Goal: Information Seeking & Learning: Learn about a topic

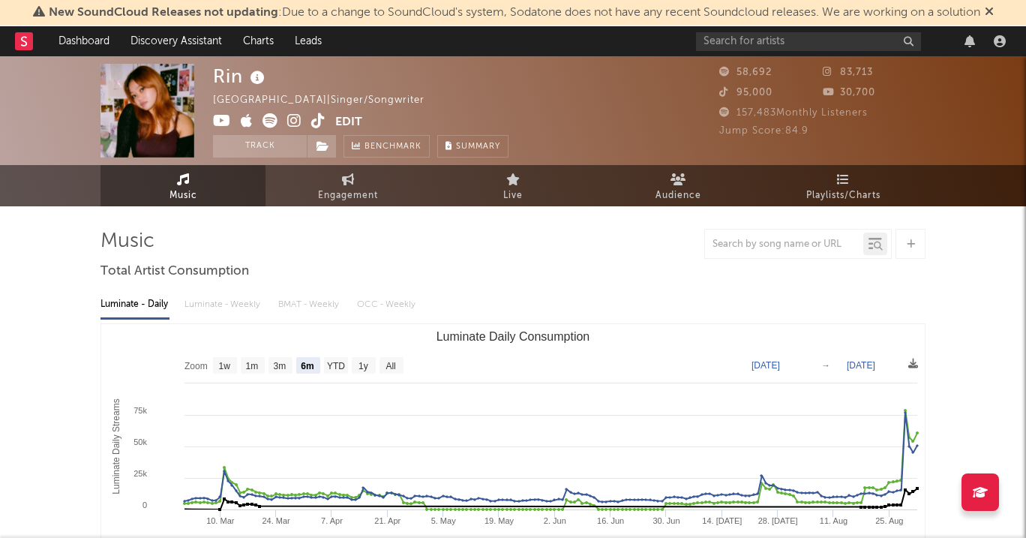
select select "6m"
click at [91, 31] on link "Dashboard" at bounding box center [84, 41] width 72 height 30
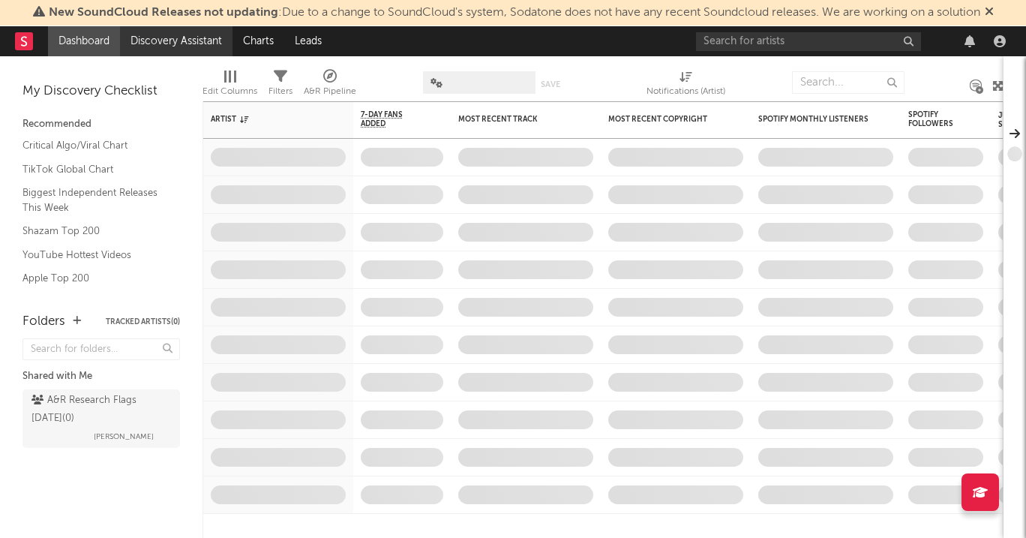
click at [148, 41] on link "Discovery Assistant" at bounding box center [176, 41] width 112 height 30
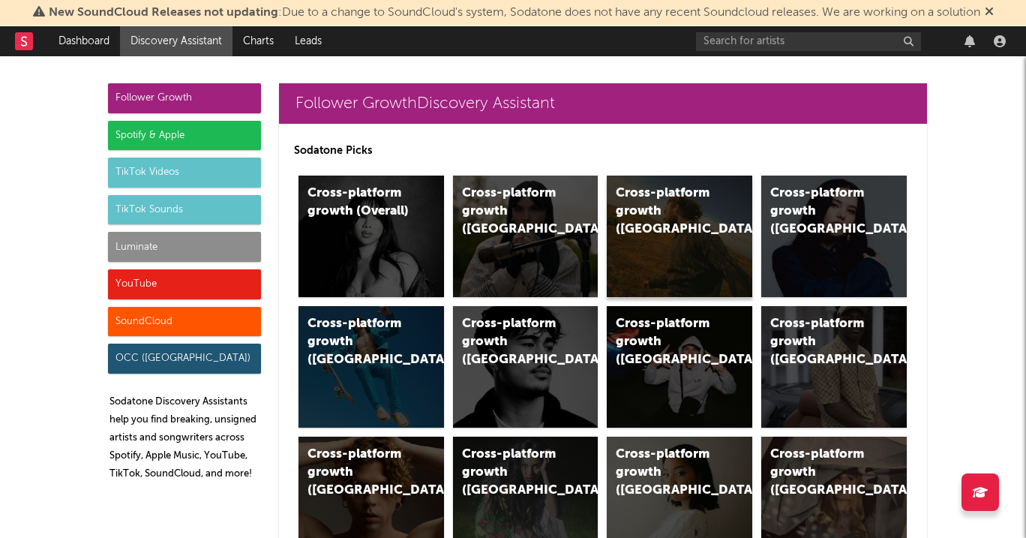
click at [669, 226] on div "Cross-platform growth (US)" at bounding box center [679, 235] width 145 height 121
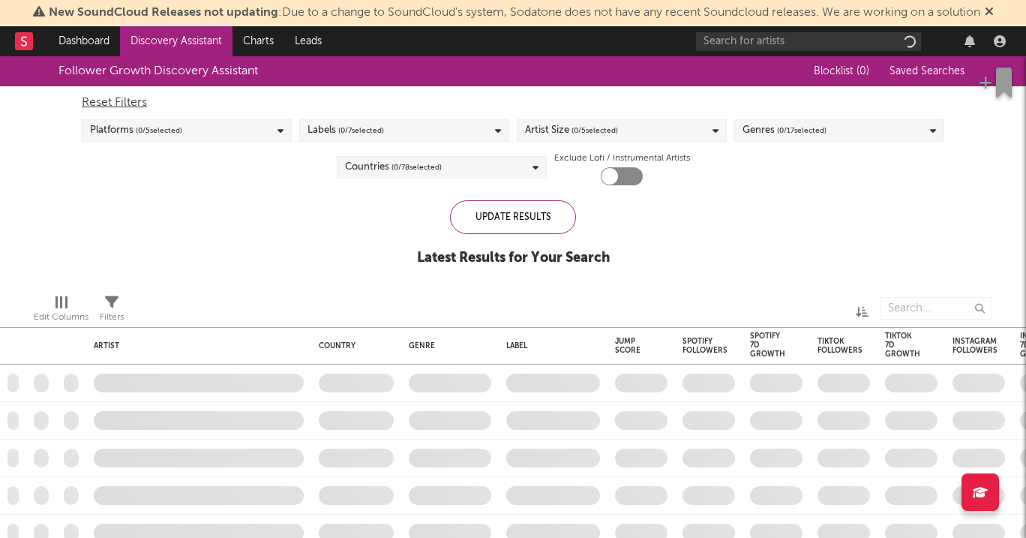
checkbox input "true"
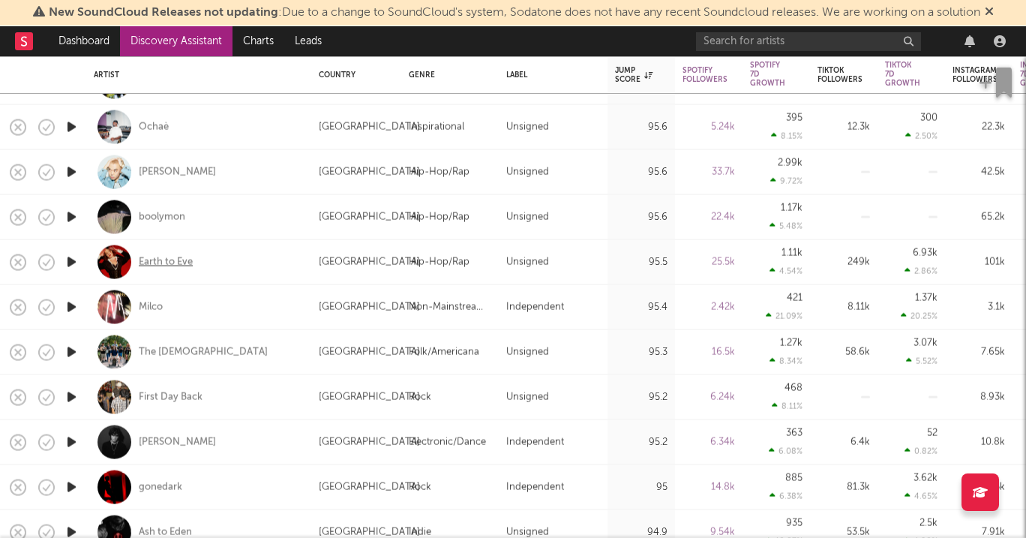
click at [175, 262] on div "Earth to Eve" at bounding box center [166, 261] width 54 height 13
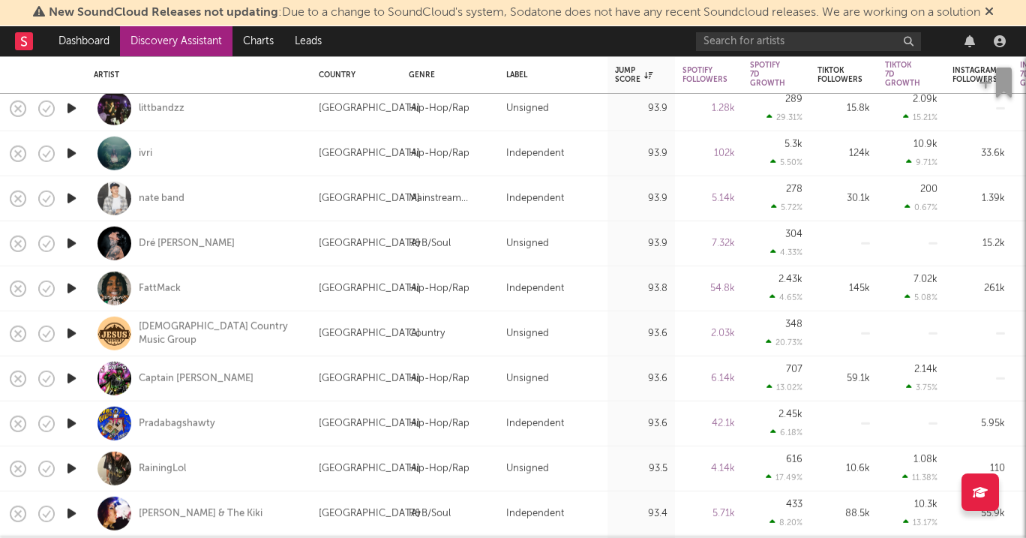
click at [153, 205] on div "nate band" at bounding box center [199, 198] width 210 height 44
select select "1w"
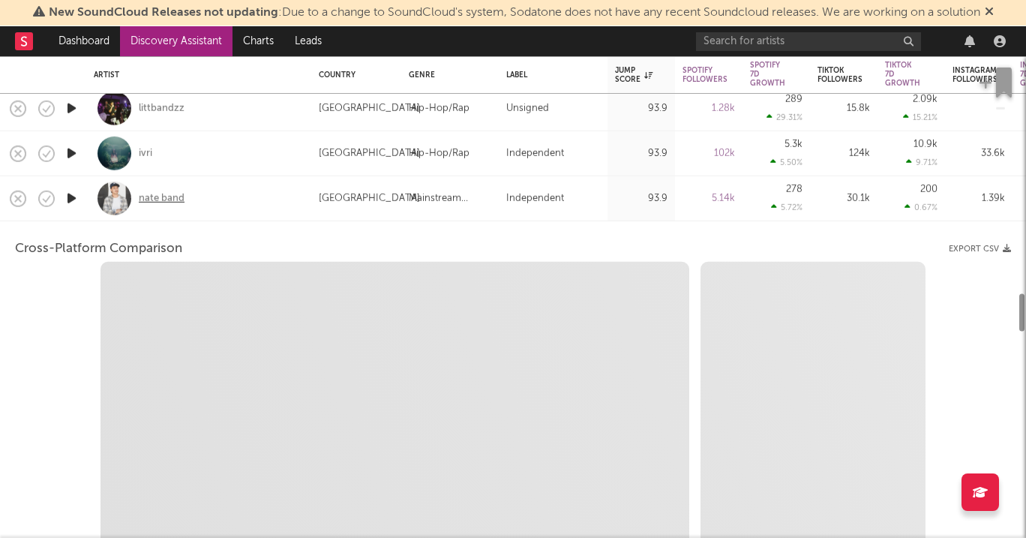
click at [151, 201] on div "nate band" at bounding box center [162, 197] width 46 height 13
select select "1w"
select select "1m"
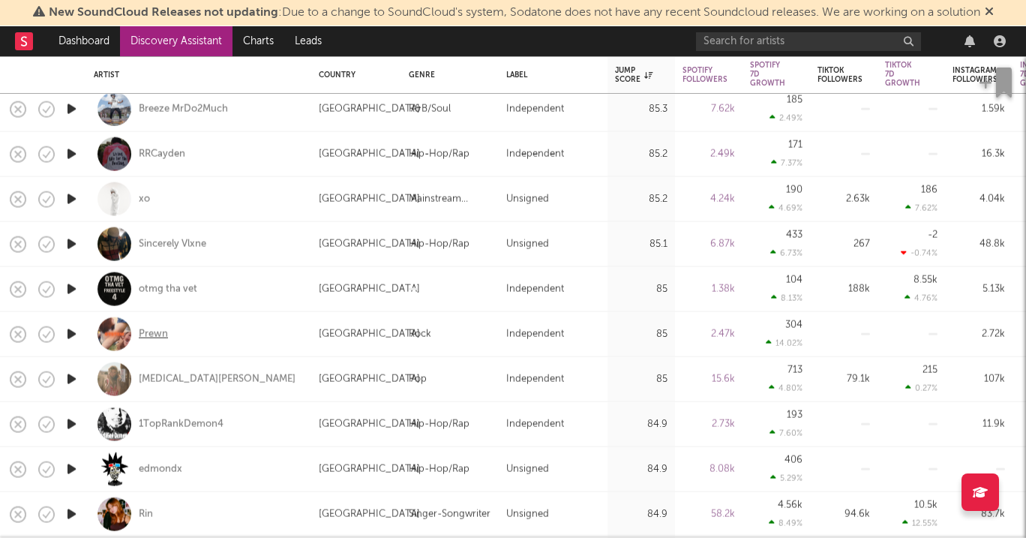
click at [150, 334] on div "Prewn" at bounding box center [153, 333] width 29 height 13
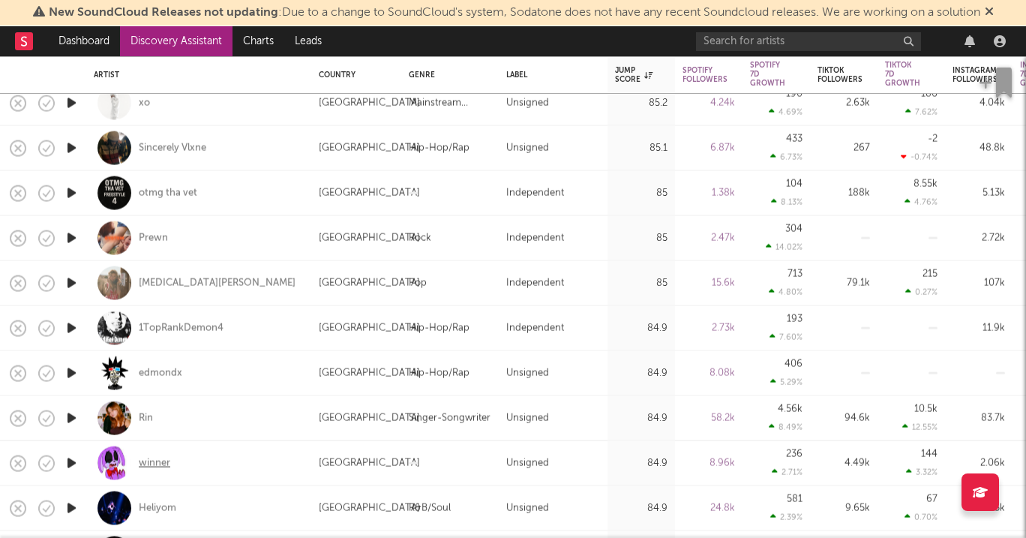
click at [151, 460] on div "winner" at bounding box center [154, 462] width 31 height 13
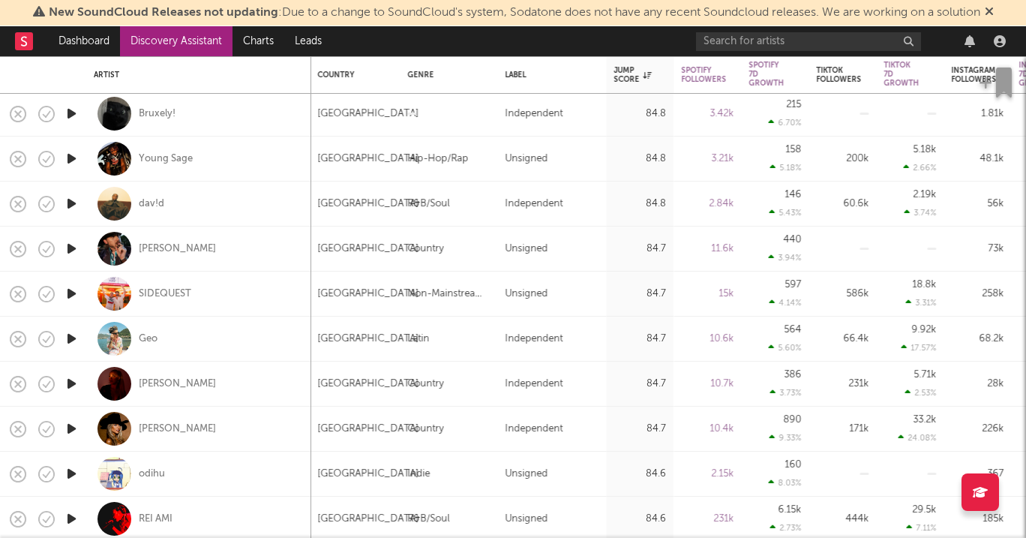
click at [157, 427] on div "Ashley Walls" at bounding box center [177, 428] width 77 height 13
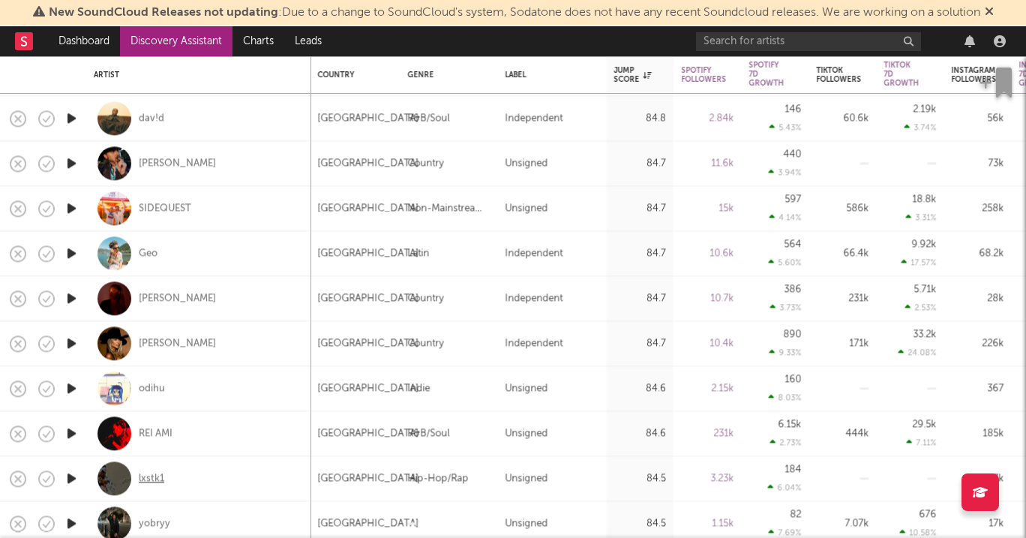
click at [152, 474] on div "lxstk1" at bounding box center [151, 478] width 25 height 13
click at [139, 250] on div "Geo" at bounding box center [148, 253] width 19 height 13
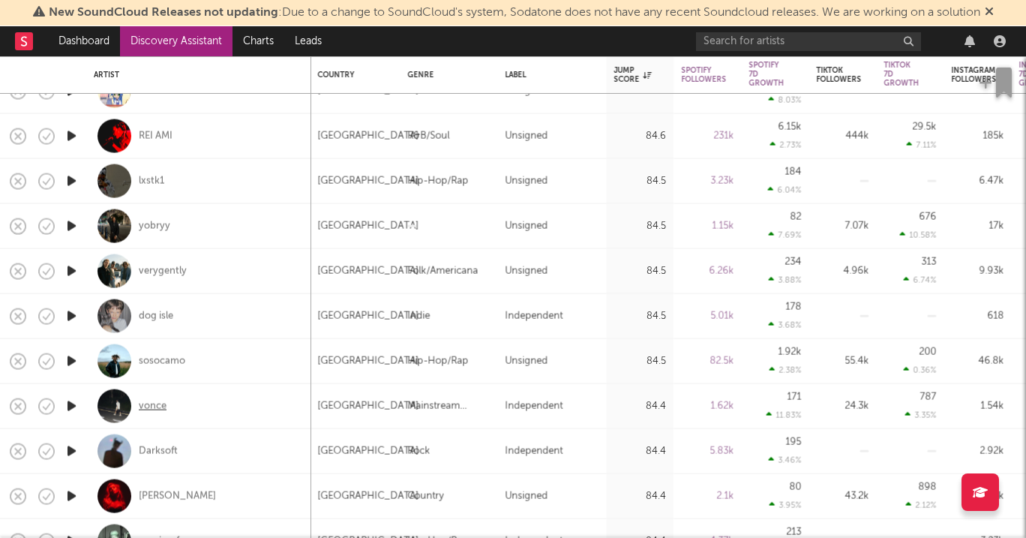
click at [162, 408] on div "vonce" at bounding box center [153, 405] width 28 height 13
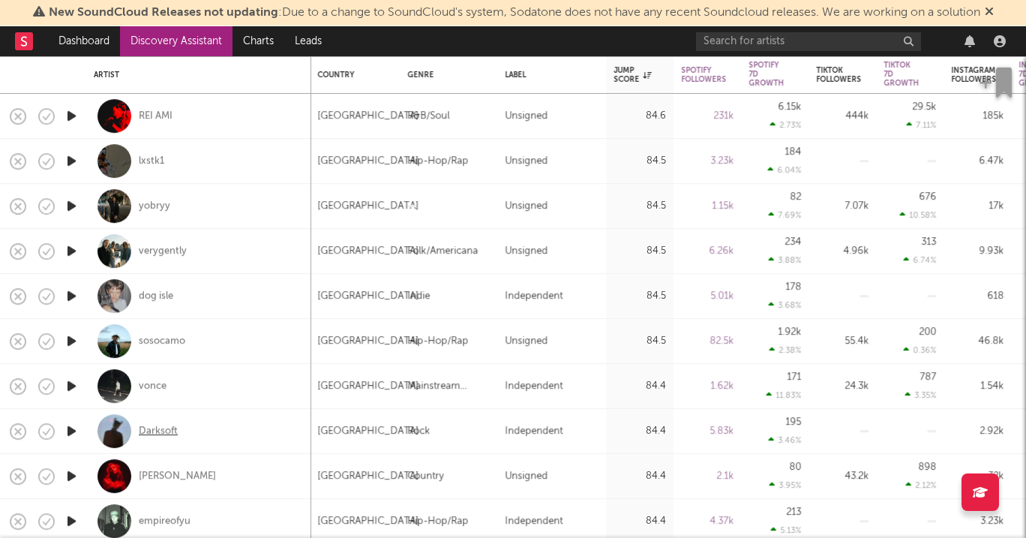
click at [154, 433] on div "Darksoft" at bounding box center [158, 430] width 39 height 13
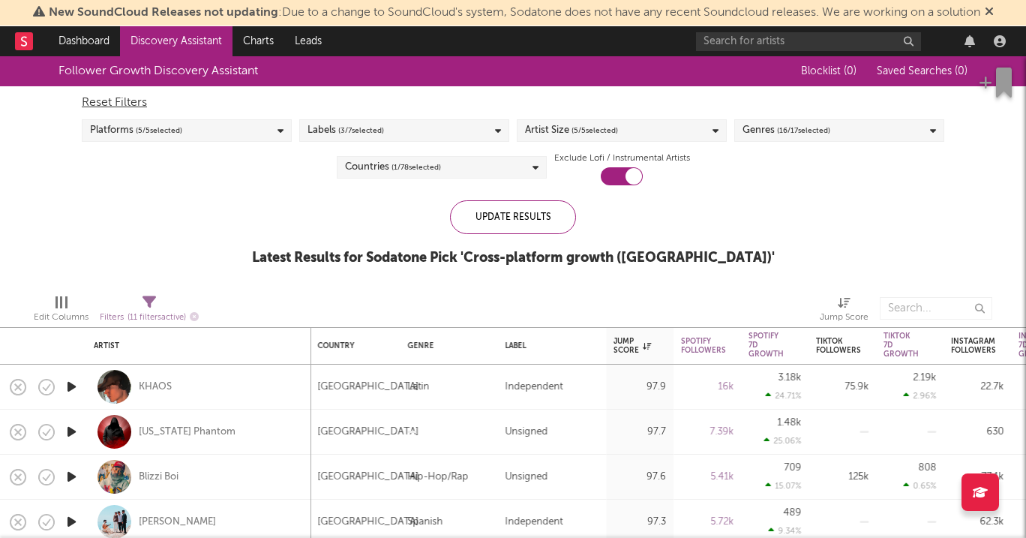
click at [558, 133] on div "Artist Size ( 5 / 5 selected)" at bounding box center [571, 130] width 93 height 18
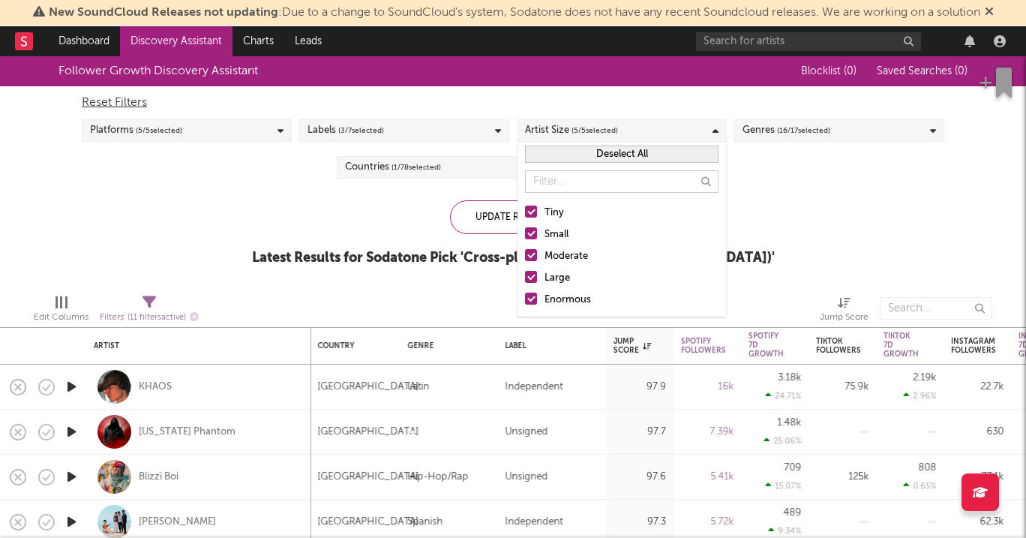
click at [477, 130] on div "Labels ( 3 / 7 selected)" at bounding box center [404, 130] width 210 height 22
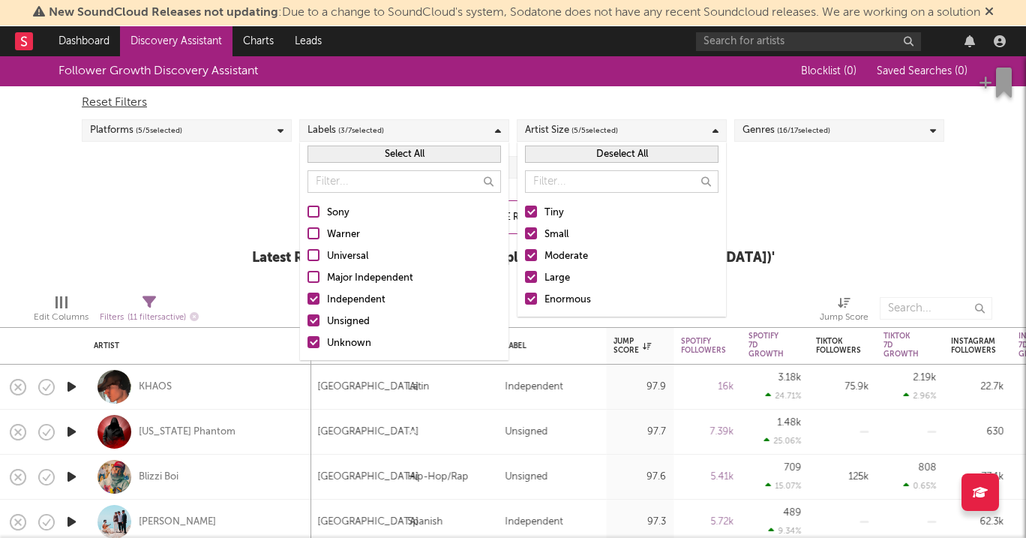
click at [451, 82] on div "Follower Growth Discovery Assistant" at bounding box center [418, 71] width 721 height 30
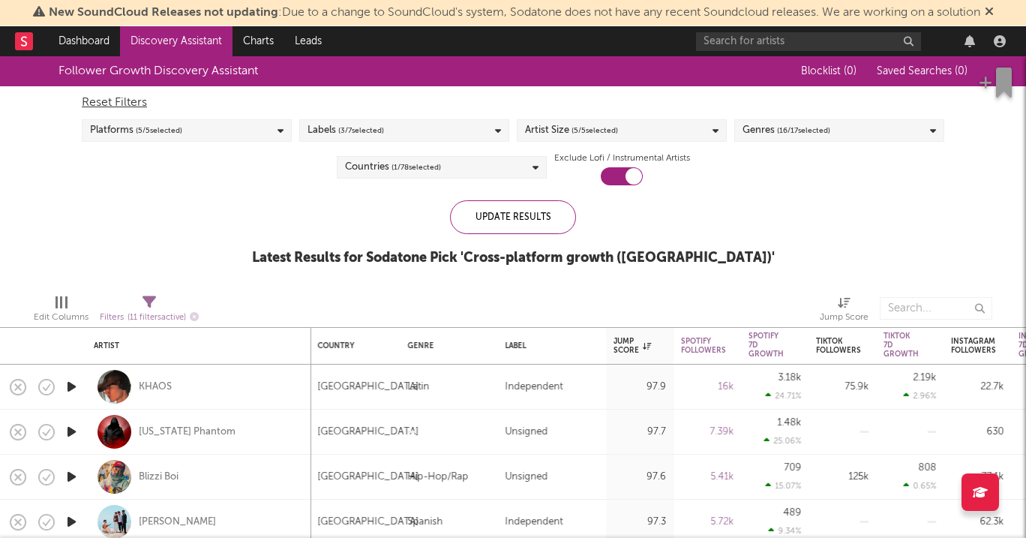
click at [433, 158] on div "Countries ( 1 / 78 selected)" at bounding box center [393, 167] width 96 height 18
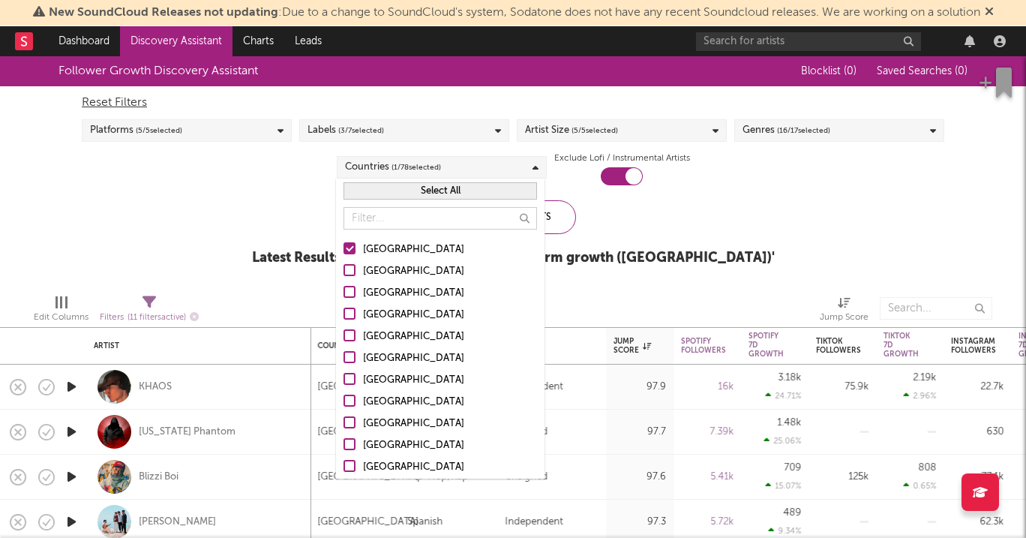
click at [396, 197] on button "Select All" at bounding box center [439, 190] width 193 height 17
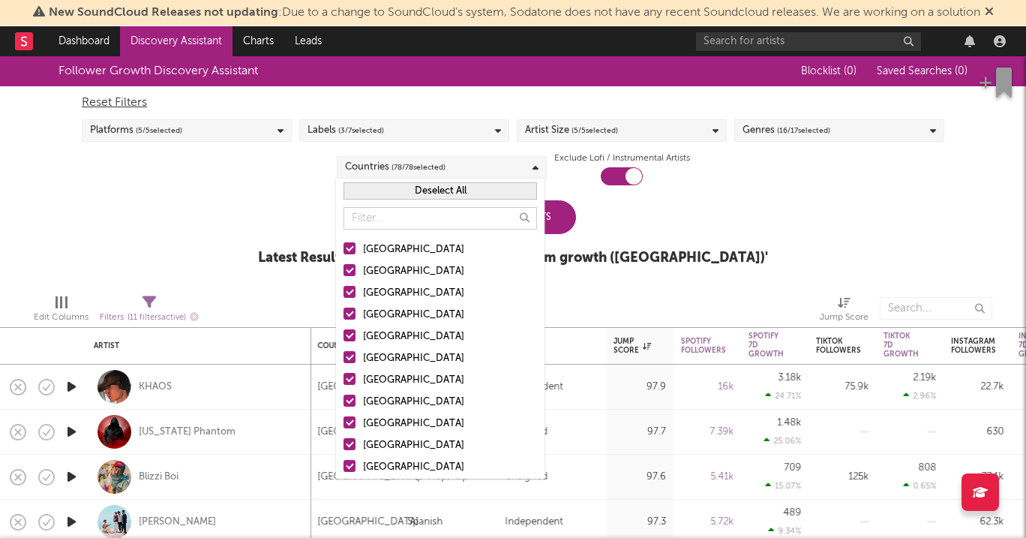
drag, startPoint x: 465, startPoint y: 188, endPoint x: 448, endPoint y: 194, distance: 18.3
click at [465, 188] on button "Deselect All" at bounding box center [439, 190] width 193 height 17
click at [355, 246] on label "[GEOGRAPHIC_DATA]" at bounding box center [439, 250] width 193 height 18
click at [343, 246] on input "[GEOGRAPHIC_DATA]" at bounding box center [343, 250] width 0 height 18
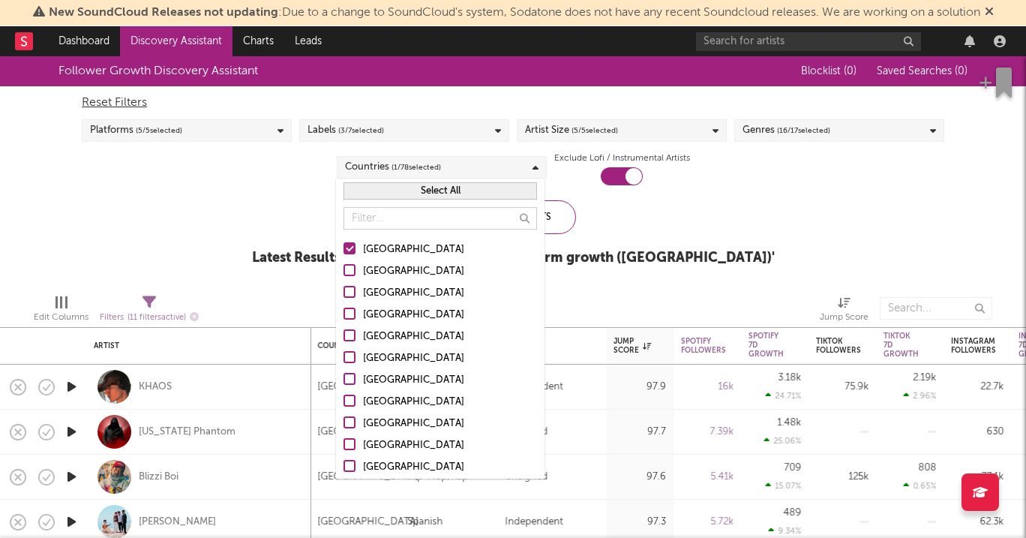
click at [243, 199] on div "Follower Growth Discovery Assistant Blocklist ( 0 ) Saved Searches ( 0 ) Reset …" at bounding box center [513, 169] width 1026 height 226
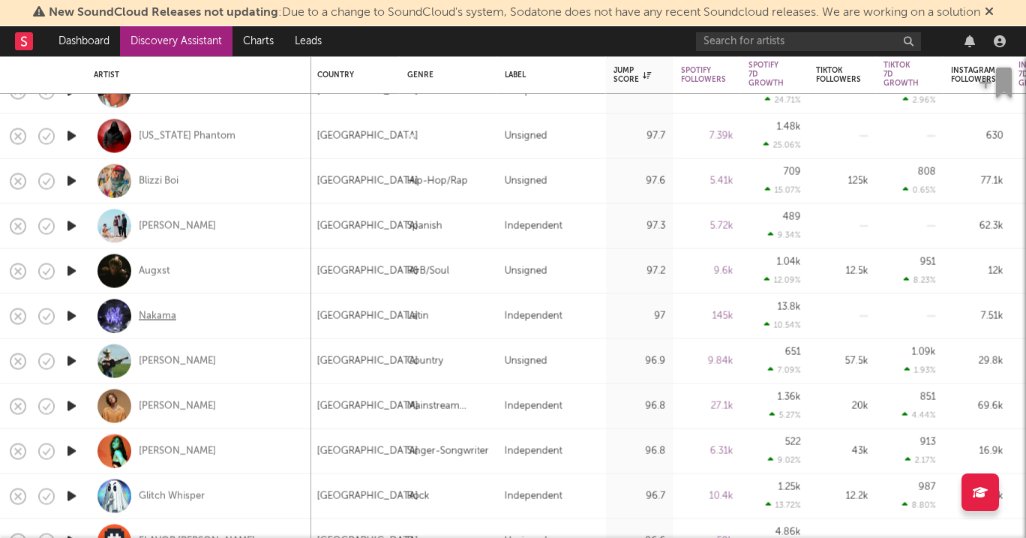
click at [141, 313] on div "Nakama" at bounding box center [157, 315] width 37 height 13
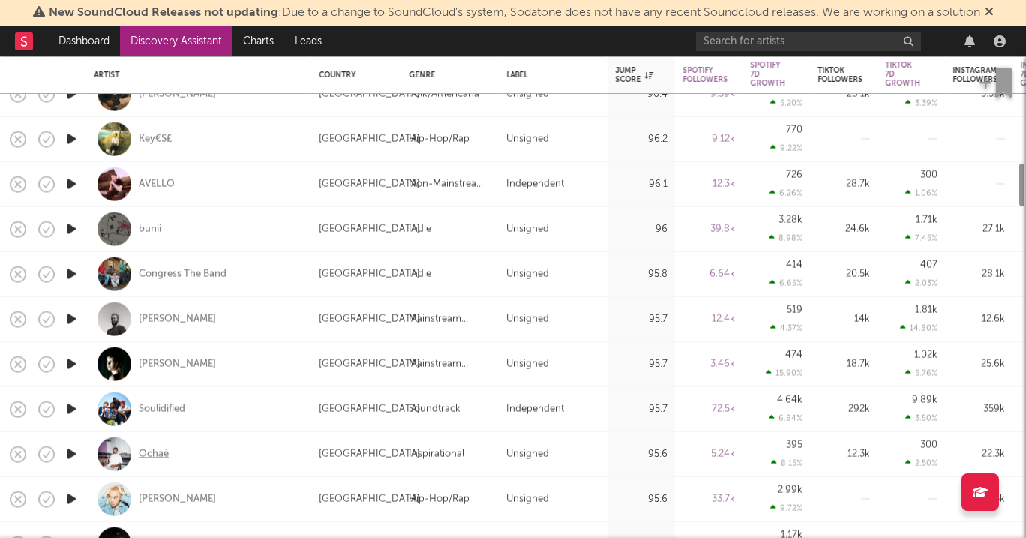
click at [149, 448] on div "Ochaè" at bounding box center [154, 453] width 30 height 13
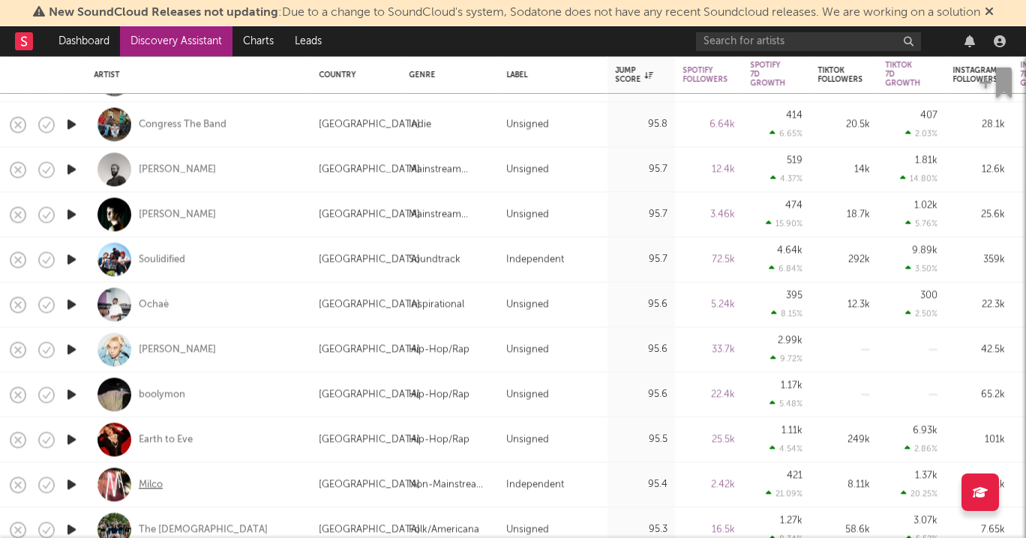
click at [149, 489] on div "Milco" at bounding box center [151, 484] width 24 height 13
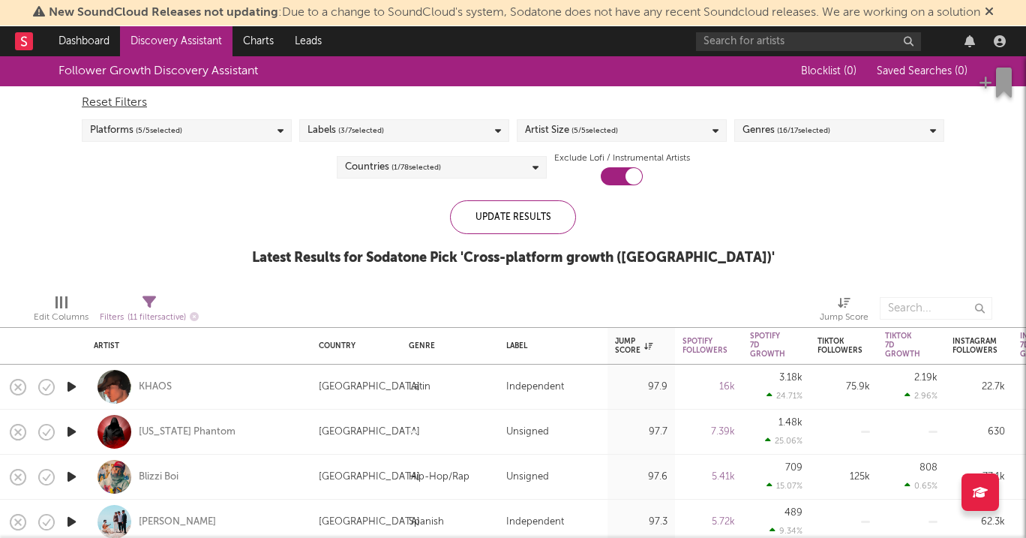
click at [743, 124] on div "Genres ( 16 / 17 selected)" at bounding box center [786, 130] width 88 height 18
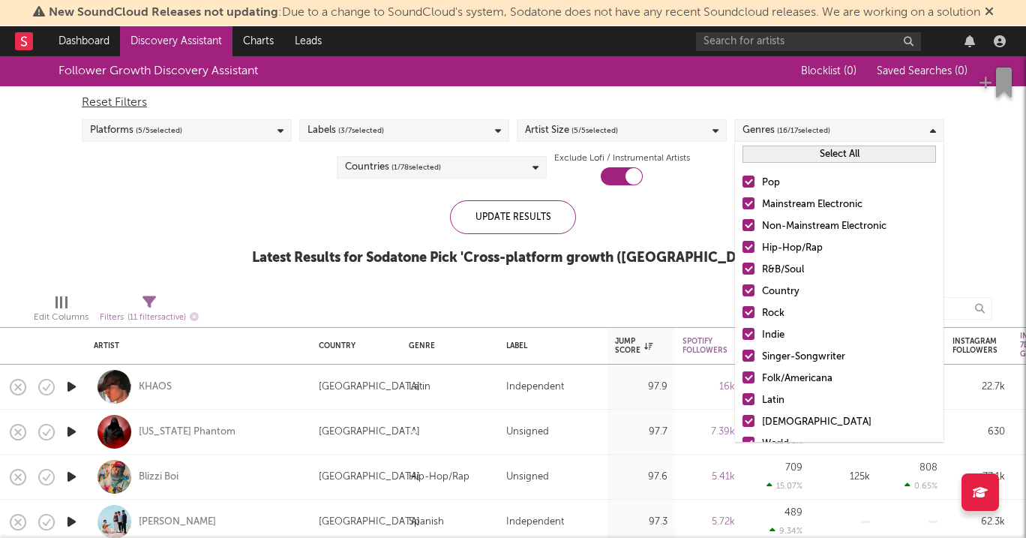
click at [770, 151] on button "Select All" at bounding box center [838, 153] width 193 height 17
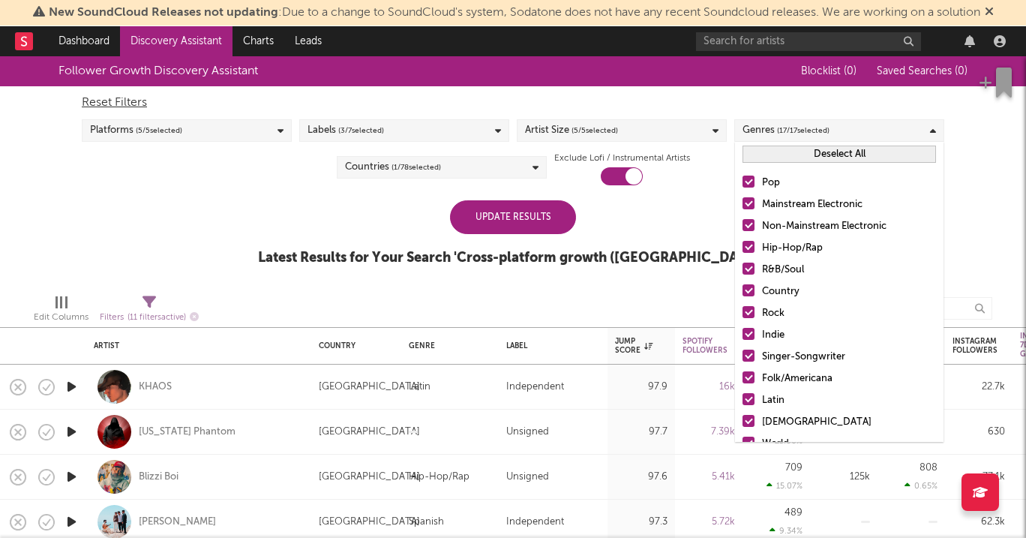
click at [784, 157] on button "Deselect All" at bounding box center [838, 153] width 193 height 17
click at [751, 178] on div at bounding box center [748, 181] width 12 height 12
click at [742, 178] on input "Pop" at bounding box center [742, 183] width 0 height 18
click at [745, 247] on div at bounding box center [748, 247] width 12 height 12
click at [742, 247] on input "Hip-Hop/Rap" at bounding box center [742, 248] width 0 height 18
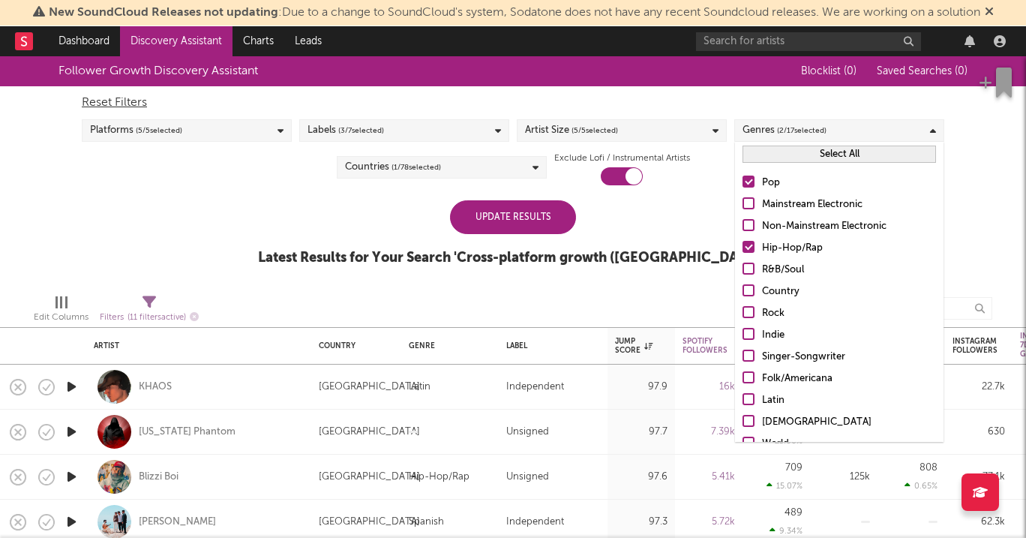
click at [754, 331] on div at bounding box center [748, 334] width 12 height 12
click at [742, 331] on input "Indie" at bounding box center [742, 335] width 0 height 18
click at [751, 356] on div at bounding box center [748, 355] width 12 height 12
click at [742, 356] on input "Singer-Songwriter" at bounding box center [742, 357] width 0 height 18
click at [547, 221] on div "Update Results" at bounding box center [513, 217] width 126 height 34
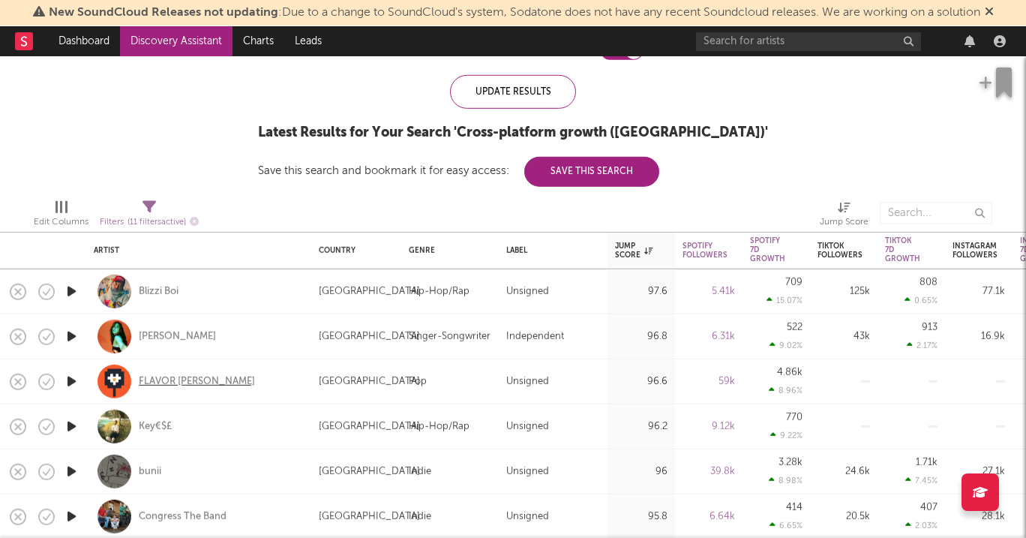
click at [169, 383] on div "FLAVOR FOLEY" at bounding box center [197, 380] width 116 height 13
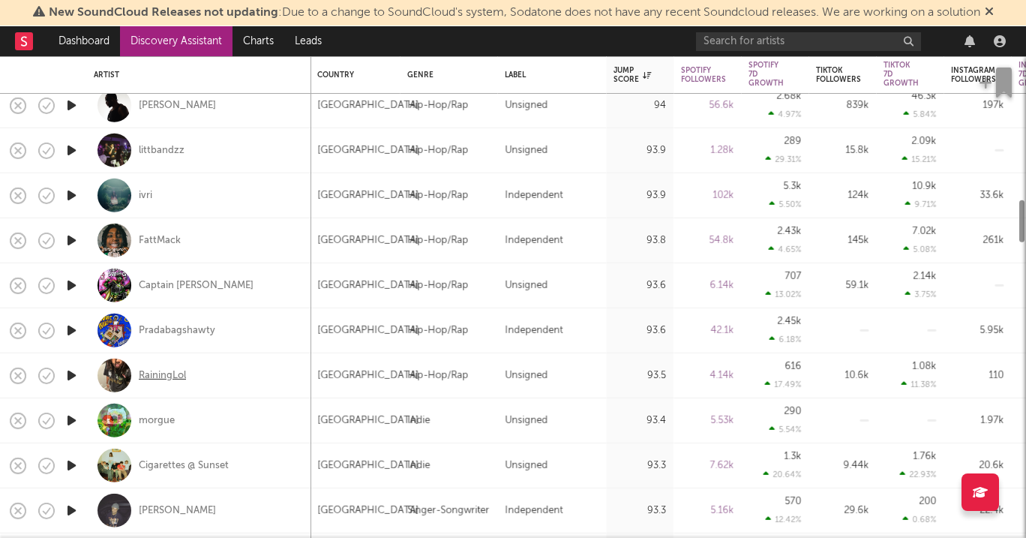
click at [156, 380] on div "RainingLol" at bounding box center [162, 374] width 47 height 13
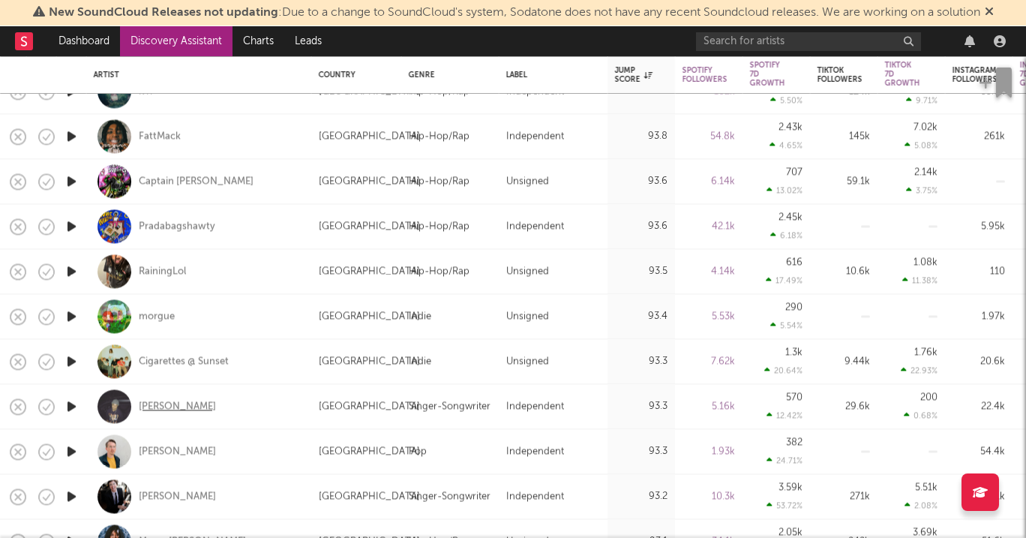
click at [173, 408] on div "Ari Gumora" at bounding box center [177, 406] width 77 height 13
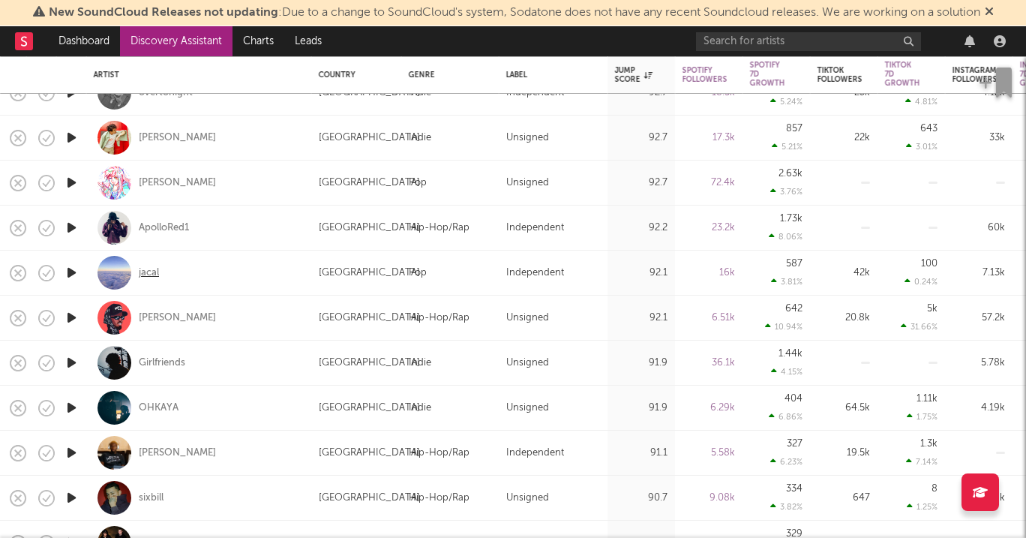
click at [142, 275] on div "jacal" at bounding box center [149, 272] width 20 height 13
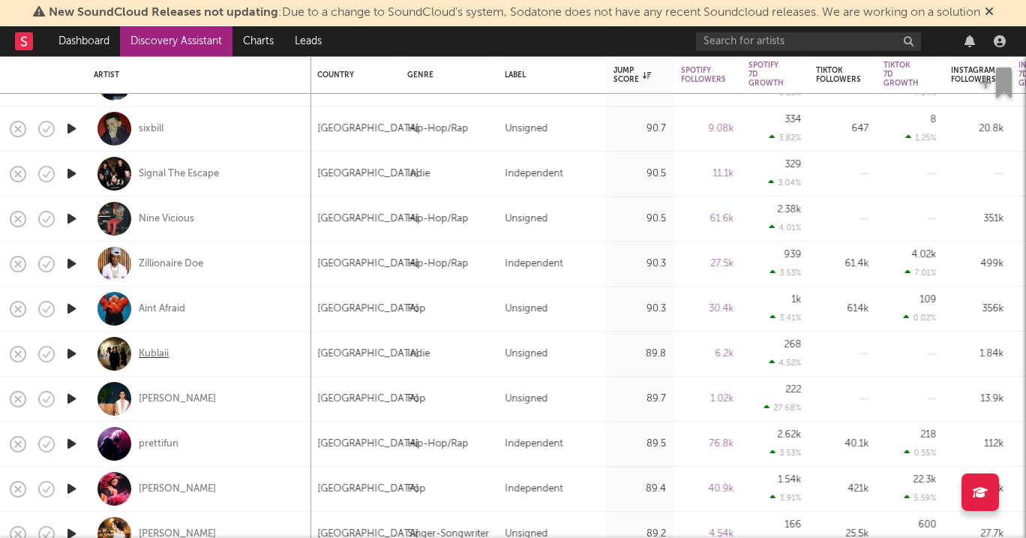
click at [155, 353] on div "Kublaii" at bounding box center [154, 353] width 30 height 13
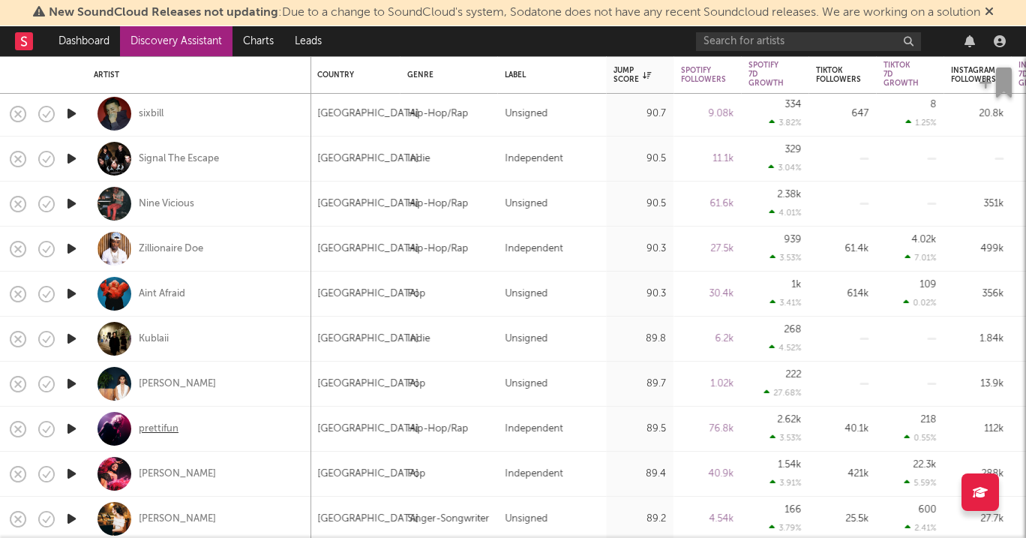
click at [148, 422] on div "prettifun" at bounding box center [159, 428] width 40 height 13
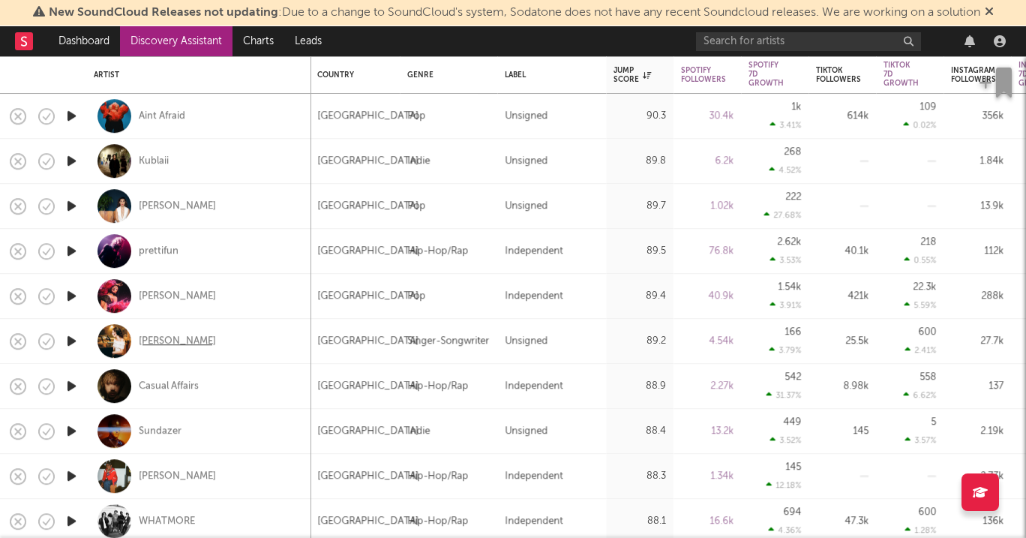
click at [171, 343] on div "[PERSON_NAME]" at bounding box center [177, 340] width 77 height 13
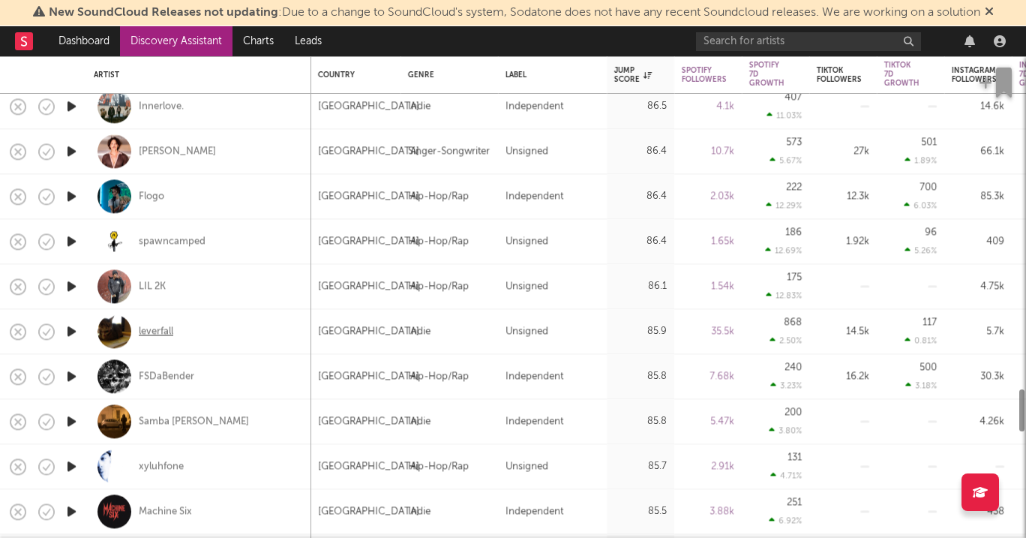
click at [161, 337] on div "leverfall" at bounding box center [156, 331] width 34 height 13
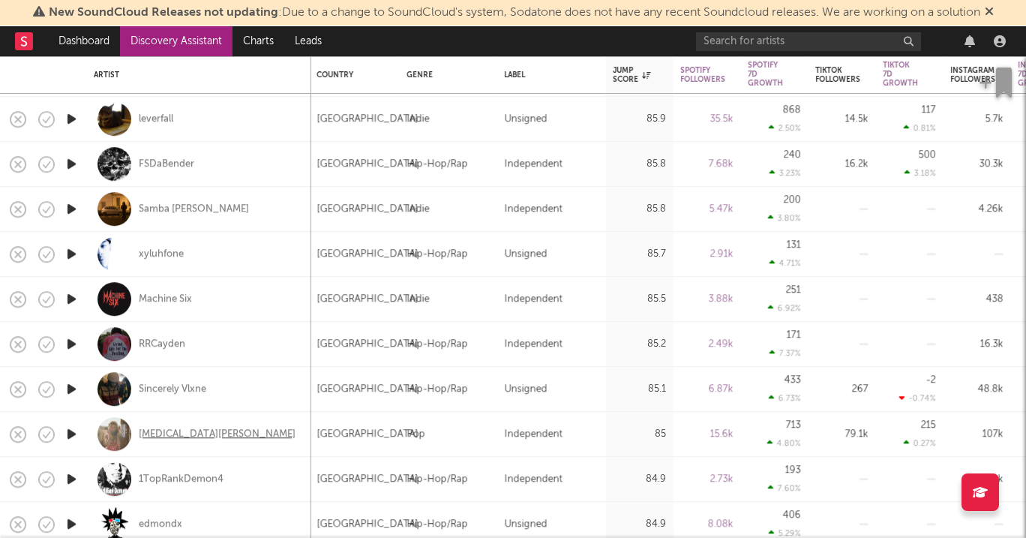
click at [149, 430] on div "Kyra Fields" at bounding box center [217, 433] width 157 height 13
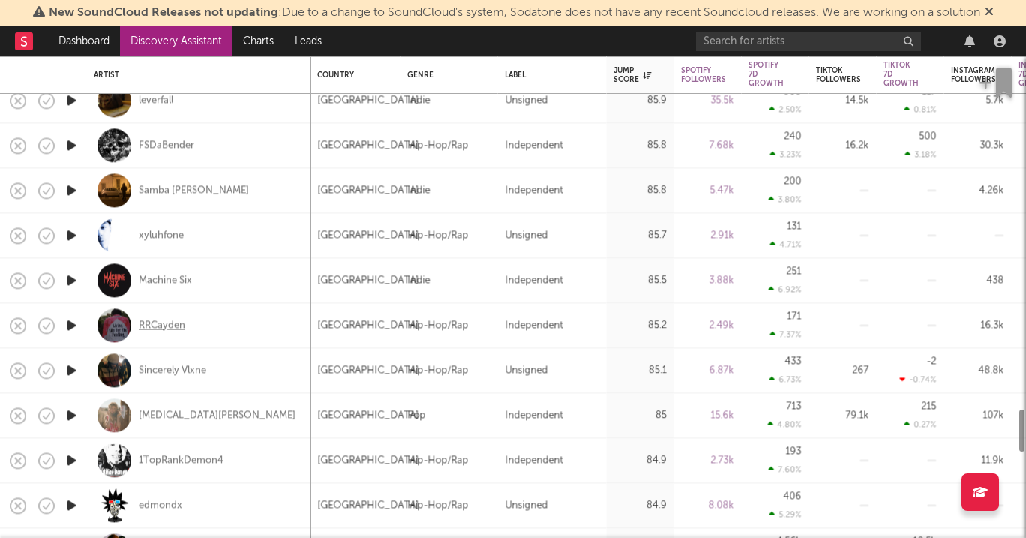
click at [172, 323] on div "RRCayden" at bounding box center [162, 325] width 46 height 13
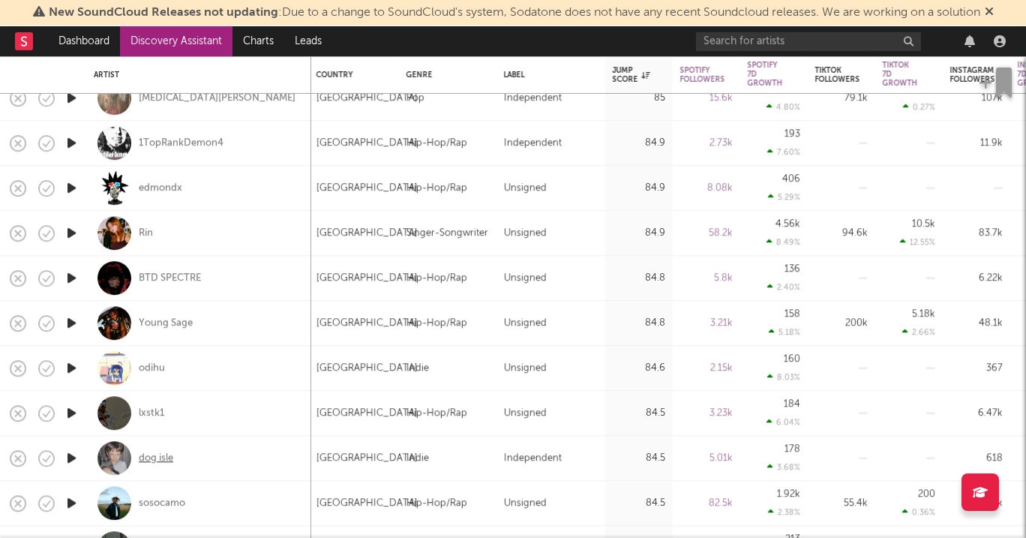
click at [153, 453] on div "dog isle" at bounding box center [156, 457] width 34 height 13
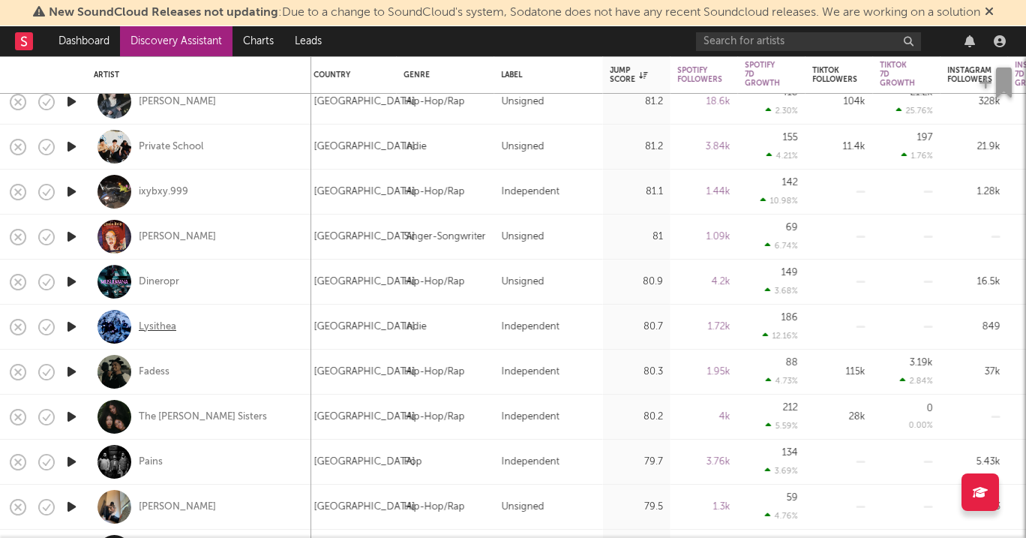
click at [158, 328] on div "Lysithea" at bounding box center [157, 326] width 37 height 13
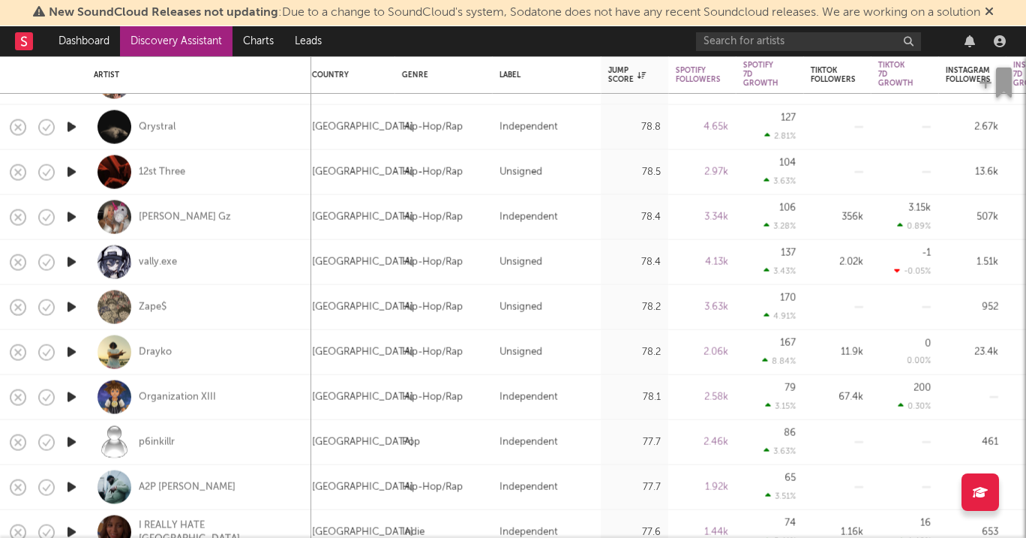
click at [158, 223] on div "Rella Gz" at bounding box center [199, 217] width 210 height 44
select select "1w"
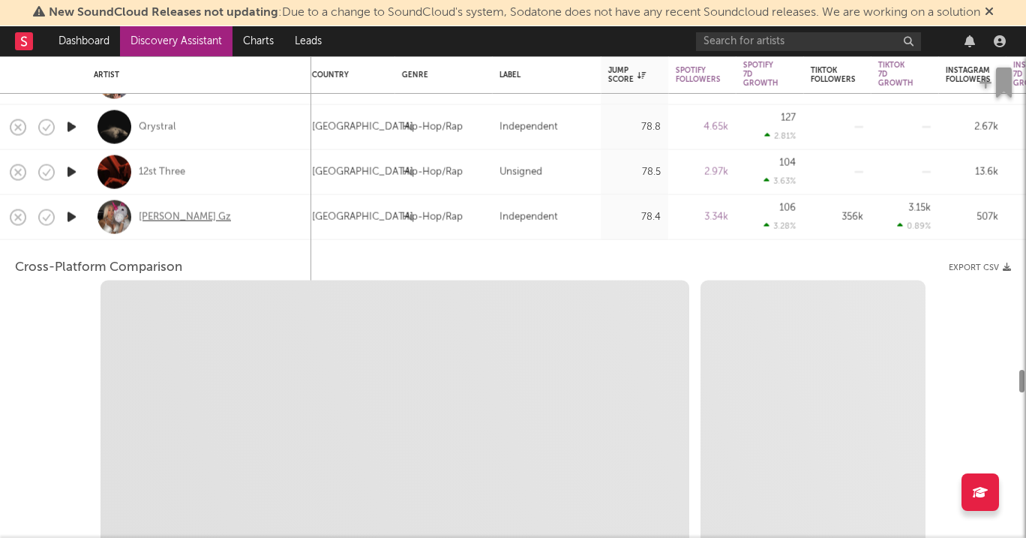
select select "6m"
click at [154, 218] on div "Rella Gz" at bounding box center [185, 216] width 92 height 13
select select "1m"
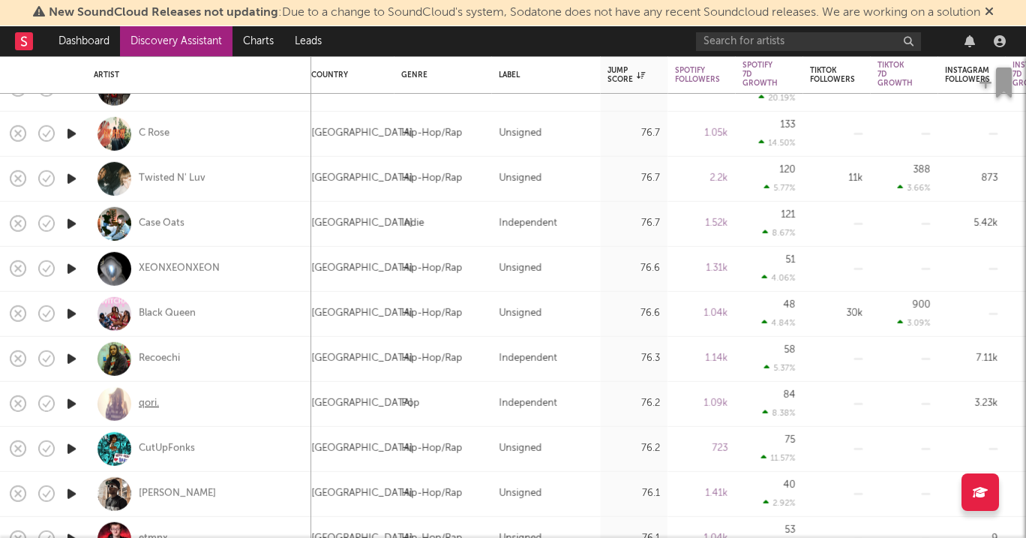
click at [147, 406] on div "qori." at bounding box center [149, 403] width 20 height 13
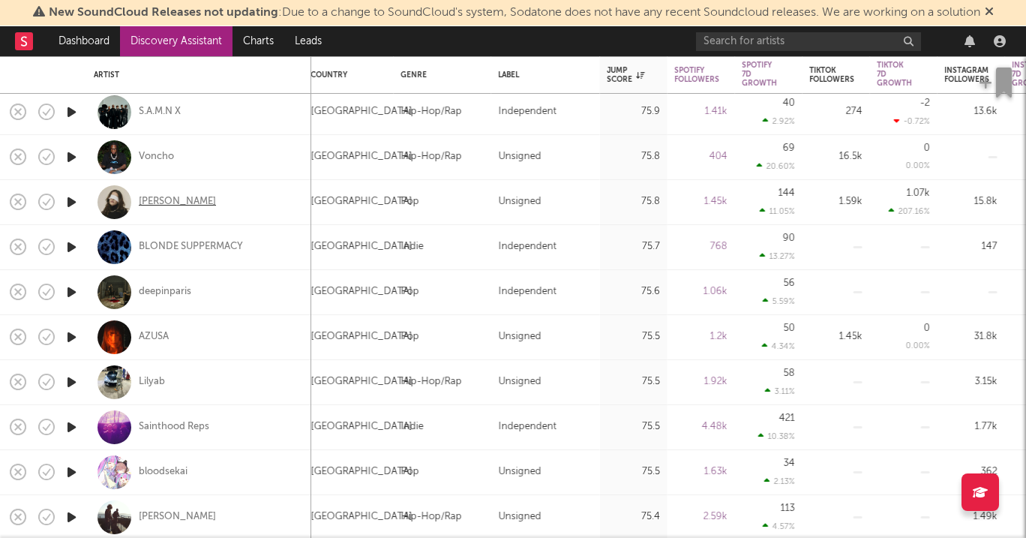
click at [166, 198] on div "Ella Rossi" at bounding box center [177, 201] width 77 height 13
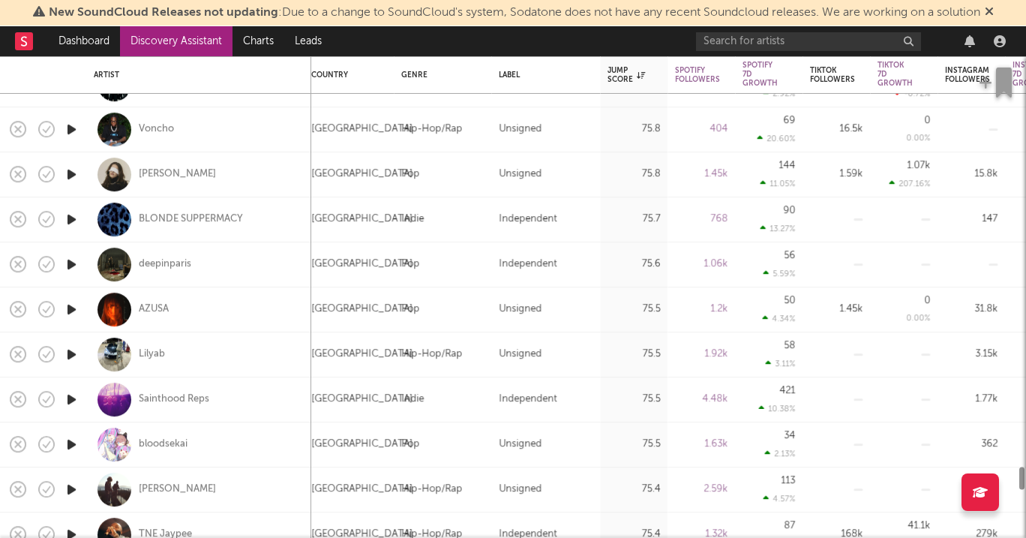
click at [148, 498] on div "crusey" at bounding box center [199, 489] width 210 height 44
select select "1w"
click at [140, 491] on div "crusey" at bounding box center [177, 488] width 77 height 13
select select "6m"
select select "1m"
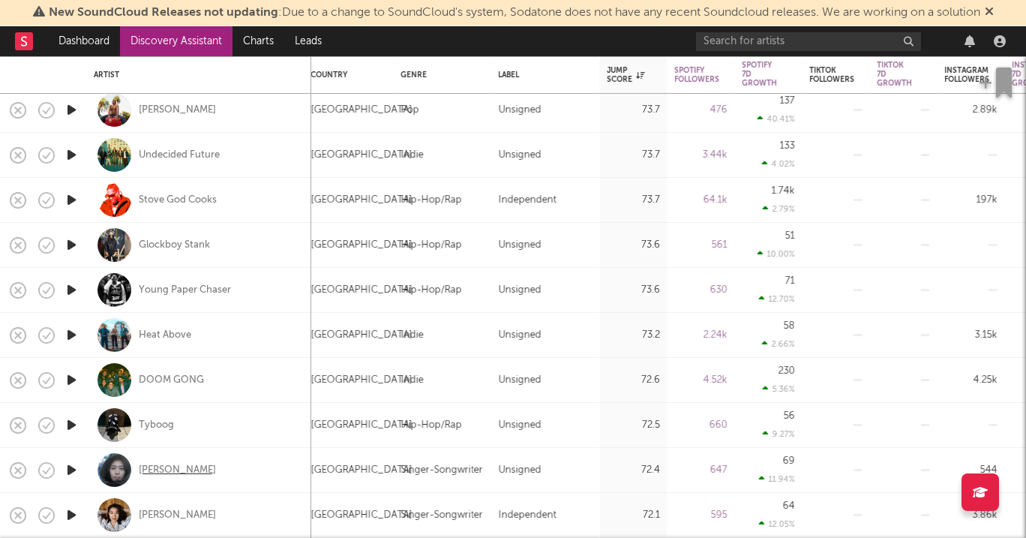
click at [160, 472] on div "Flora Sage" at bounding box center [177, 469] width 77 height 13
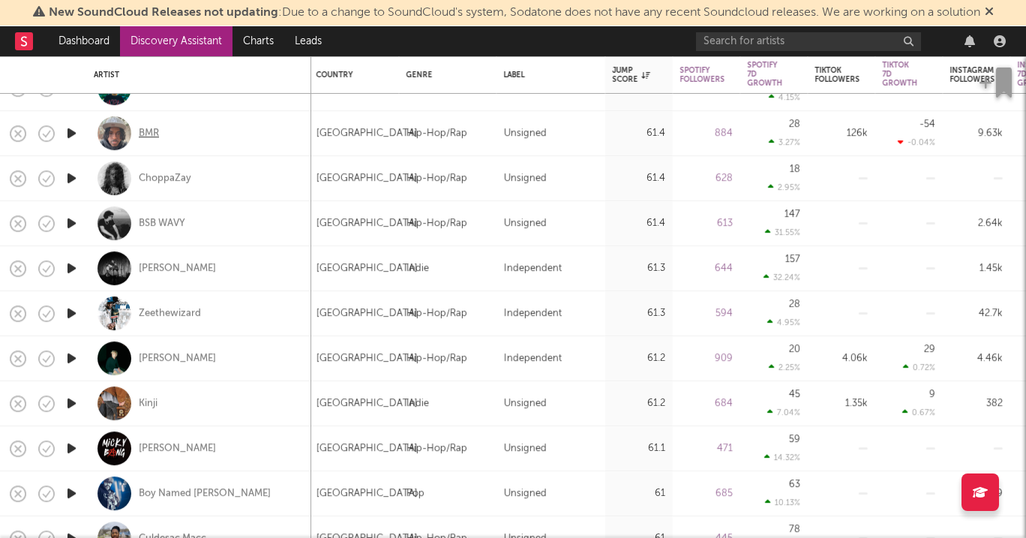
click at [157, 135] on div "BMR" at bounding box center [149, 133] width 20 height 13
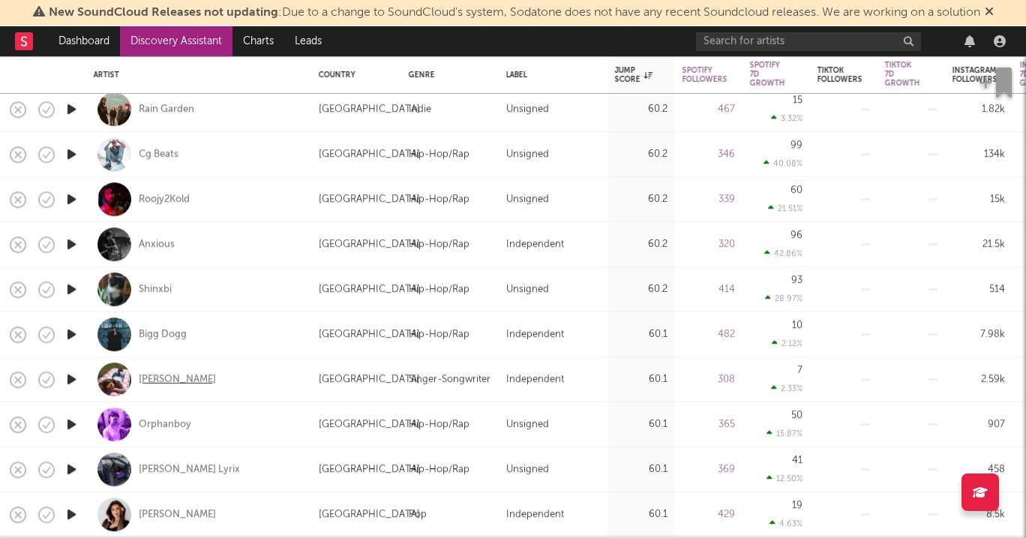
click at [184, 382] on div "Izzy Maher" at bounding box center [177, 379] width 77 height 13
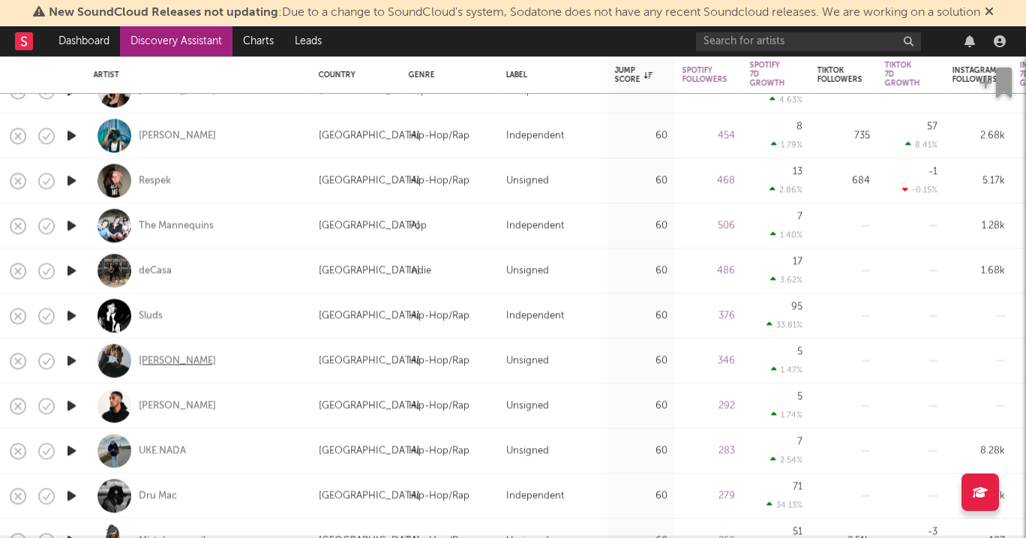
click at [175, 361] on div "Lil Niddy" at bounding box center [177, 360] width 77 height 13
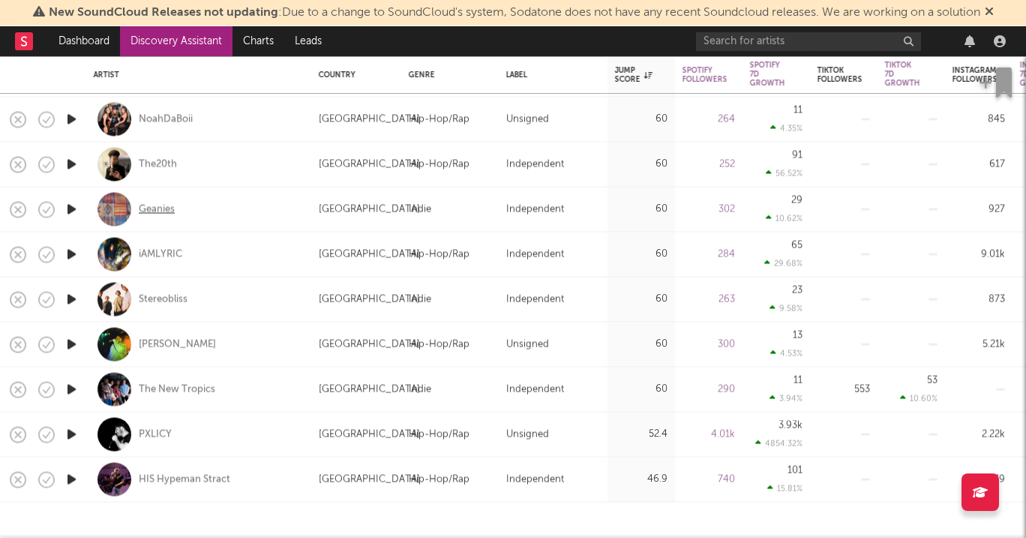
click at [172, 213] on div "Geanies" at bounding box center [199, 209] width 210 height 44
select select "1w"
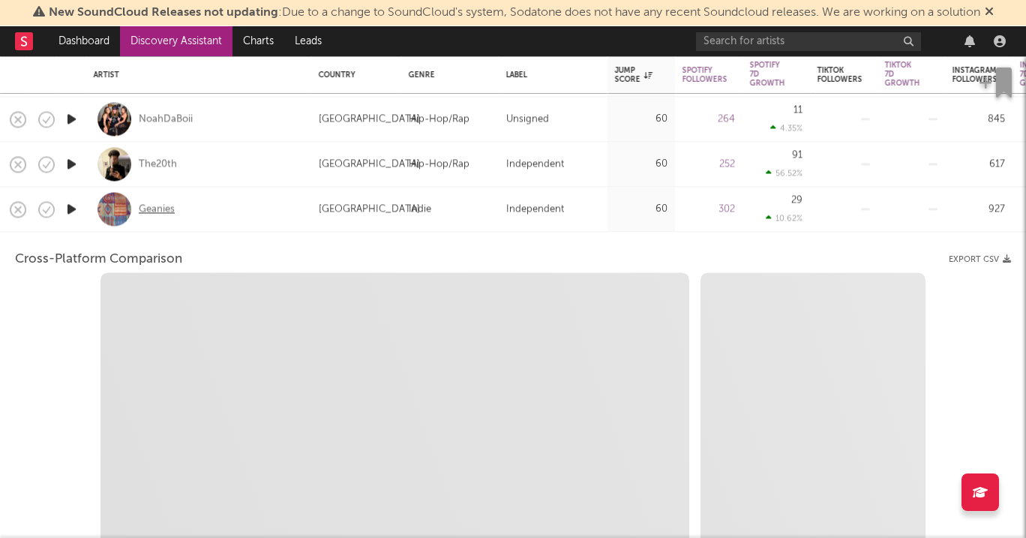
click at [172, 213] on div "Geanies" at bounding box center [157, 208] width 36 height 13
select select "1w"
select select "1m"
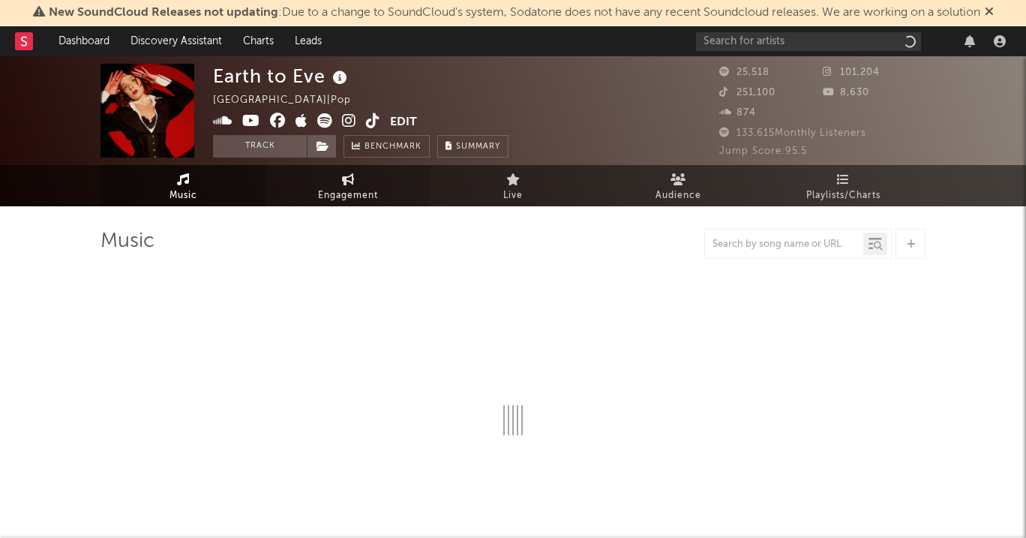
select select "6m"
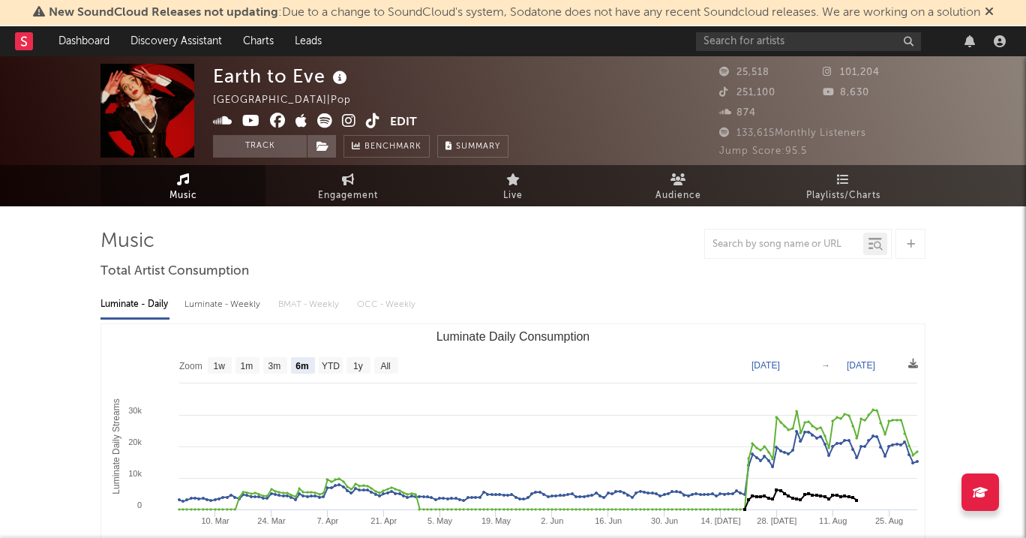
click at [349, 128] on link at bounding box center [349, 122] width 14 height 15
click at [359, 115] on span at bounding box center [301, 122] width 177 height 19
click at [366, 118] on icon at bounding box center [373, 120] width 14 height 15
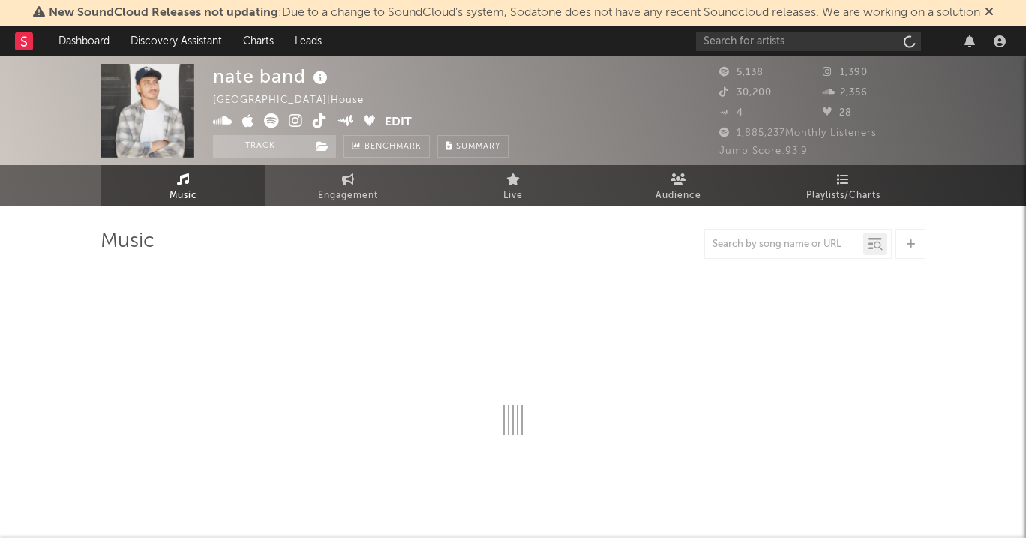
select select "1w"
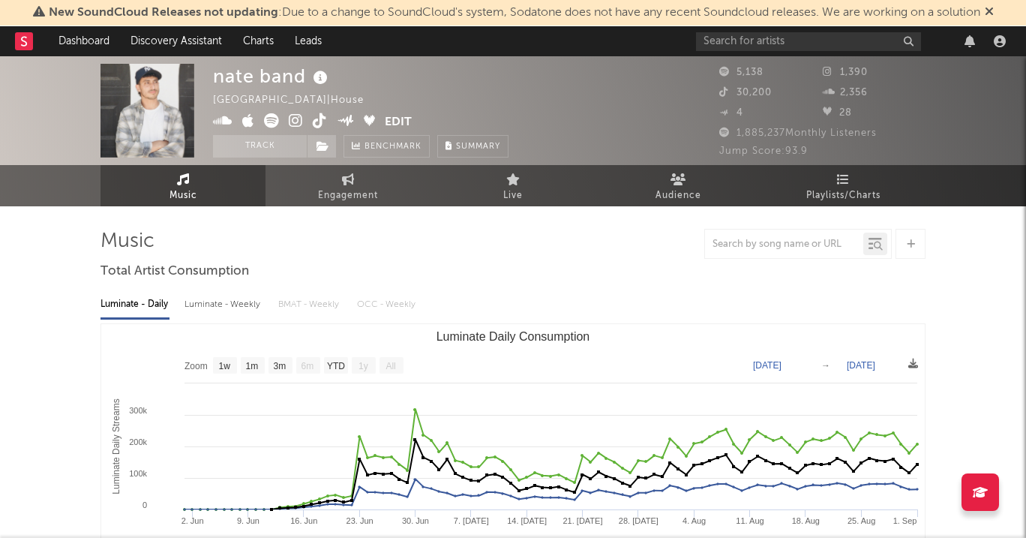
click at [293, 124] on icon at bounding box center [296, 120] width 14 height 15
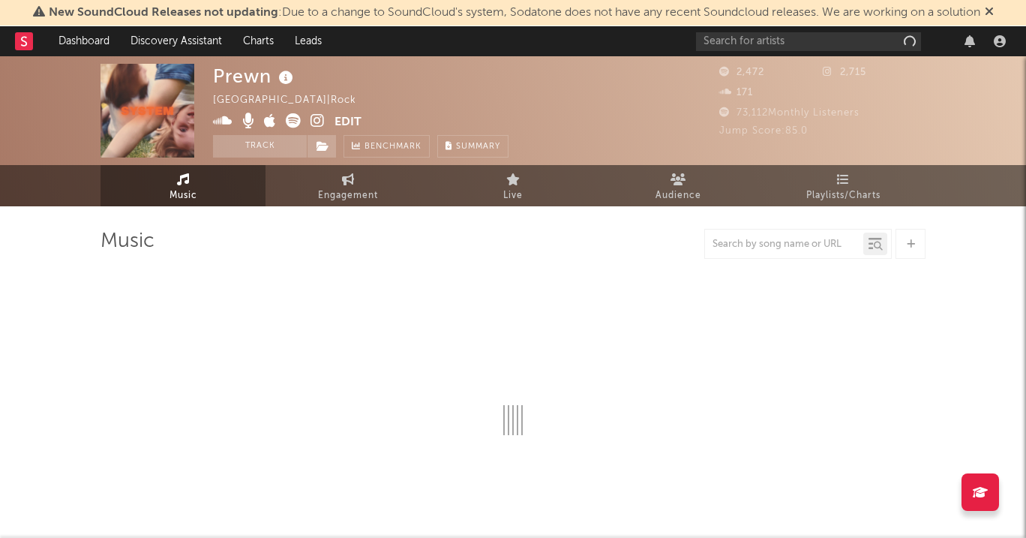
select select "1w"
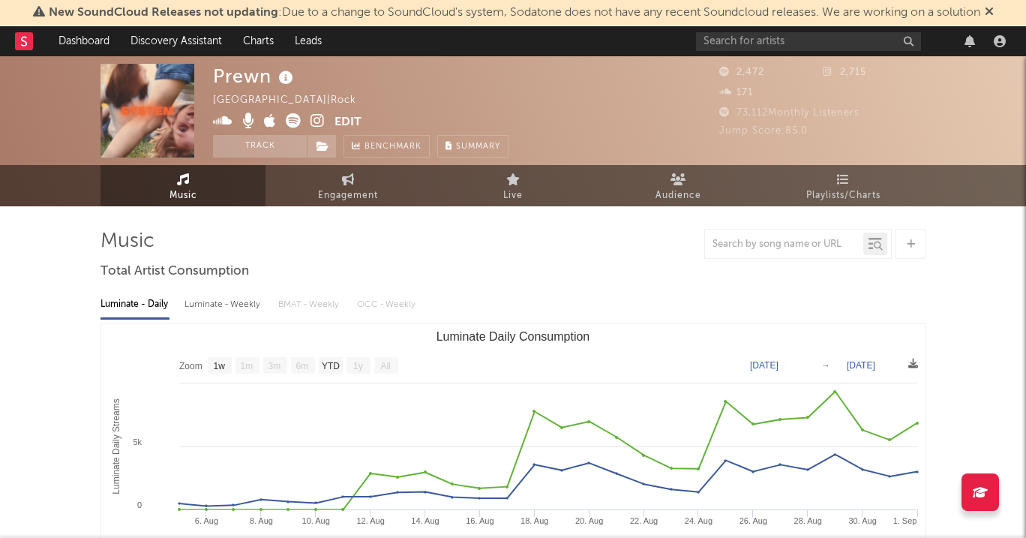
click at [316, 126] on icon at bounding box center [317, 120] width 14 height 15
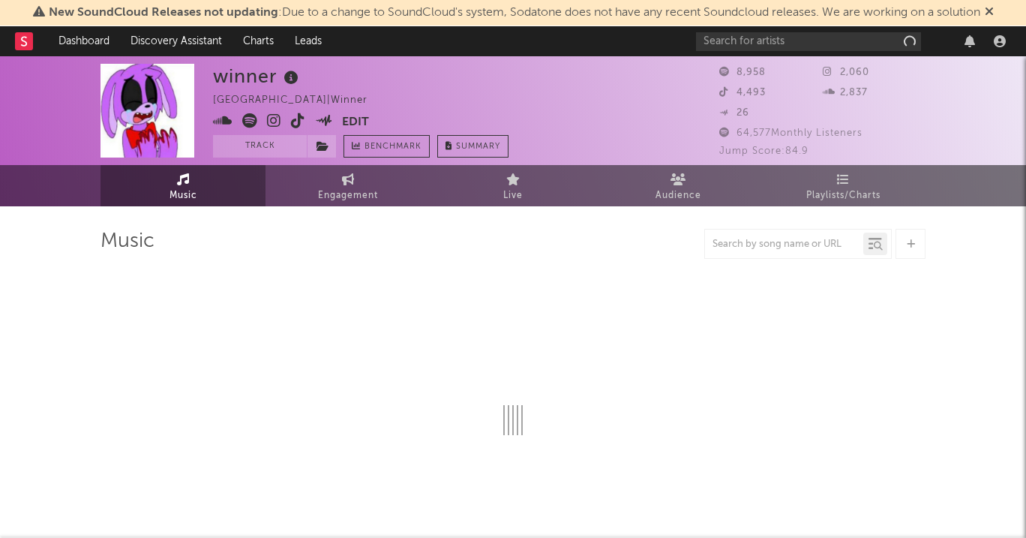
select select "6m"
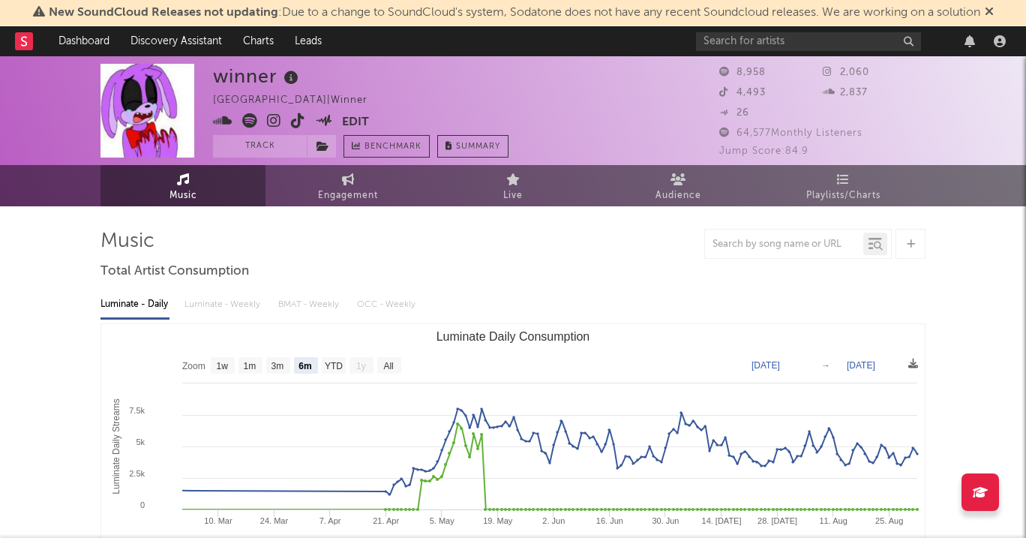
click at [273, 110] on div "winner United States | winner Edit Track Benchmark Summary" at bounding box center [360, 111] width 295 height 94
click at [274, 115] on icon at bounding box center [274, 120] width 14 height 15
click at [271, 121] on icon at bounding box center [274, 120] width 14 height 15
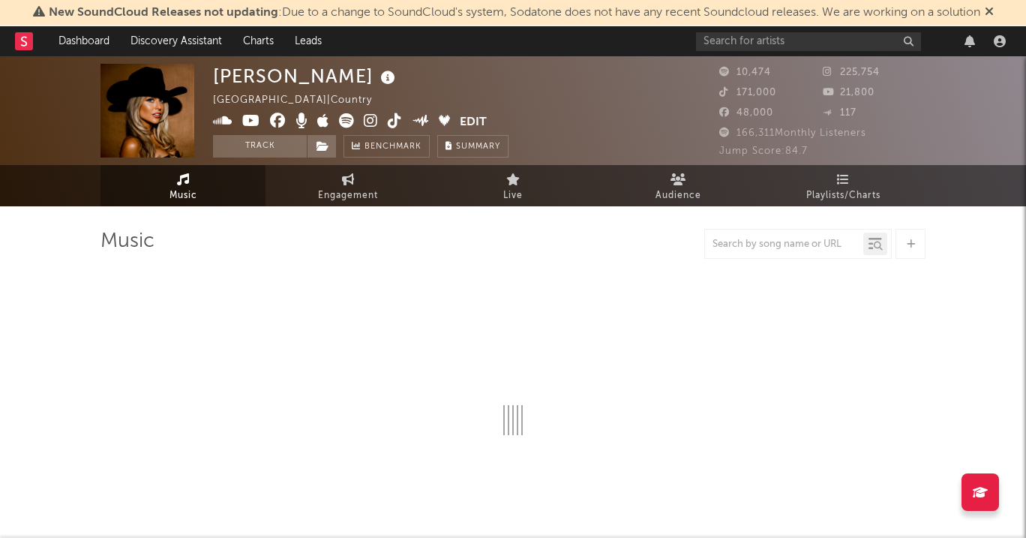
select select "6m"
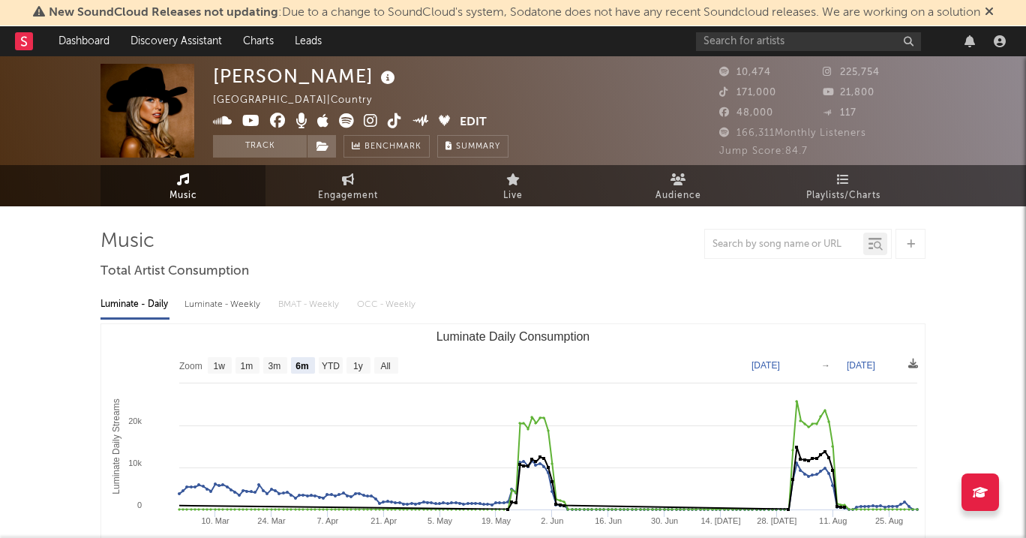
click at [364, 118] on icon at bounding box center [371, 120] width 14 height 15
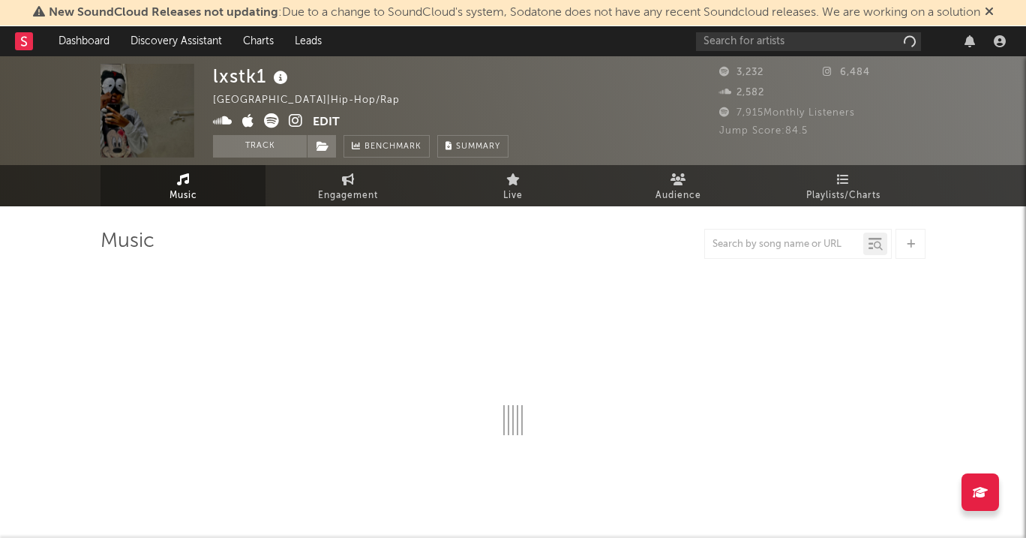
select select "1w"
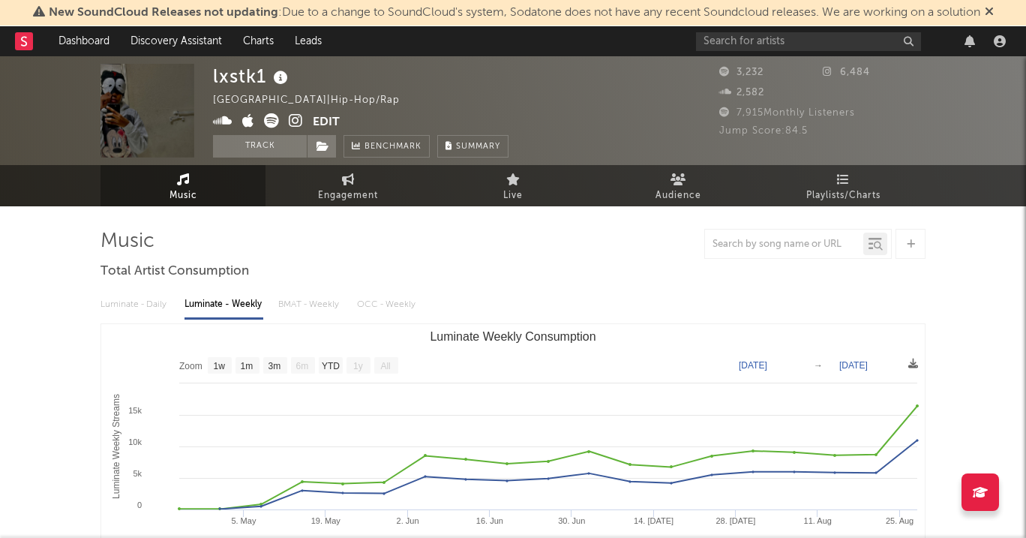
click at [295, 118] on icon at bounding box center [296, 120] width 14 height 15
click at [263, 123] on span at bounding box center [263, 122] width 100 height 19
click at [268, 123] on icon at bounding box center [271, 120] width 15 height 15
click at [266, 119] on icon at bounding box center [271, 120] width 15 height 15
drag, startPoint x: 268, startPoint y: 73, endPoint x: 209, endPoint y: 70, distance: 59.3
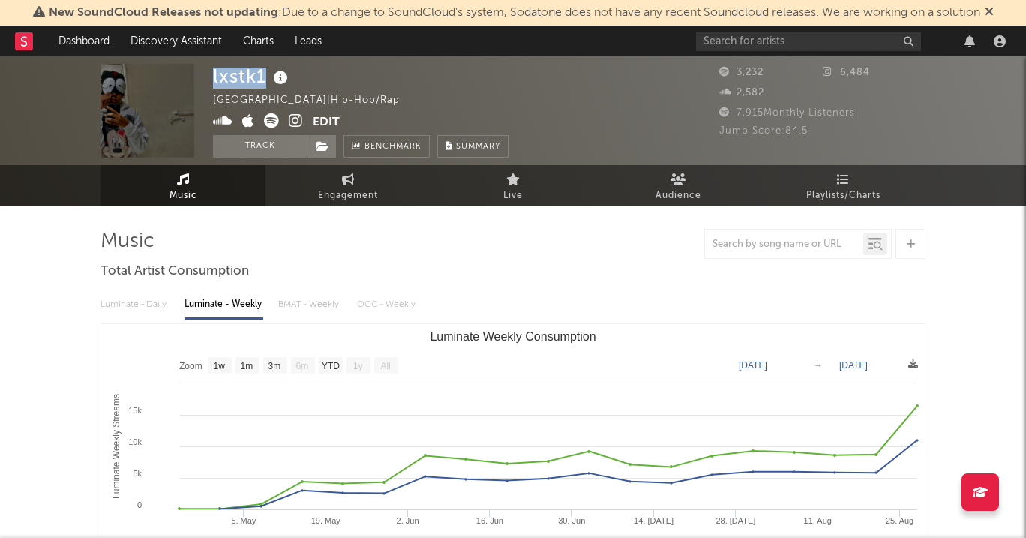
click at [209, 70] on div "lxstk1 United States | Hip-Hop/Rap Edit Track Benchmark Summary 3,232 6,484 2,5…" at bounding box center [513, 110] width 1026 height 109
copy div "lxstk1"
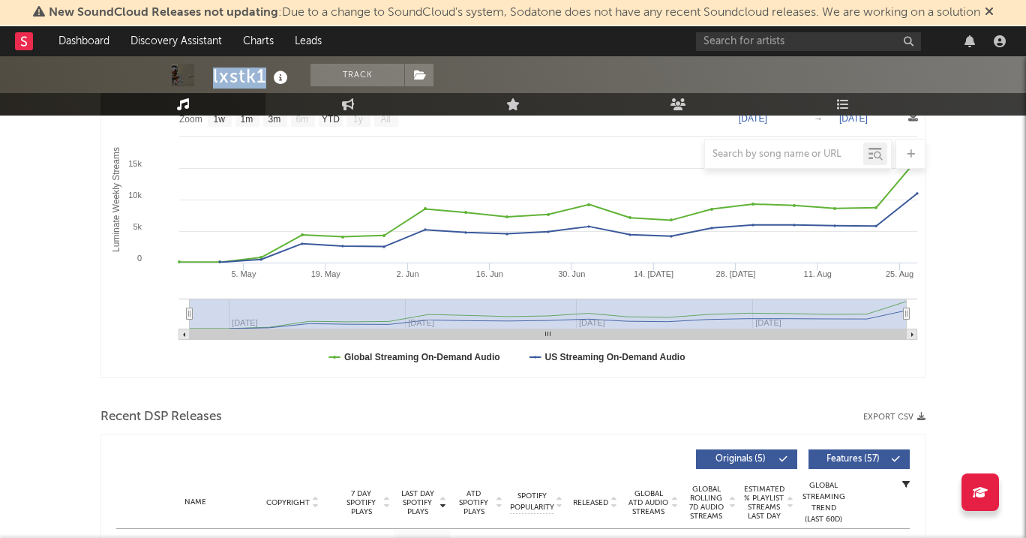
scroll to position [424, 0]
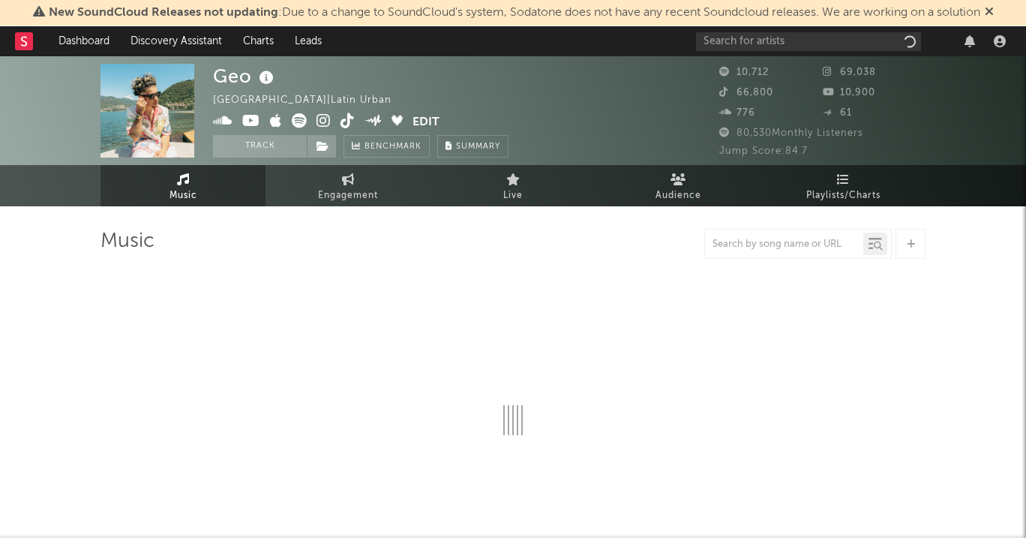
select select "6m"
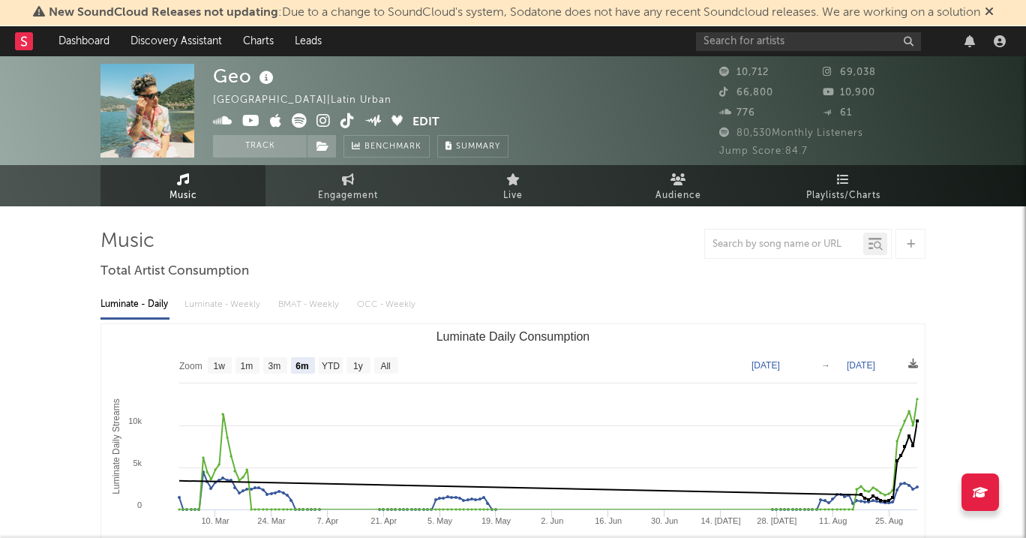
click at [327, 121] on icon at bounding box center [323, 120] width 14 height 15
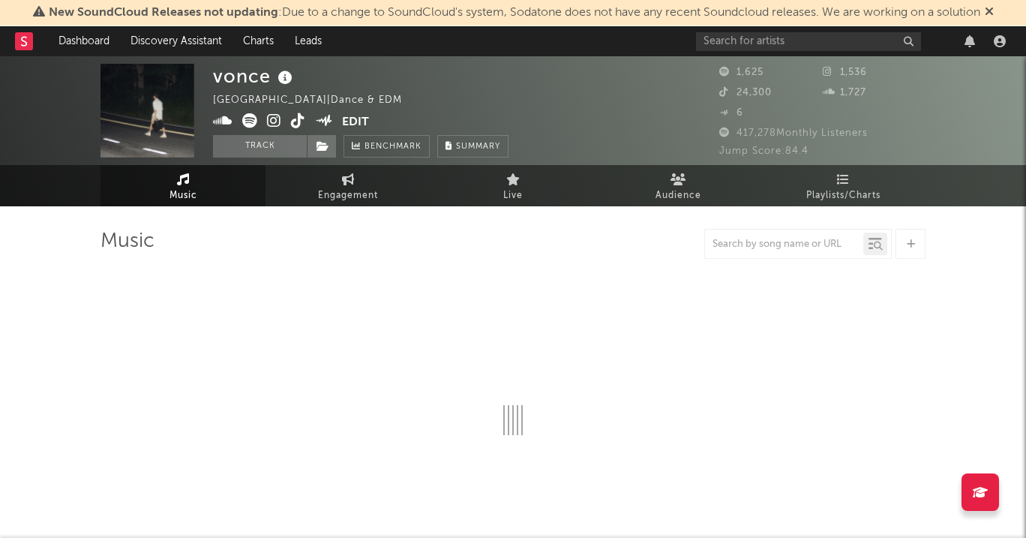
select select "1w"
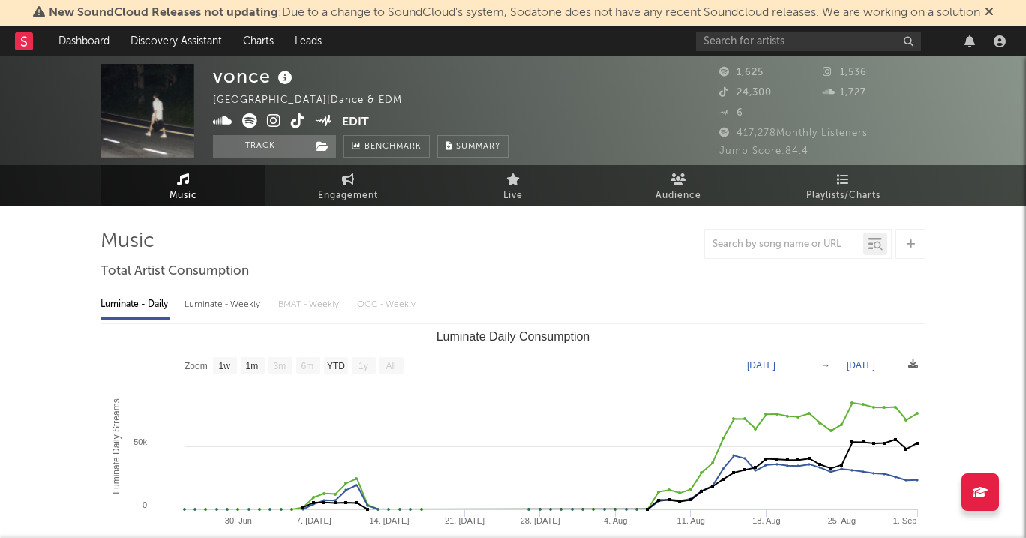
click at [271, 119] on icon at bounding box center [274, 120] width 14 height 15
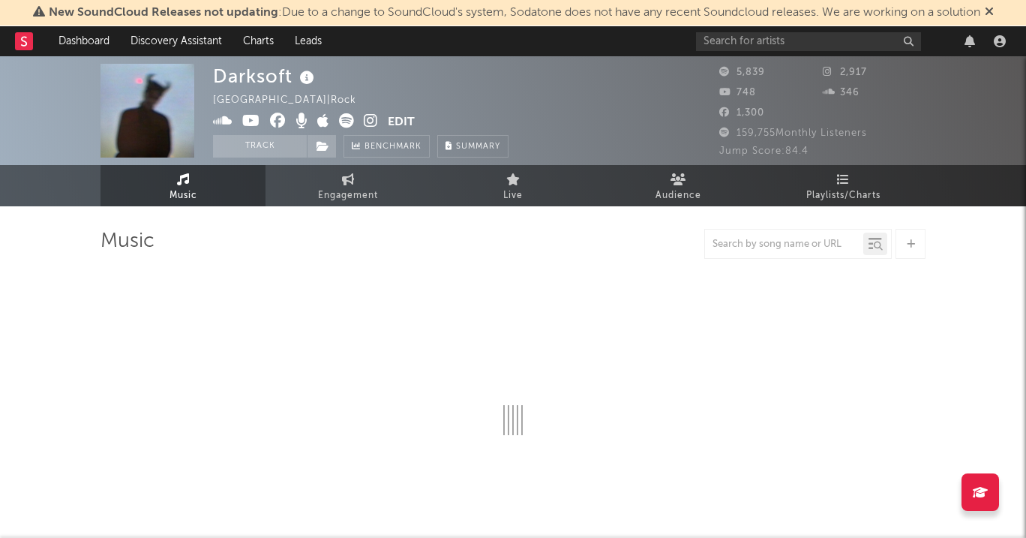
select select "6m"
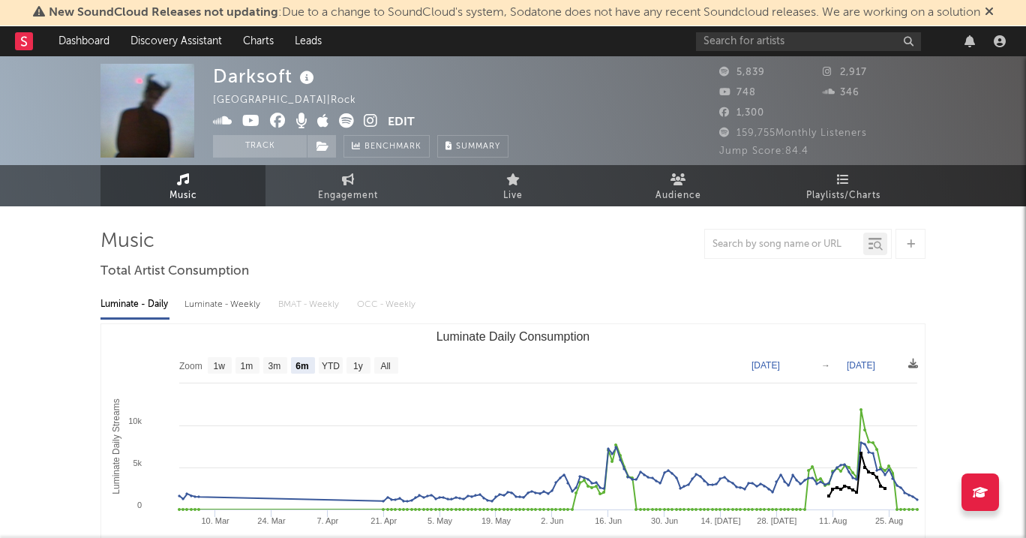
click at [373, 121] on icon at bounding box center [371, 120] width 14 height 15
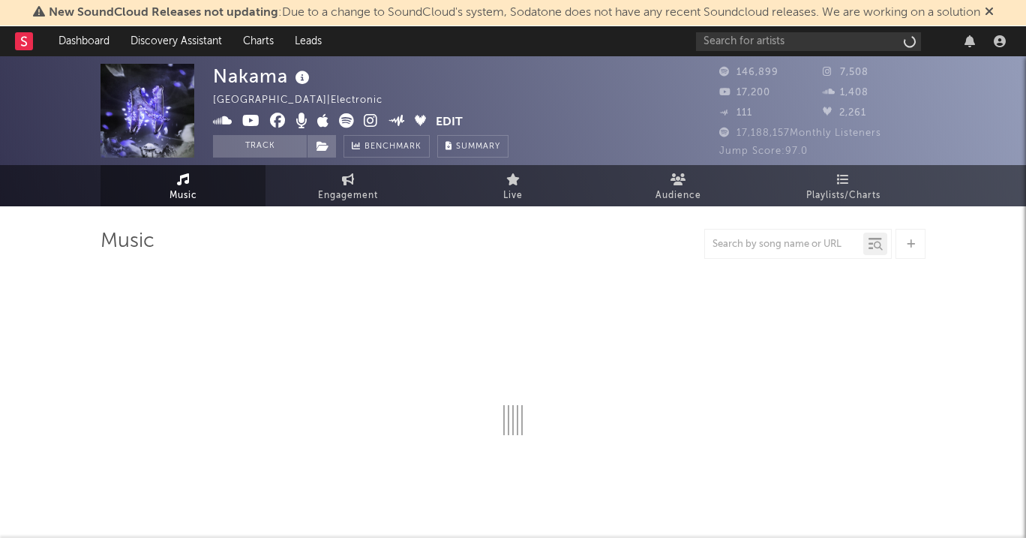
select select "6m"
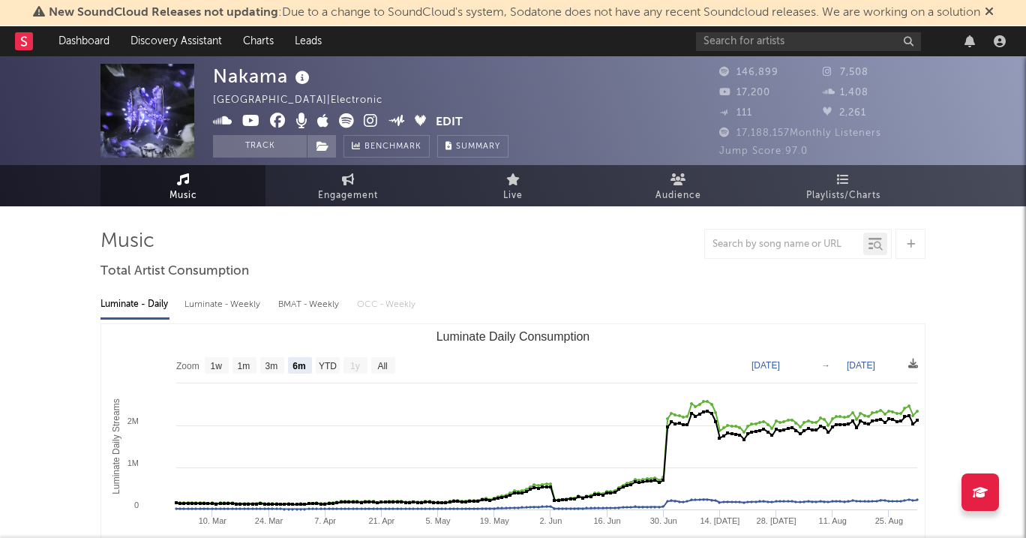
click at [366, 120] on icon at bounding box center [371, 120] width 14 height 15
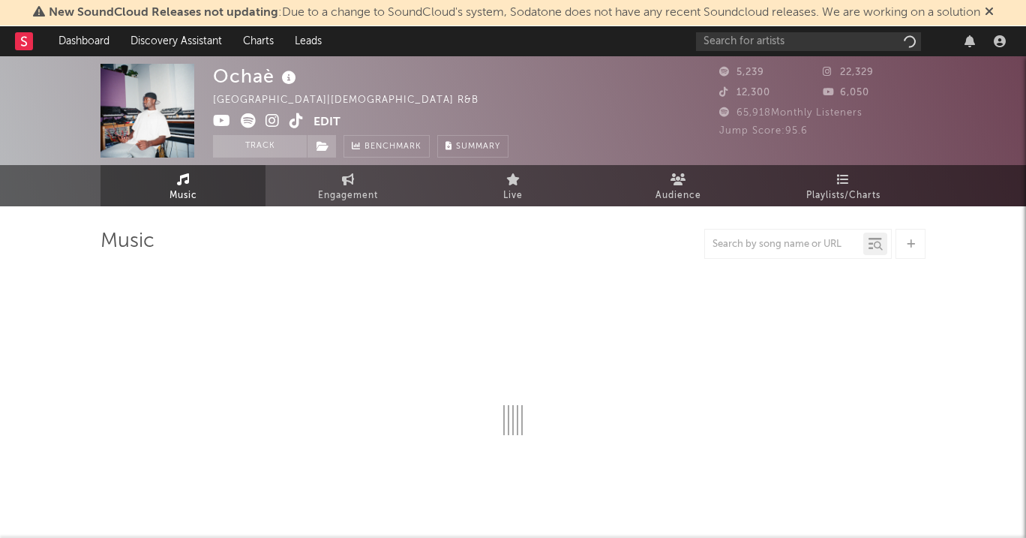
select select "1w"
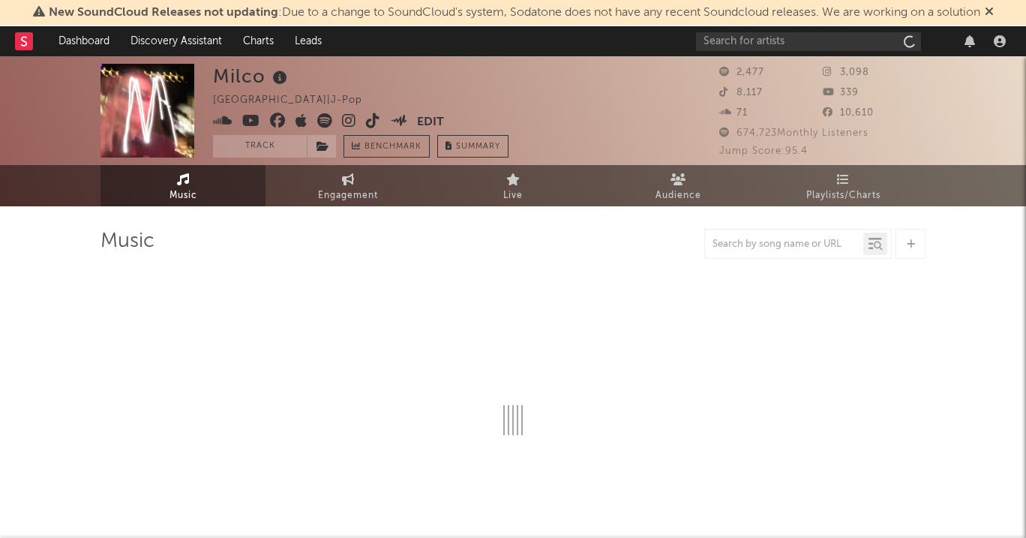
select select "1w"
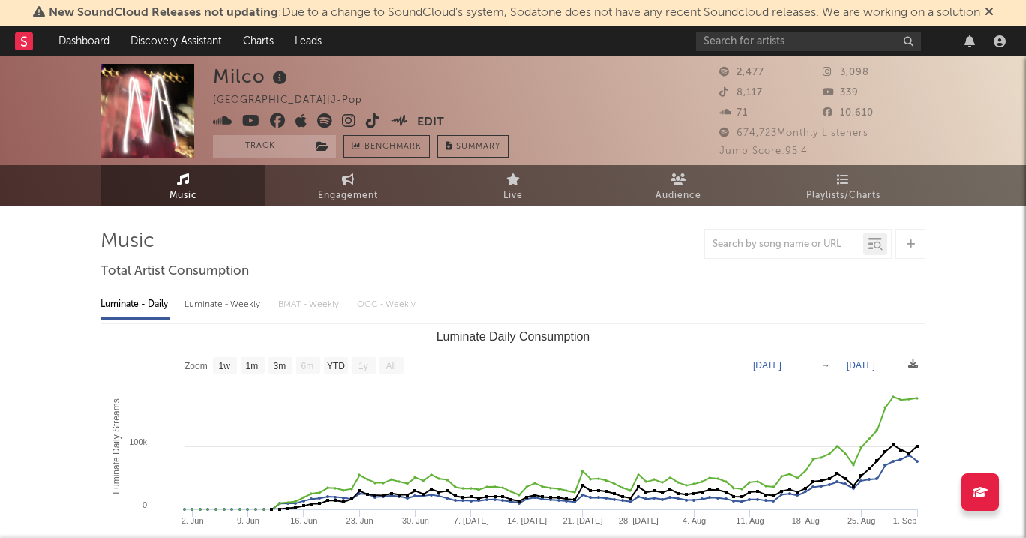
click at [346, 118] on icon at bounding box center [349, 120] width 14 height 15
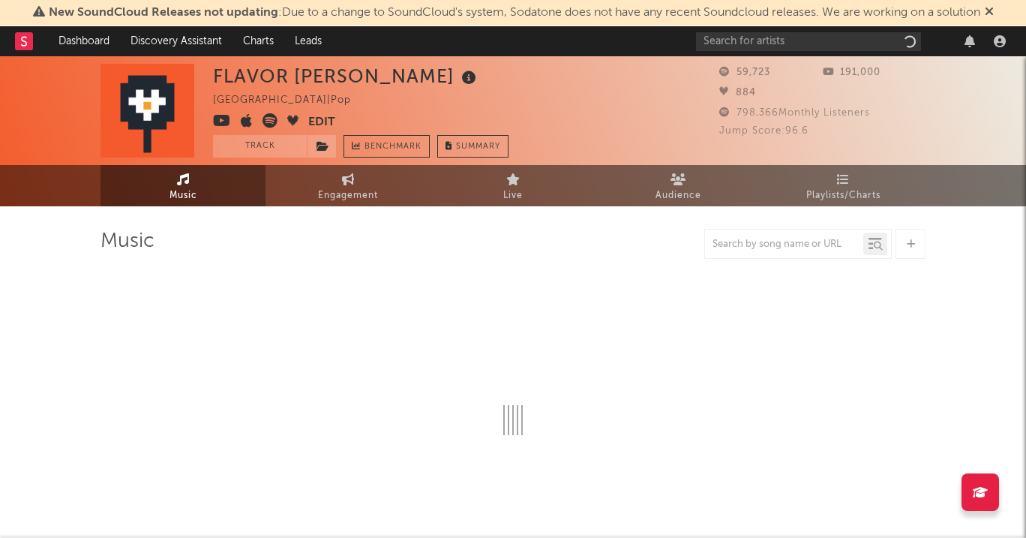
select select "6m"
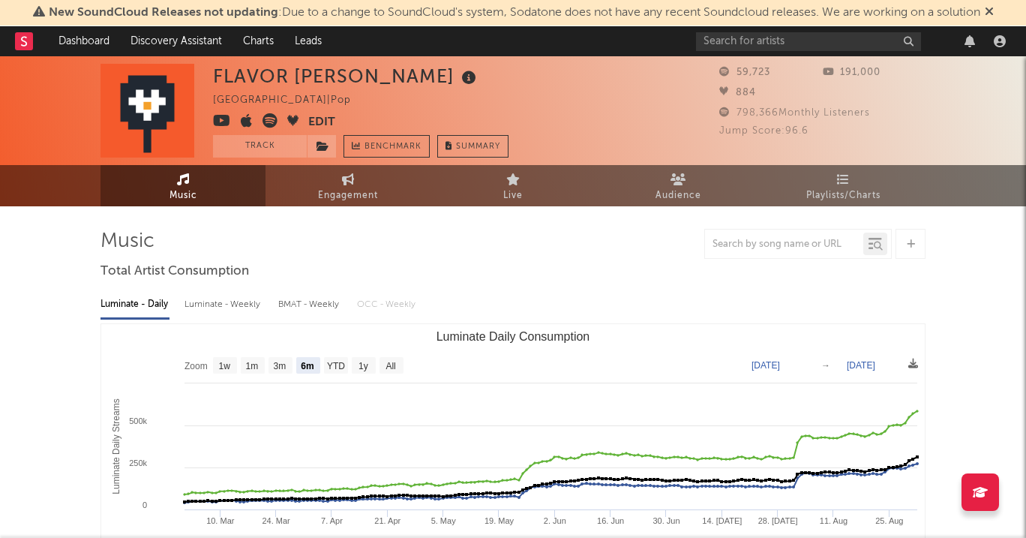
click at [272, 121] on icon at bounding box center [269, 120] width 15 height 15
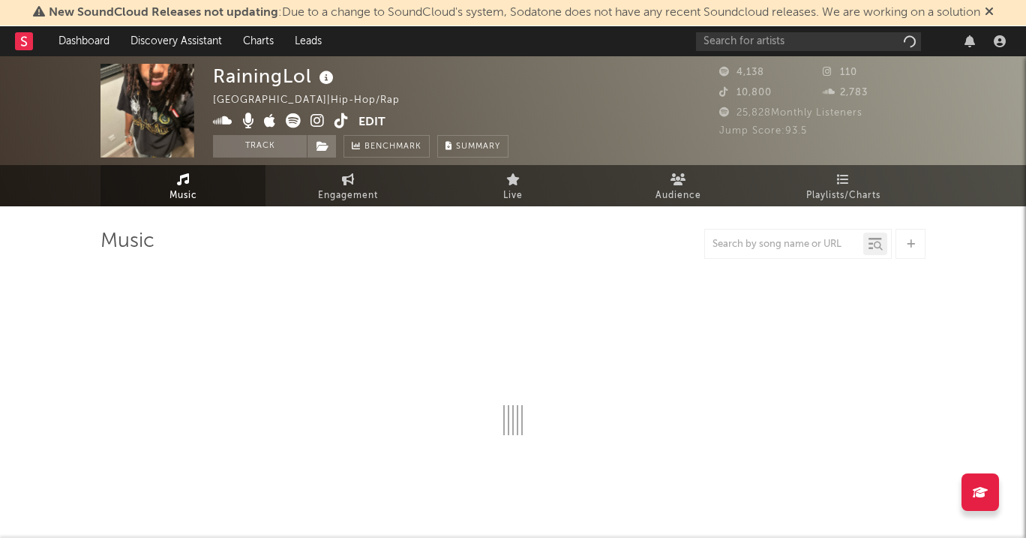
select select "1w"
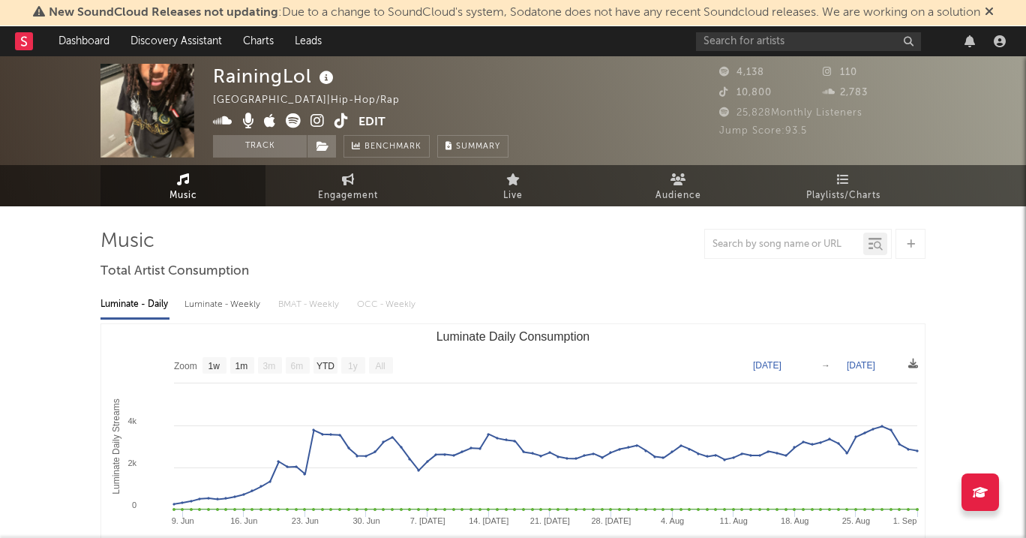
click at [317, 125] on icon at bounding box center [317, 120] width 14 height 15
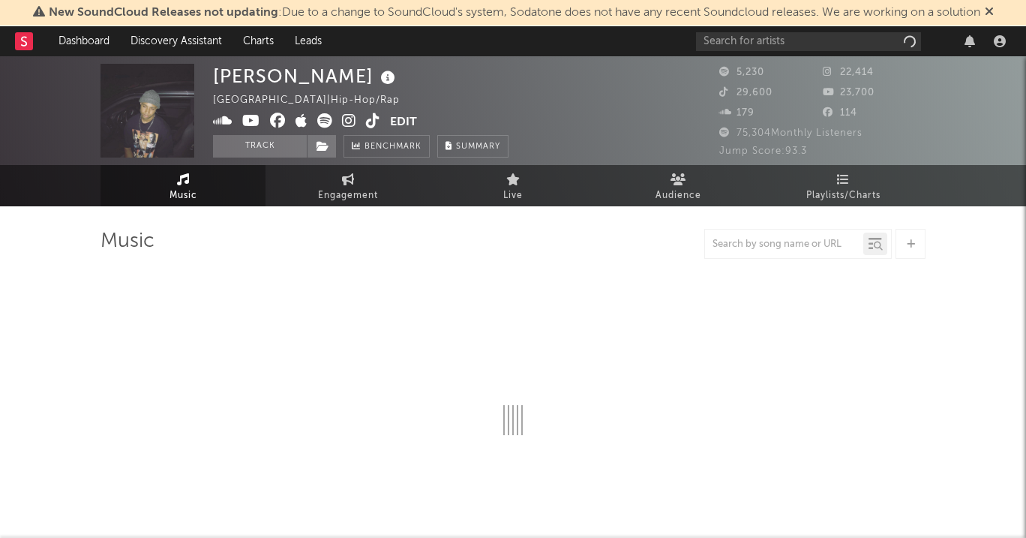
select select "6m"
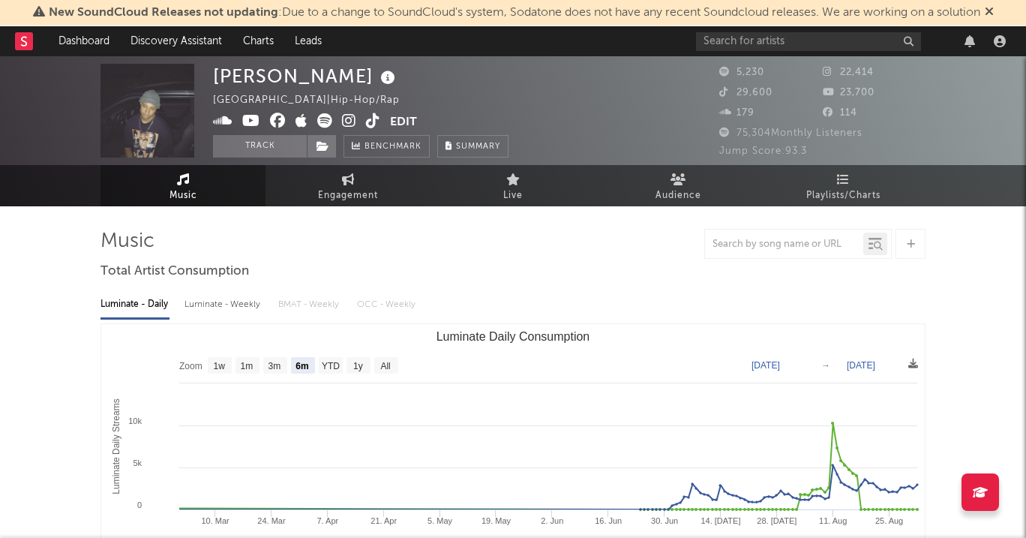
click at [347, 124] on icon at bounding box center [349, 120] width 14 height 15
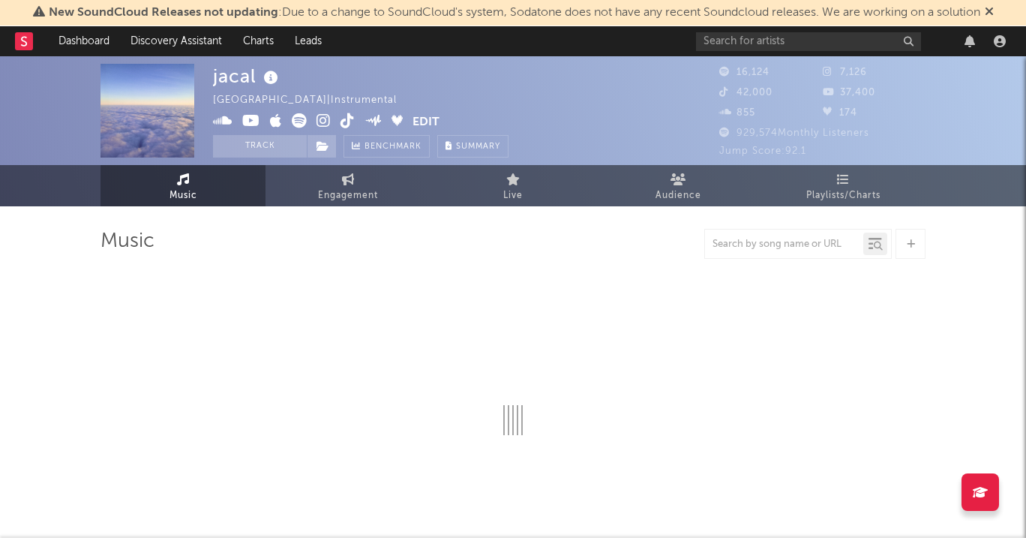
click at [327, 120] on icon at bounding box center [323, 120] width 14 height 15
select select "6m"
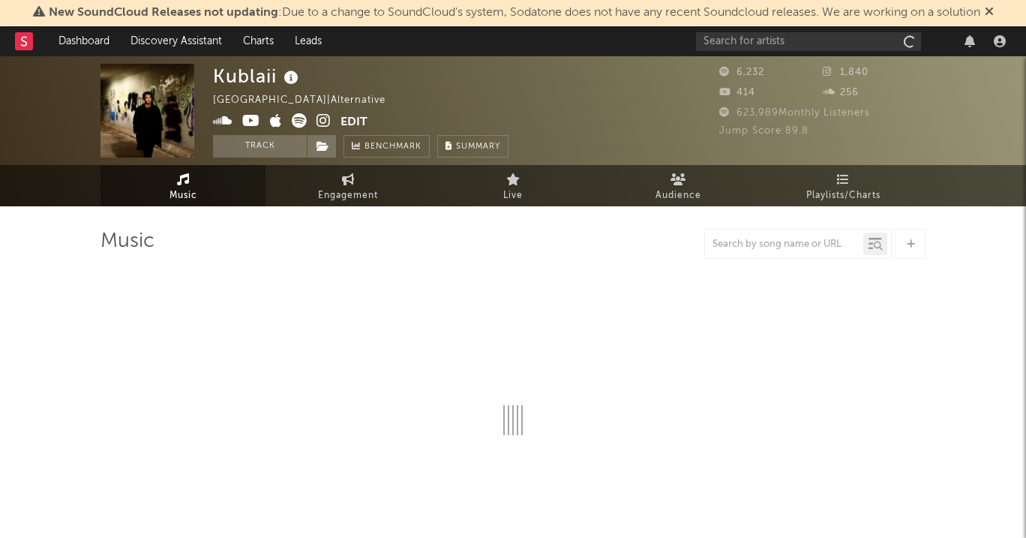
select select "6m"
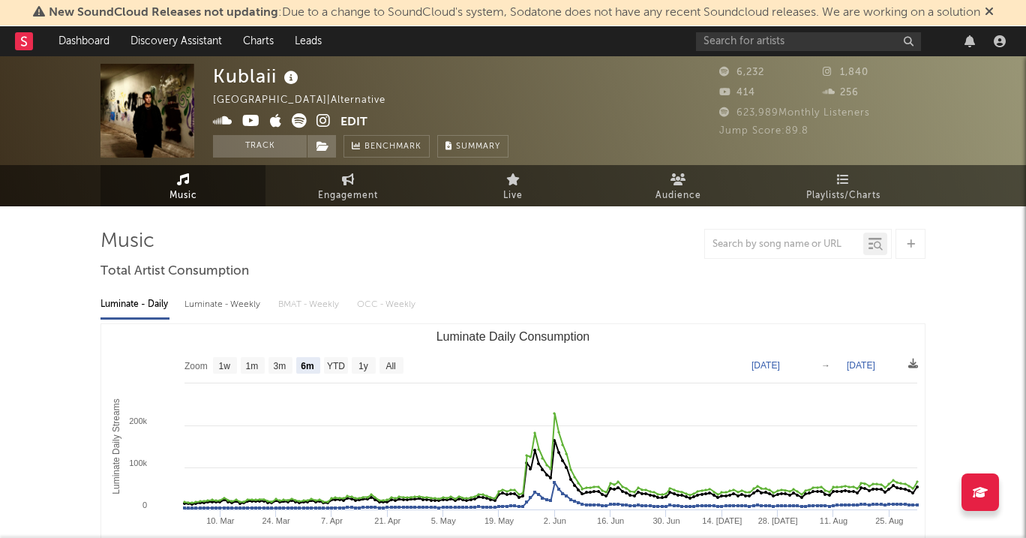
click at [321, 125] on icon at bounding box center [323, 120] width 14 height 15
click at [364, 177] on link "Engagement" at bounding box center [347, 185] width 165 height 41
select select "1w"
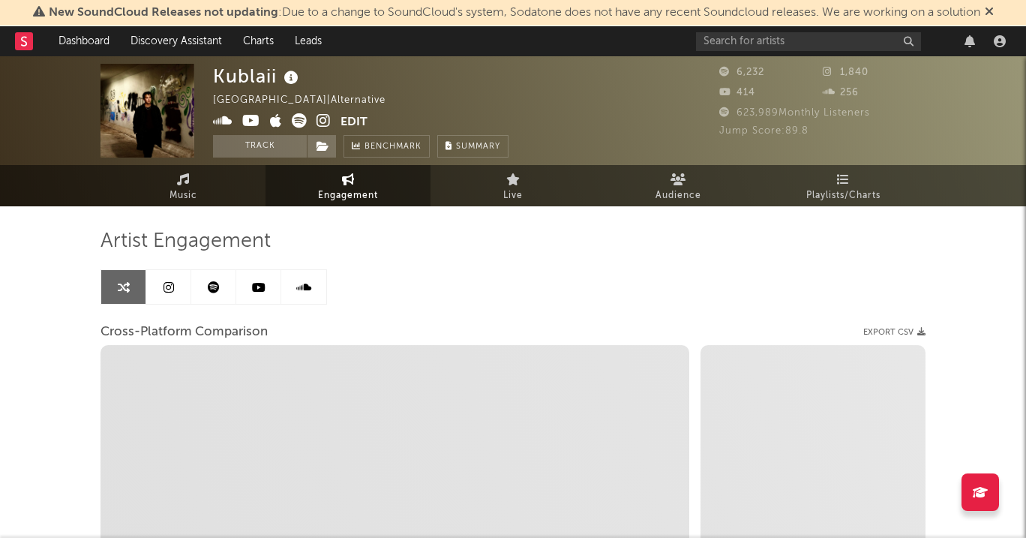
select select "1m"
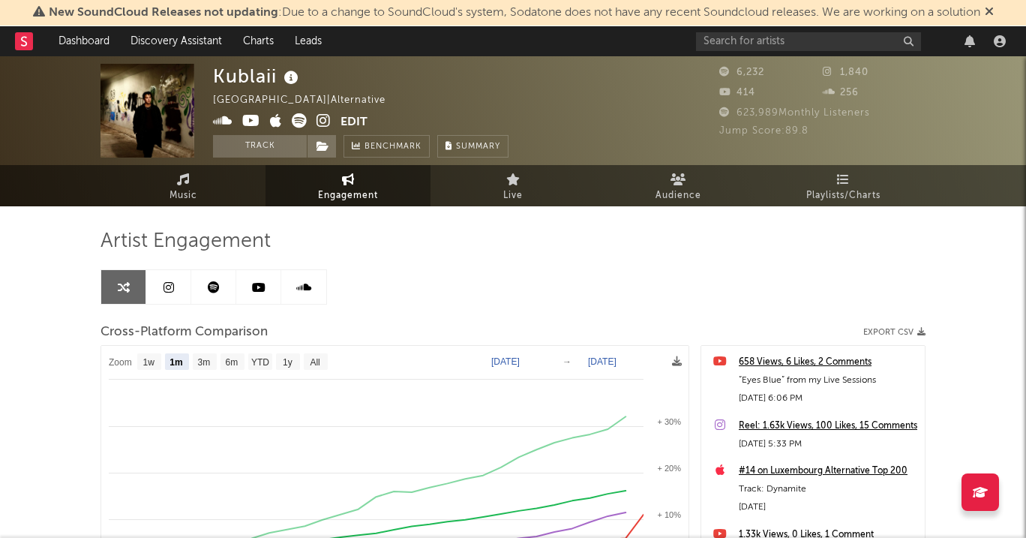
click at [164, 281] on icon at bounding box center [168, 287] width 10 height 12
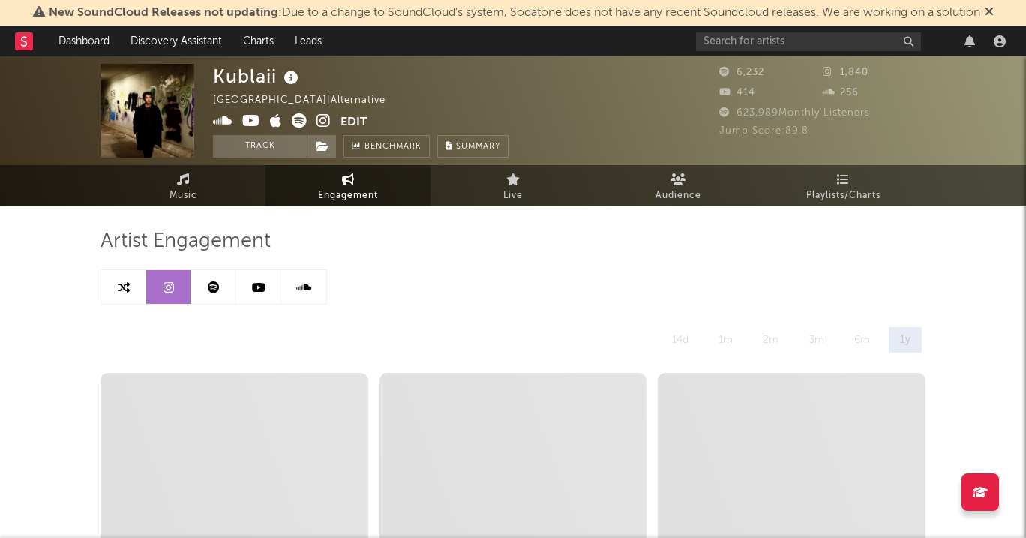
select select "6m"
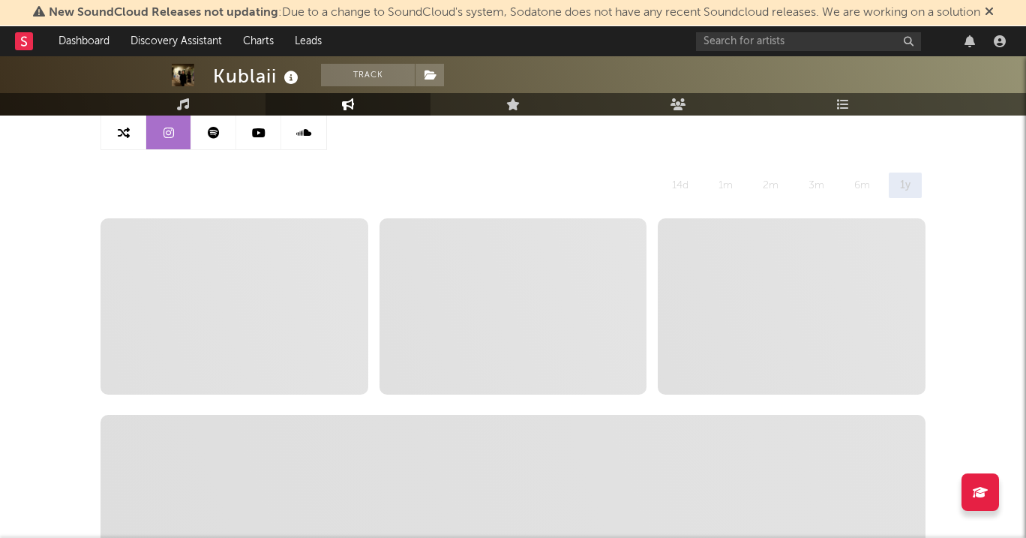
scroll to position [152, 0]
click at [125, 123] on link at bounding box center [123, 135] width 45 height 34
select select "1m"
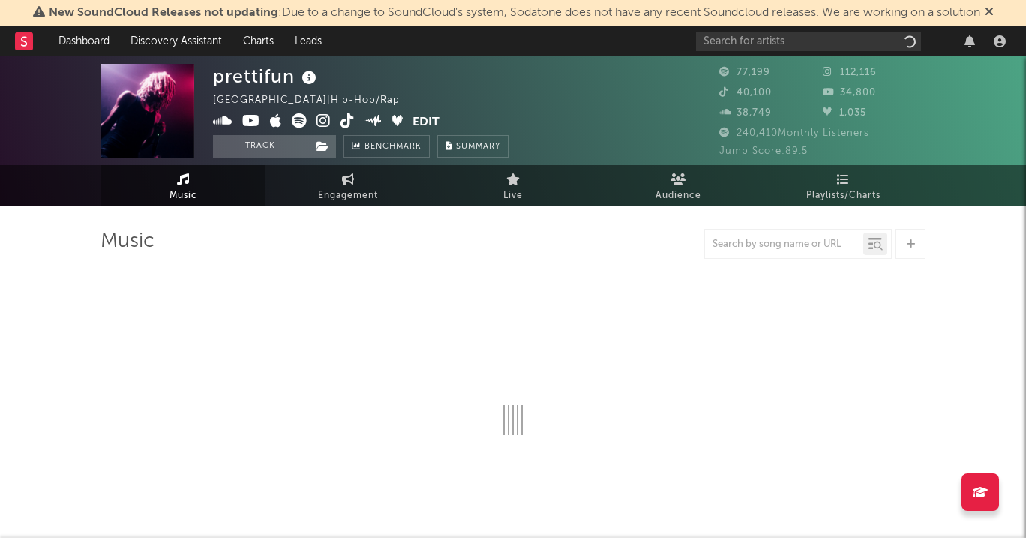
select select "6m"
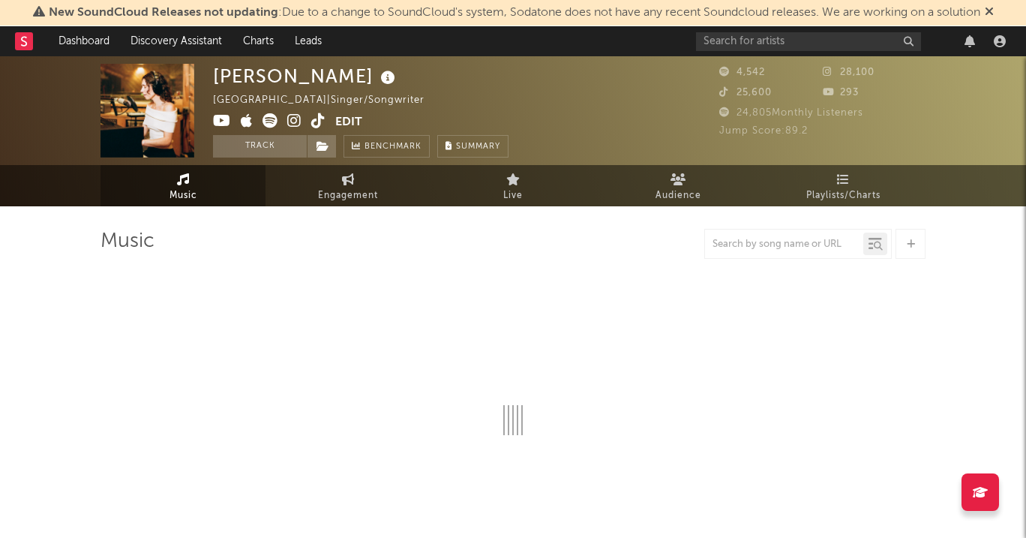
select select "1w"
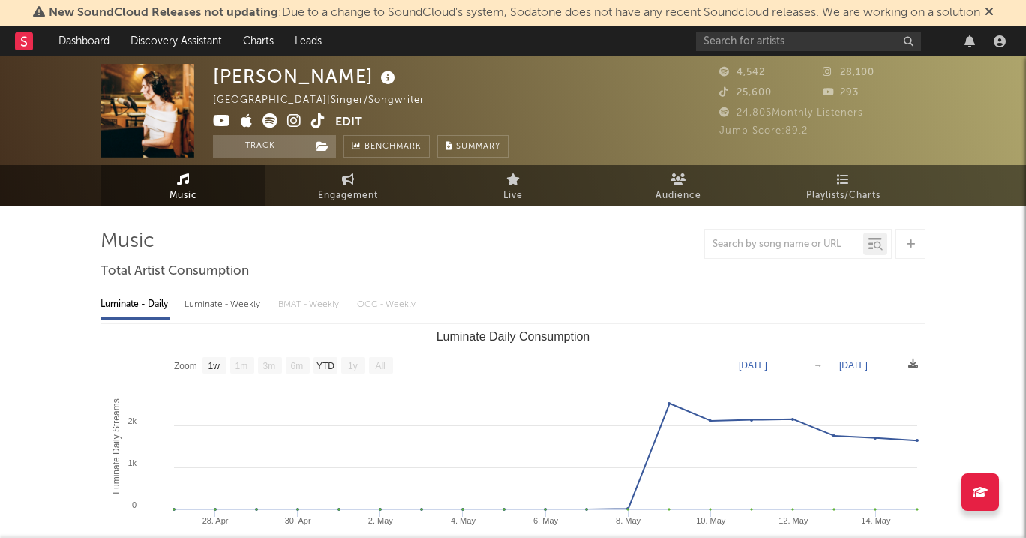
click at [296, 124] on icon at bounding box center [294, 120] width 14 height 15
click at [316, 122] on icon at bounding box center [318, 120] width 14 height 15
click at [292, 119] on icon at bounding box center [294, 120] width 14 height 15
click at [313, 127] on icon at bounding box center [318, 120] width 14 height 15
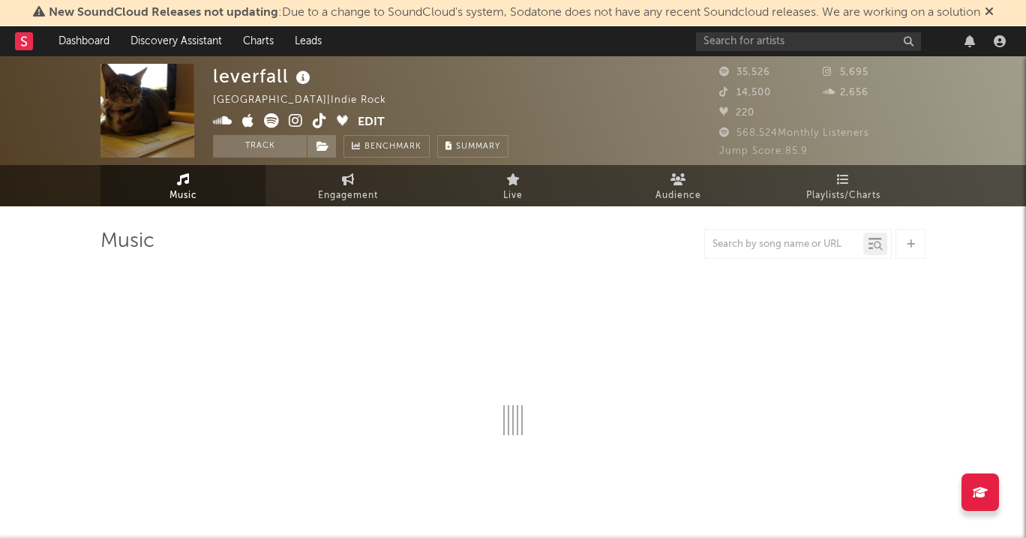
click at [301, 121] on icon at bounding box center [296, 120] width 14 height 15
select select "6m"
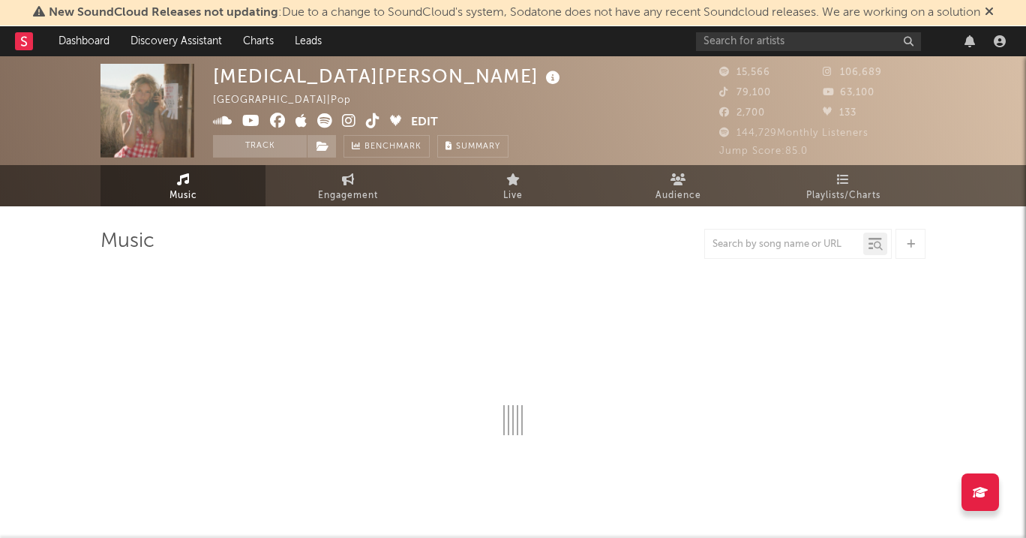
select select "1w"
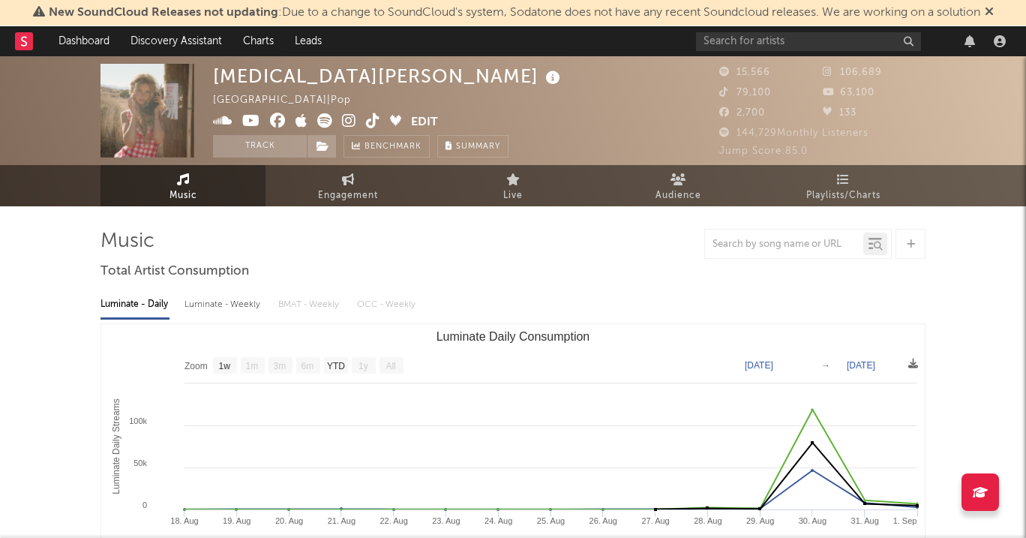
click at [350, 122] on icon at bounding box center [349, 120] width 14 height 15
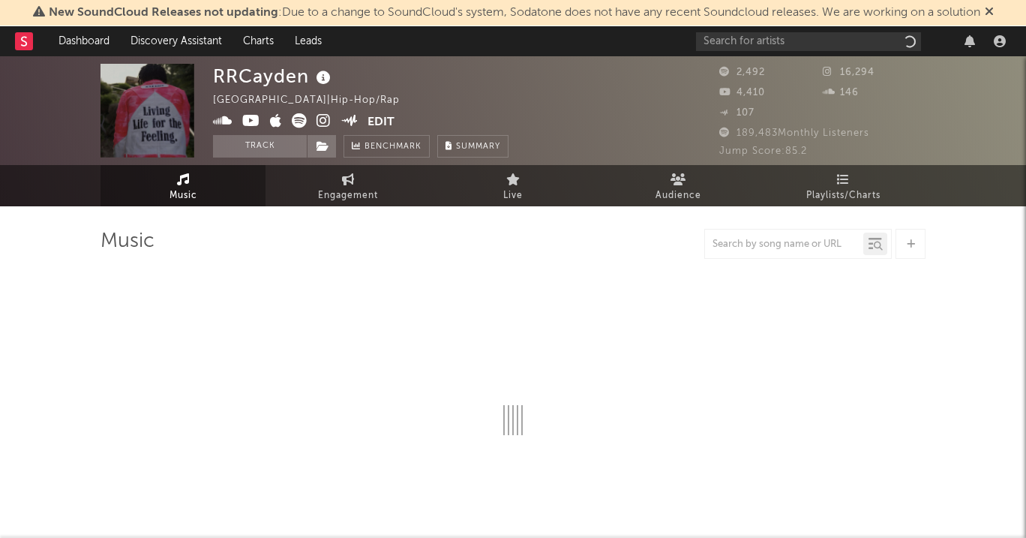
click at [327, 115] on icon at bounding box center [323, 120] width 14 height 15
select select "6m"
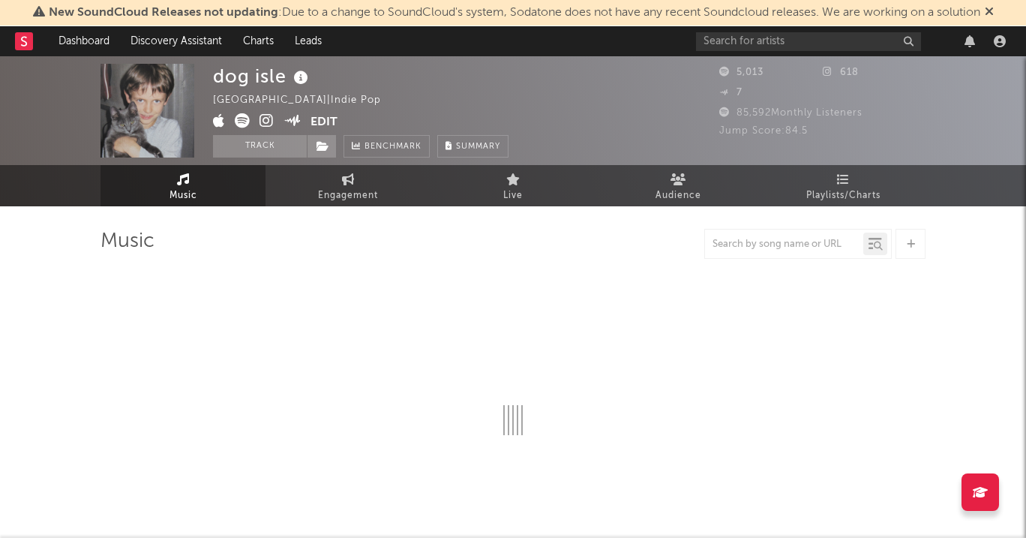
select select "1w"
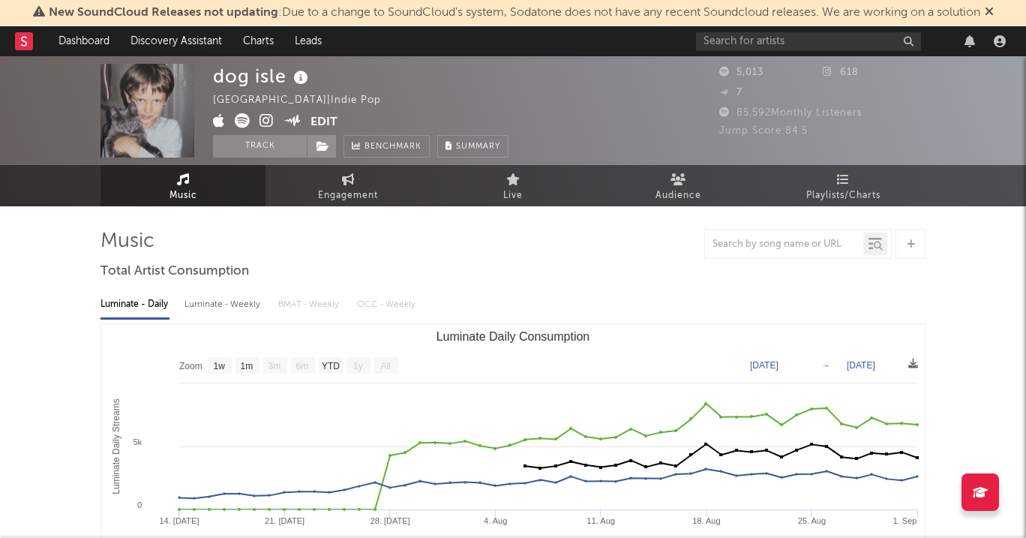
click at [269, 121] on icon at bounding box center [266, 120] width 14 height 15
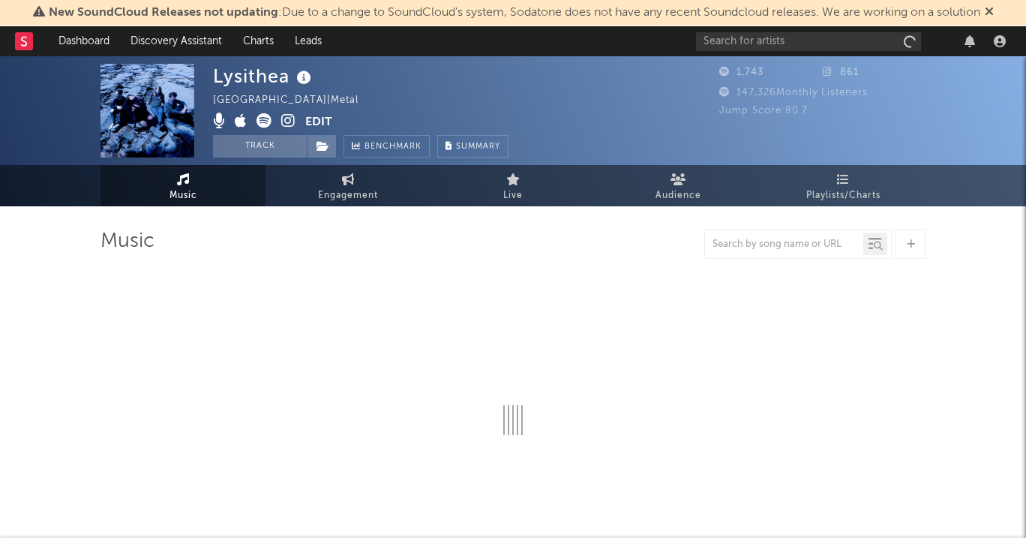
select select "1w"
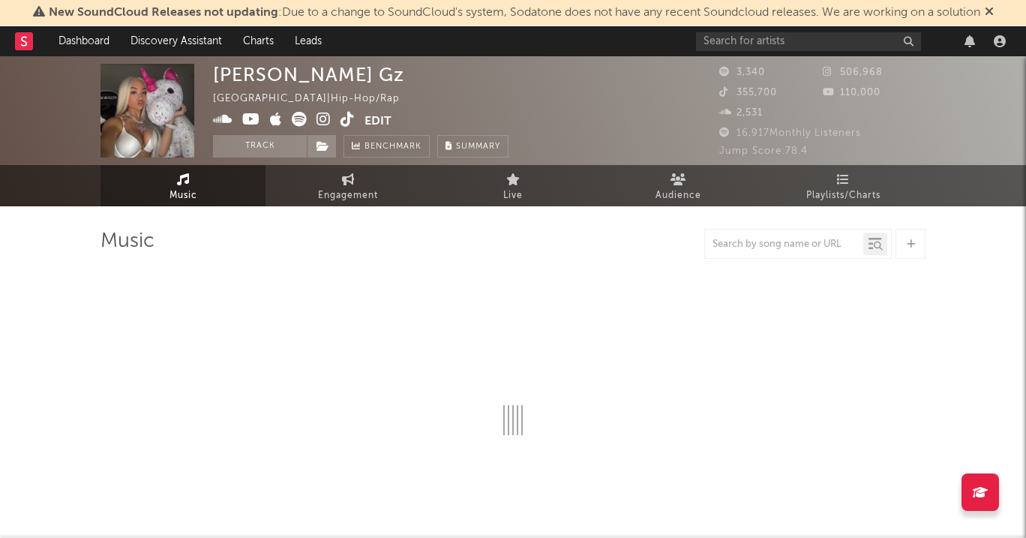
select select "6m"
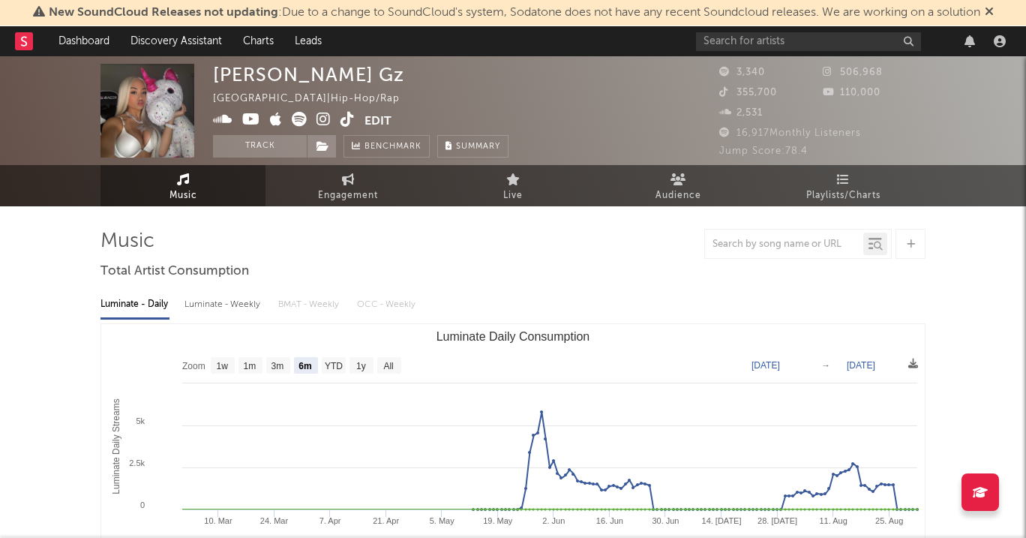
click at [319, 117] on icon at bounding box center [323, 119] width 14 height 15
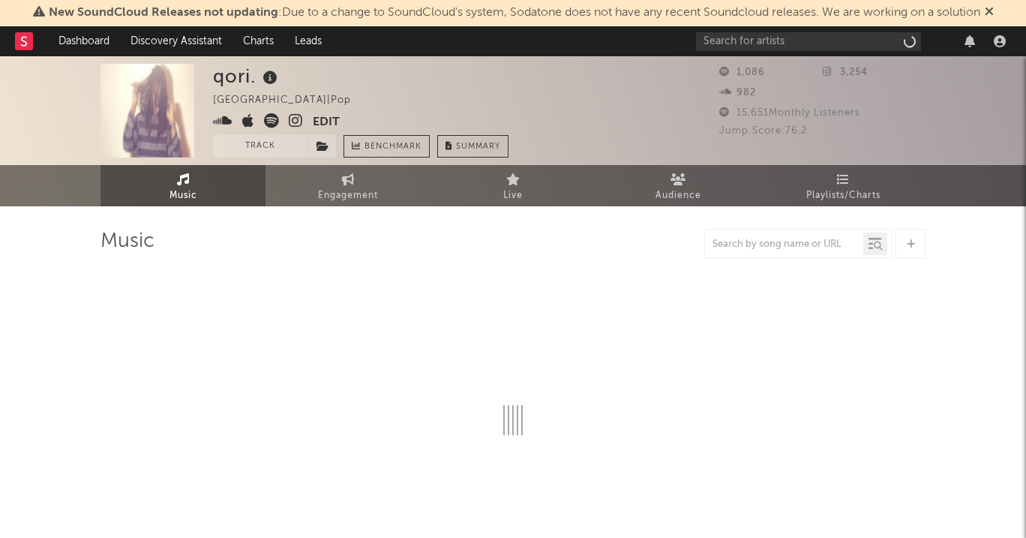
select select "1w"
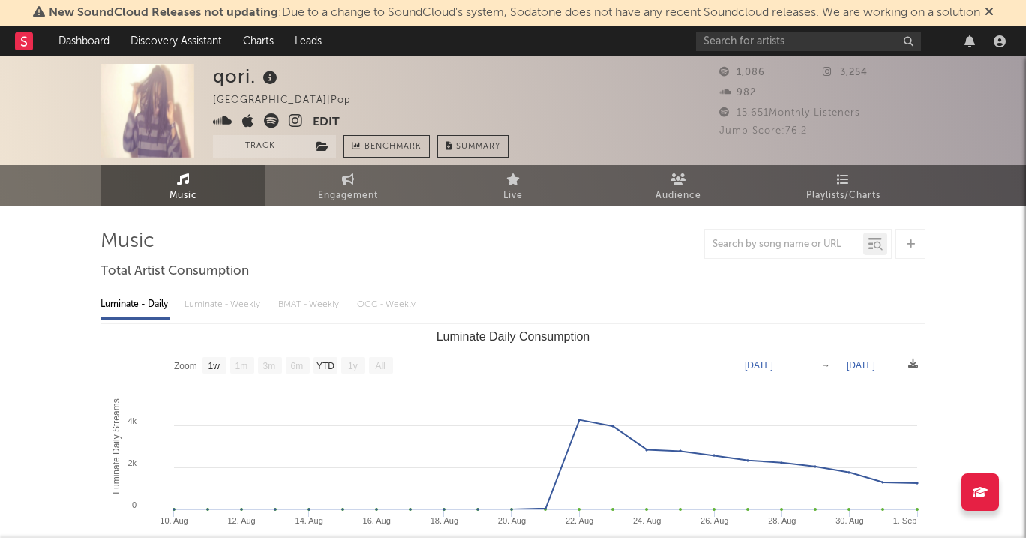
click at [292, 121] on icon at bounding box center [296, 120] width 14 height 15
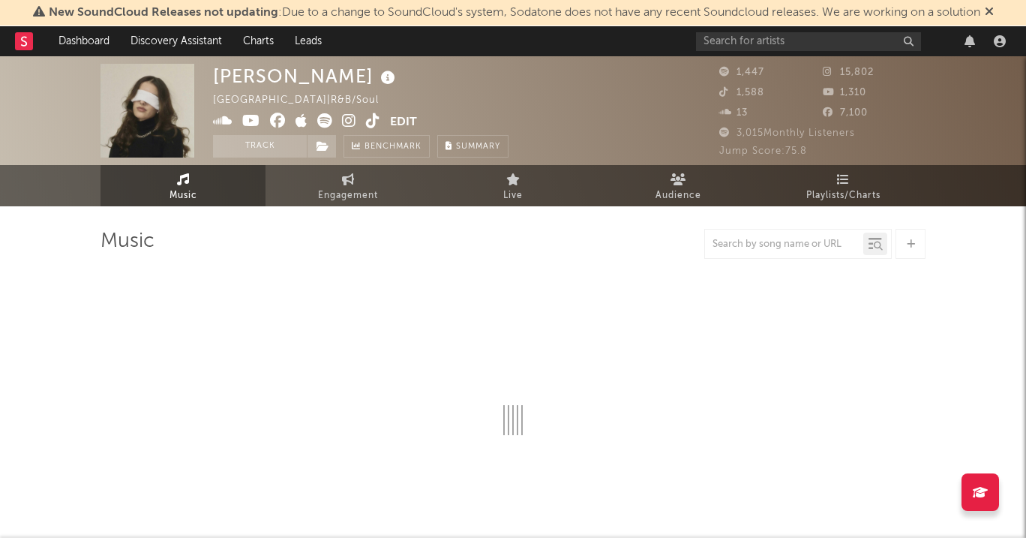
select select "1w"
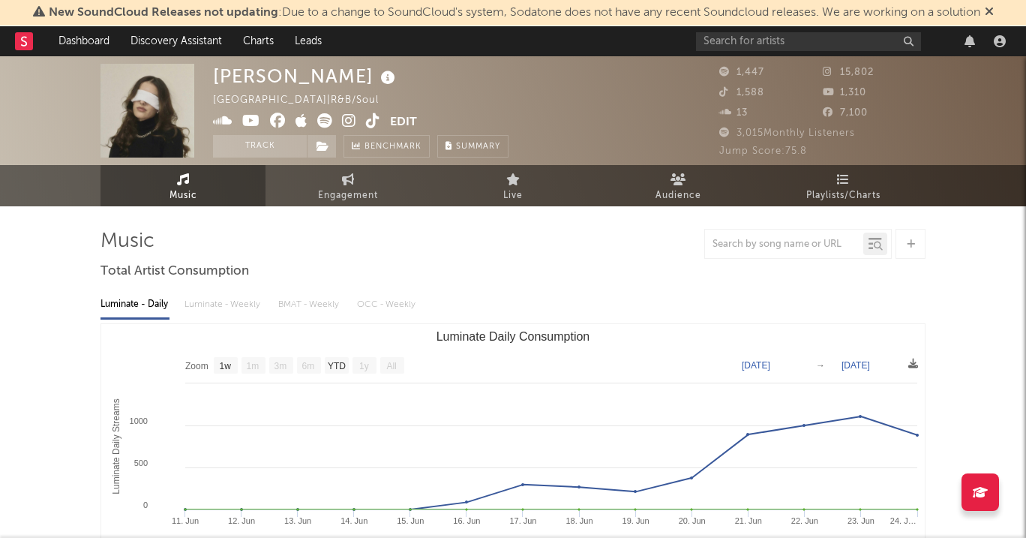
click at [344, 119] on icon at bounding box center [349, 120] width 14 height 15
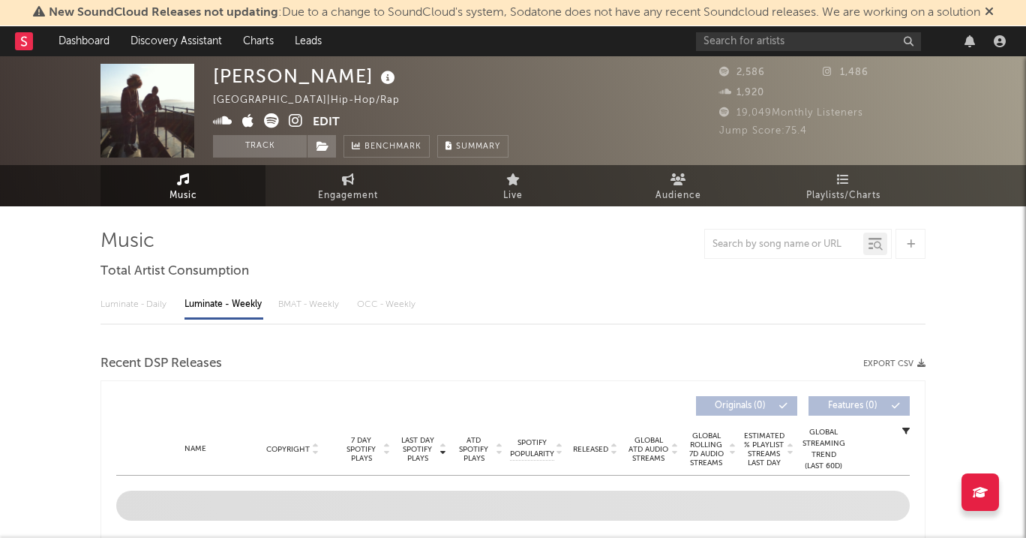
select select "6m"
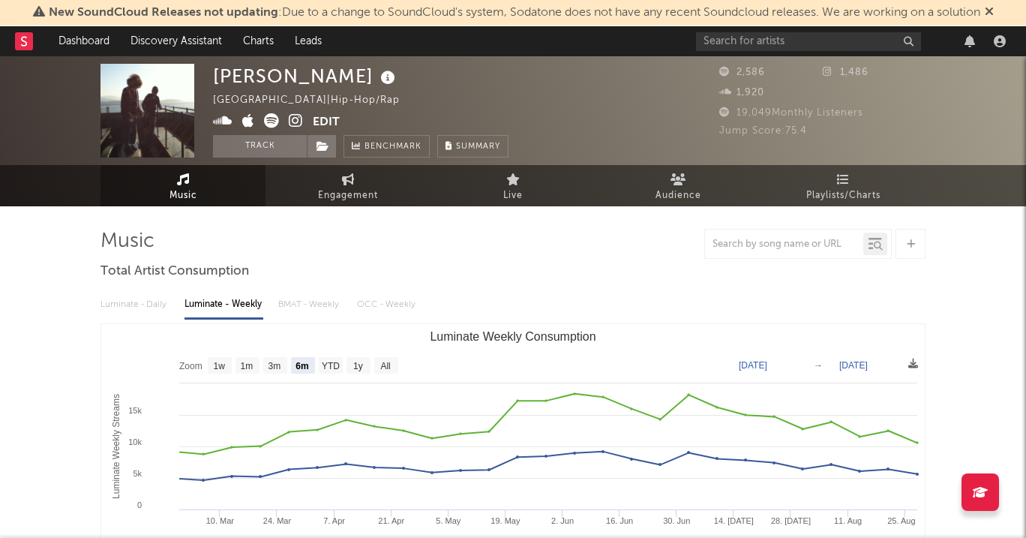
click at [291, 120] on icon at bounding box center [296, 120] width 14 height 15
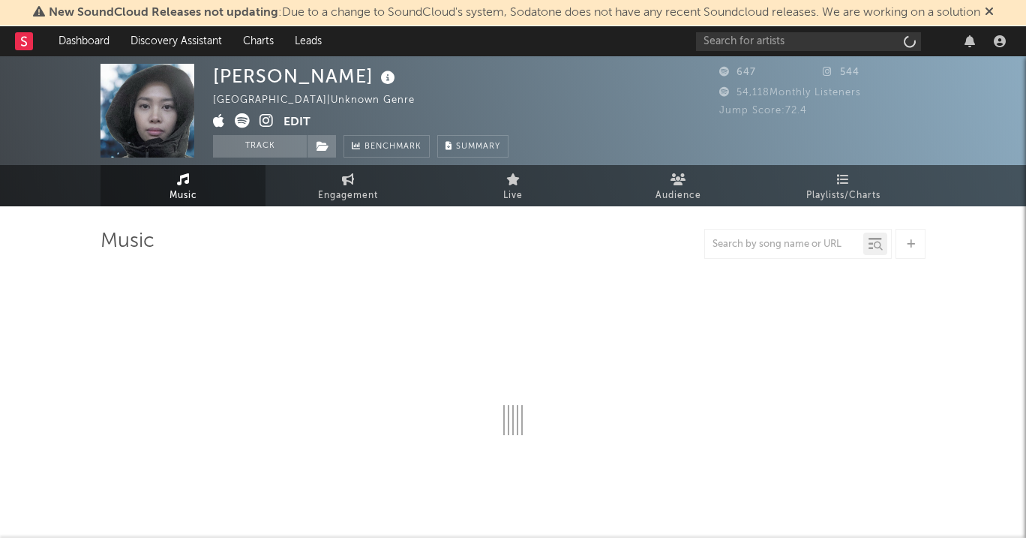
select select "1w"
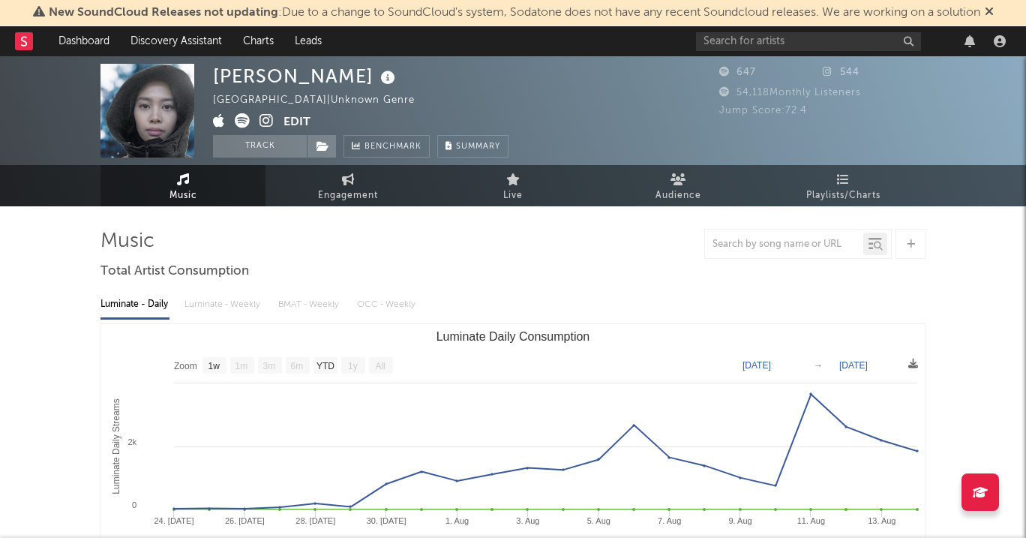
click at [265, 120] on icon at bounding box center [266, 120] width 14 height 15
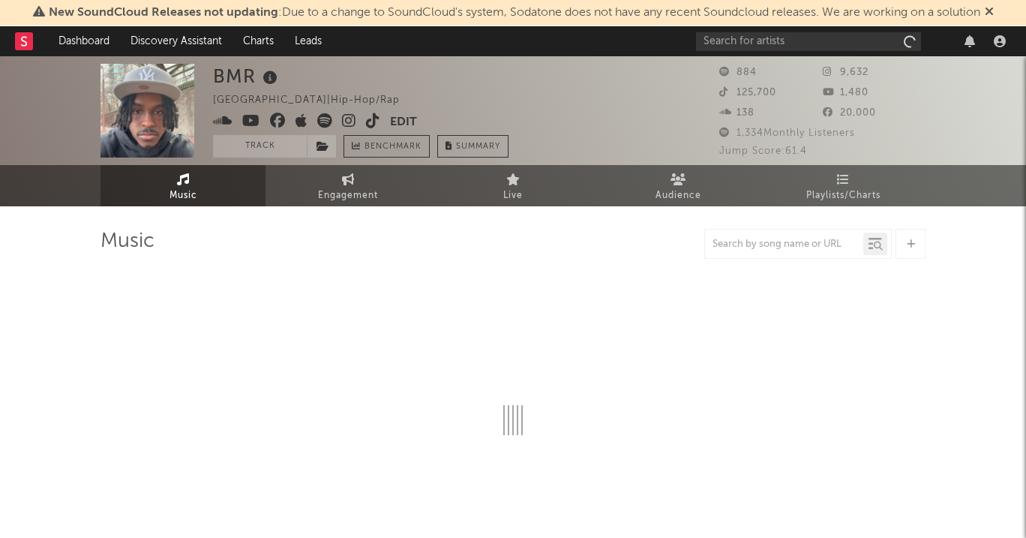
select select "1w"
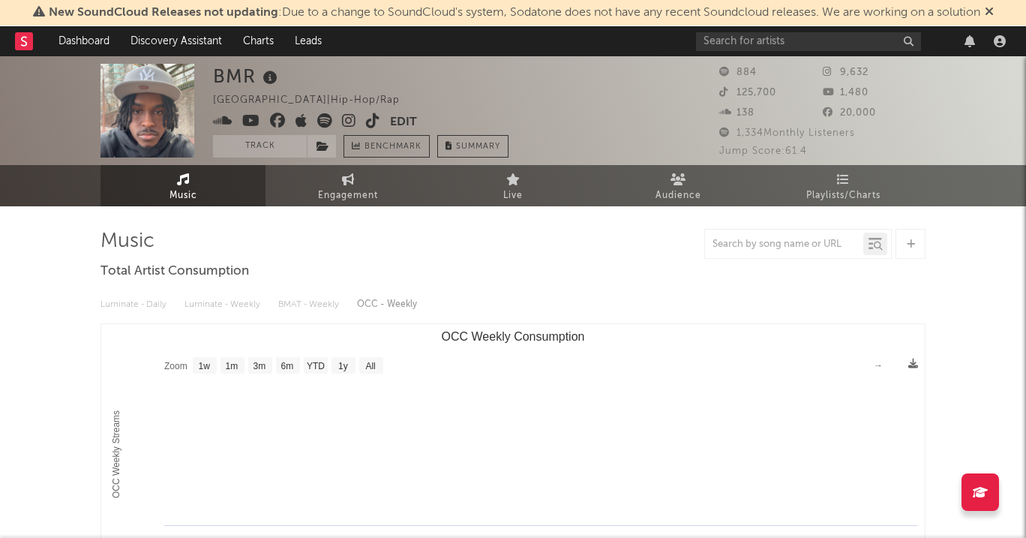
click at [350, 117] on icon at bounding box center [349, 120] width 14 height 15
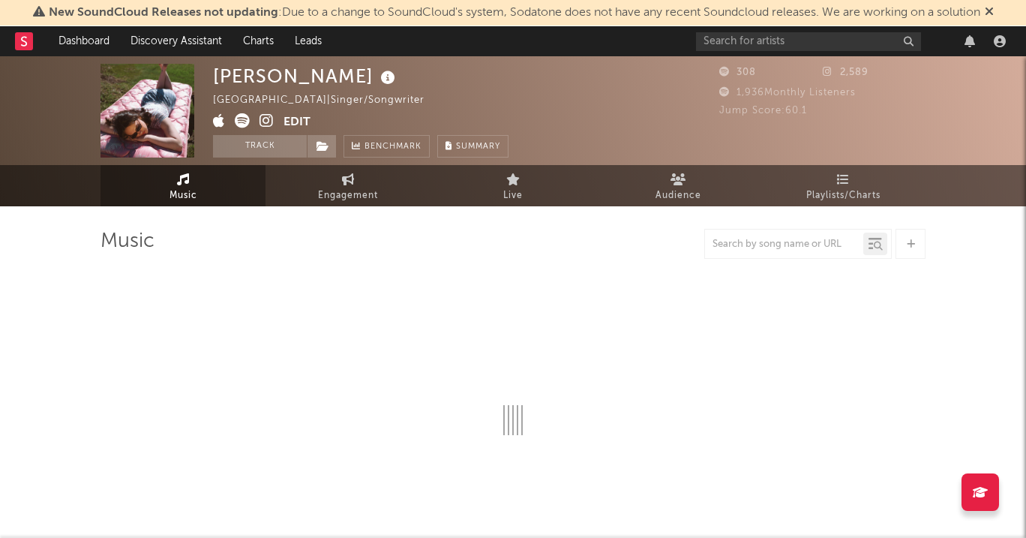
select select "1w"
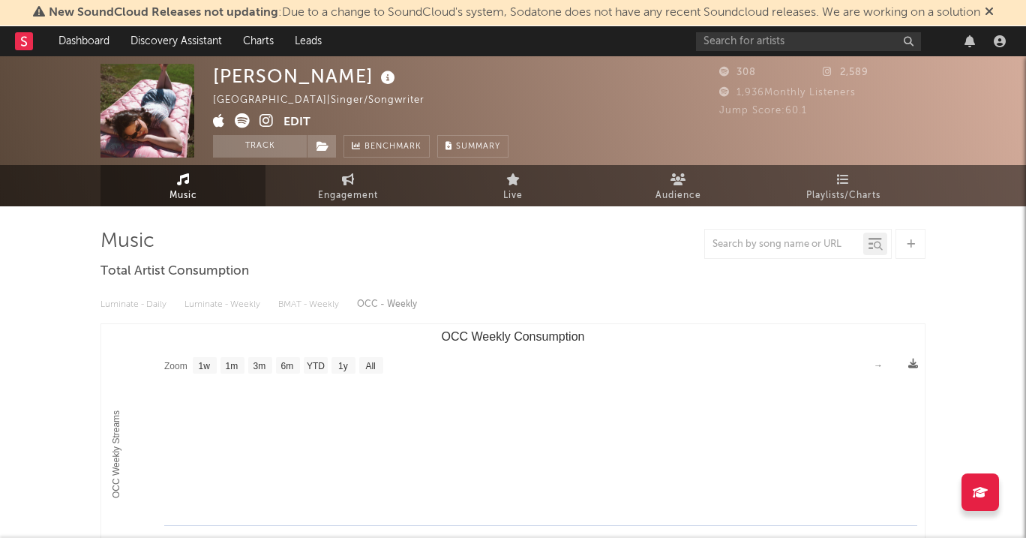
click at [266, 123] on icon at bounding box center [266, 120] width 14 height 15
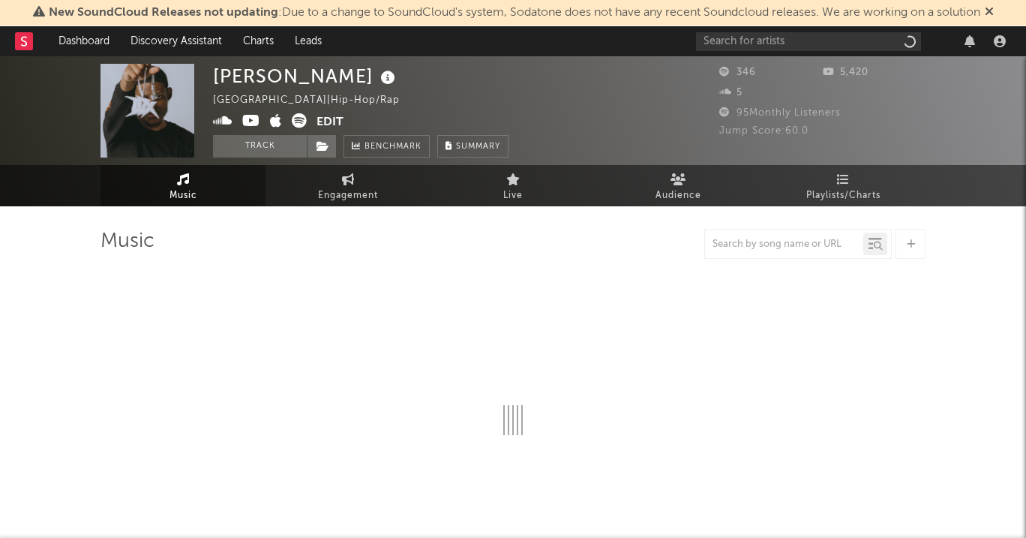
select select "1w"
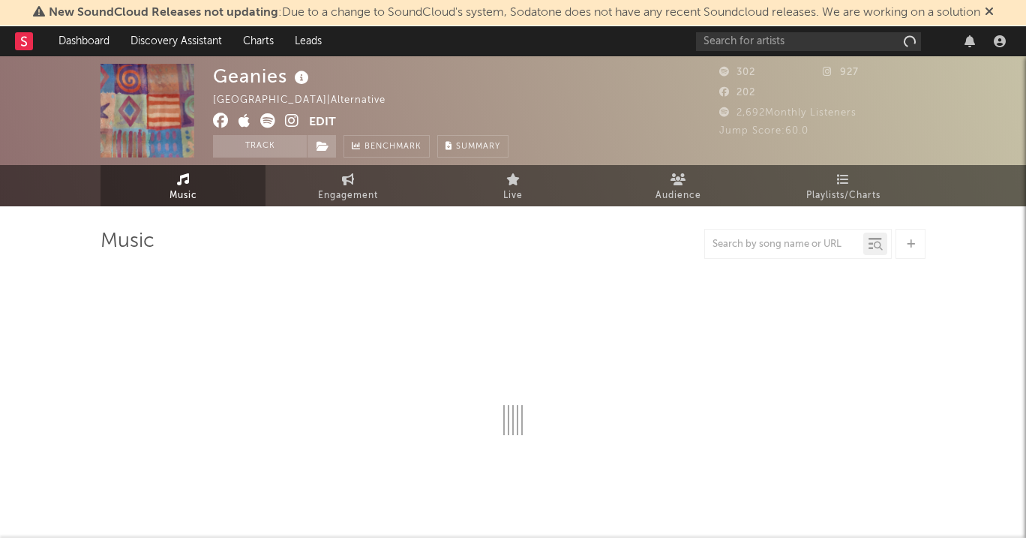
select select "1w"
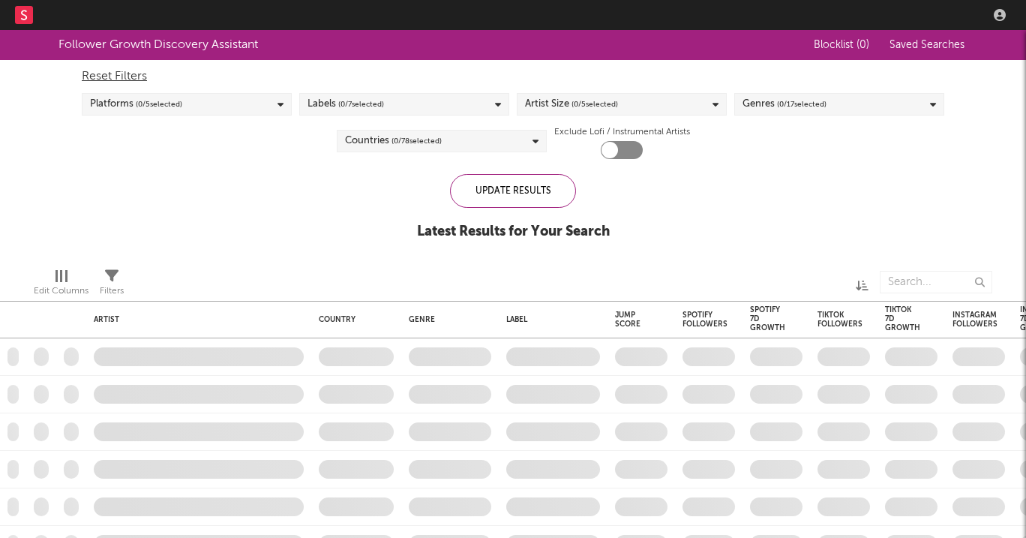
checkbox input "true"
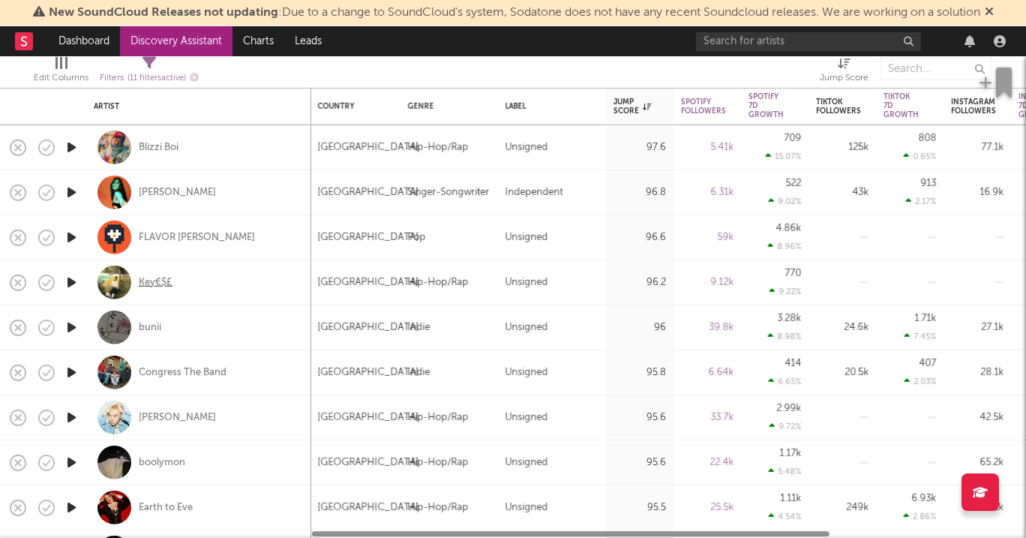
click at [148, 277] on div "Key€$£" at bounding box center [156, 281] width 34 height 13
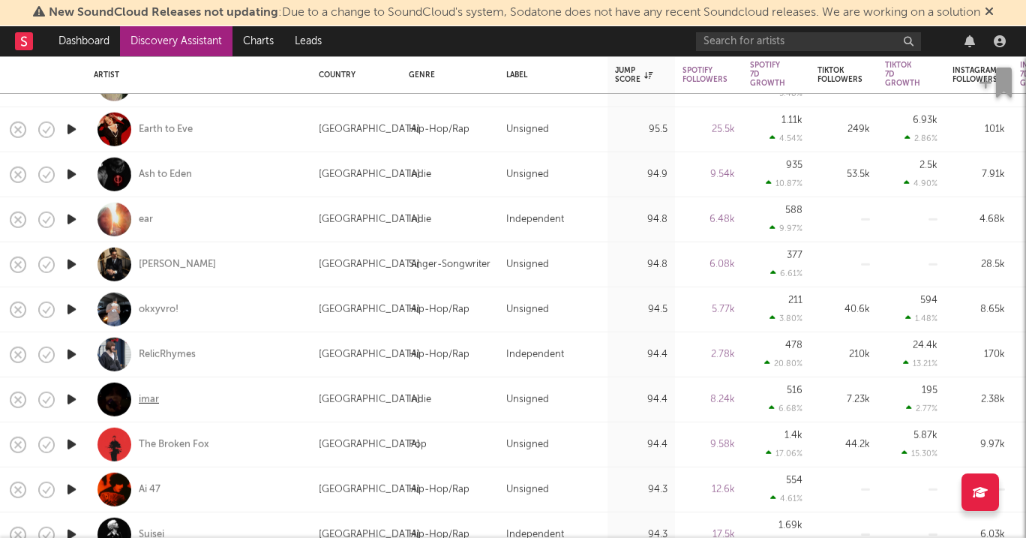
click at [145, 397] on div "imar" at bounding box center [149, 398] width 20 height 13
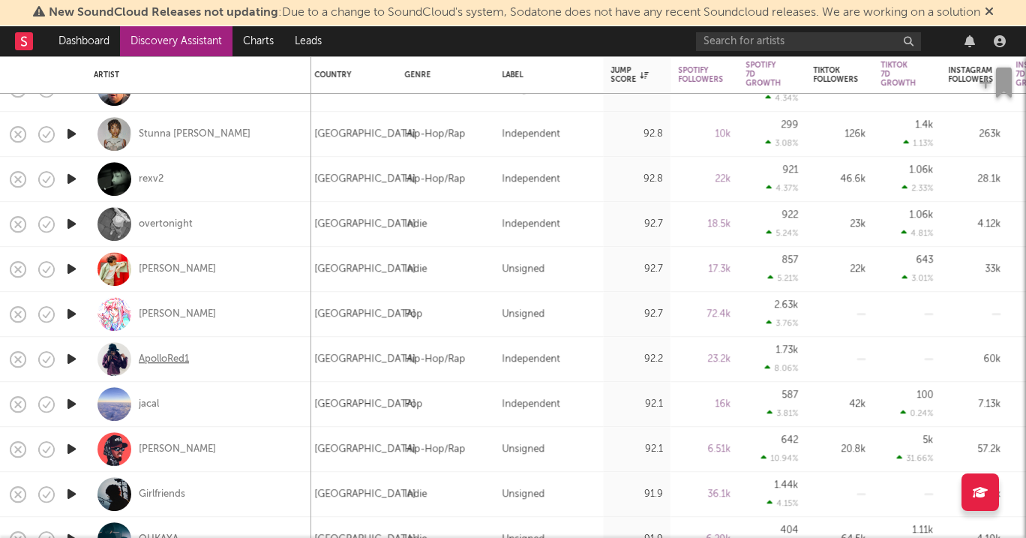
click at [171, 353] on div "ApolloRed1" at bounding box center [164, 358] width 50 height 13
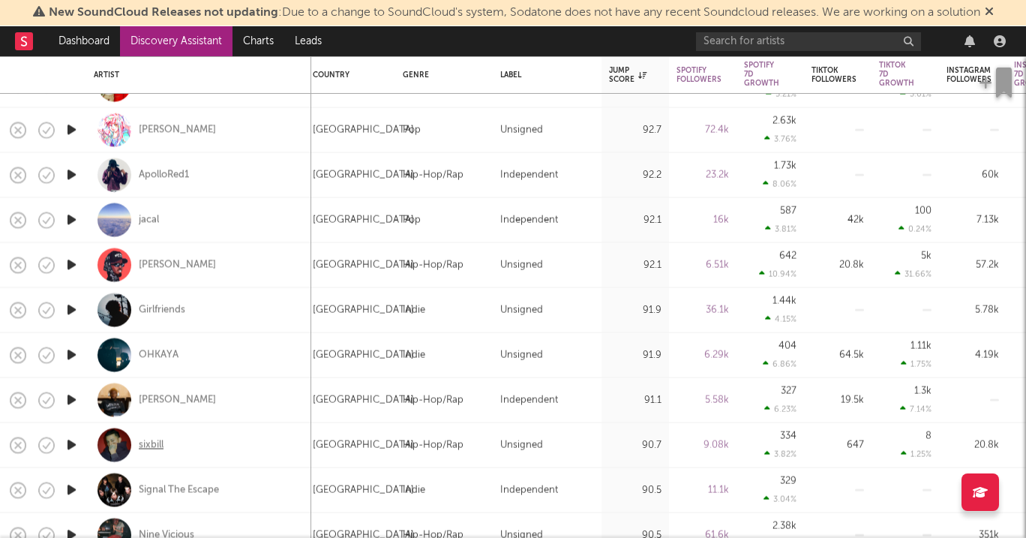
click at [148, 440] on div "sixbill" at bounding box center [151, 444] width 25 height 13
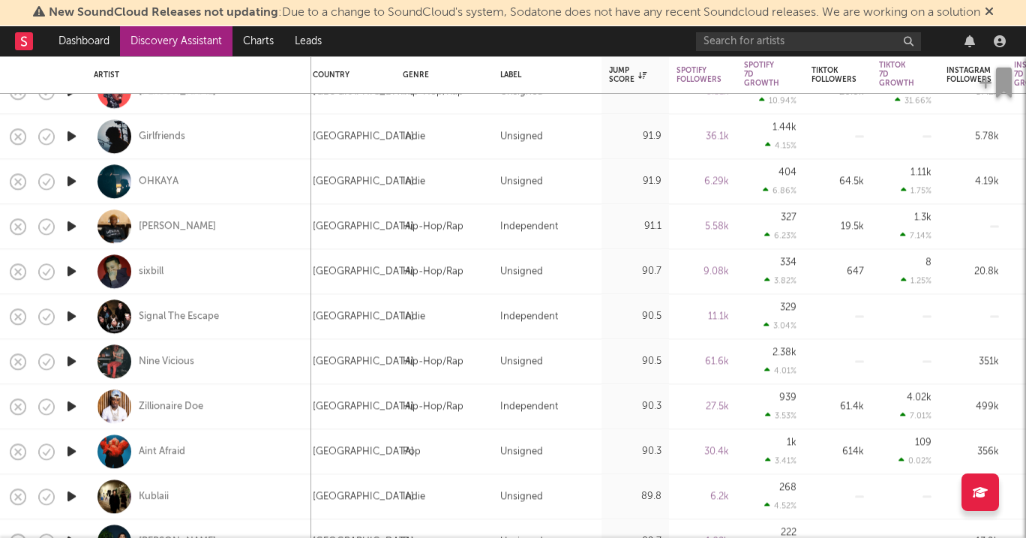
click at [197, 358] on div "Nine Vicious" at bounding box center [199, 361] width 210 height 44
select select "1w"
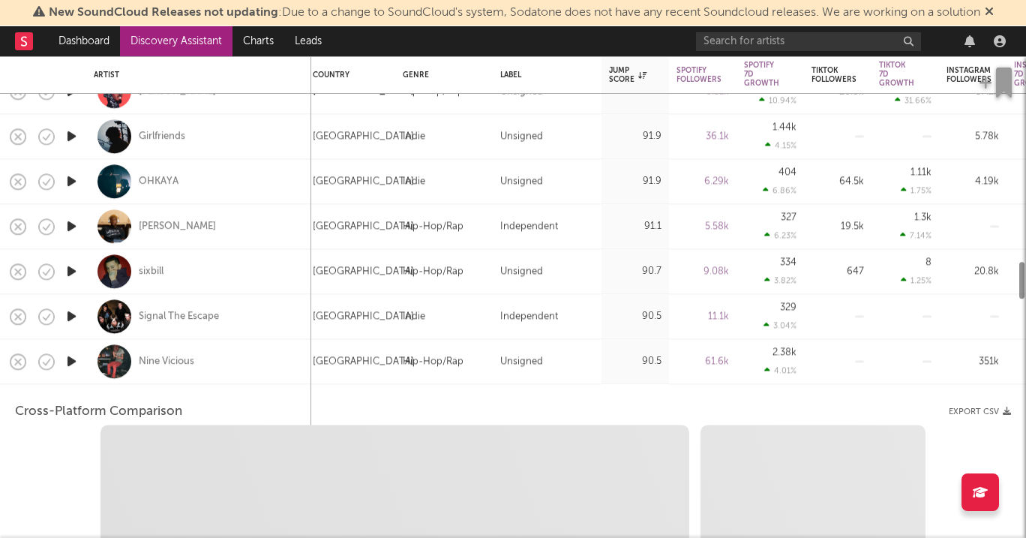
select select "6m"
click at [189, 356] on div "Nine Vicious" at bounding box center [166, 361] width 55 height 13
select select "1m"
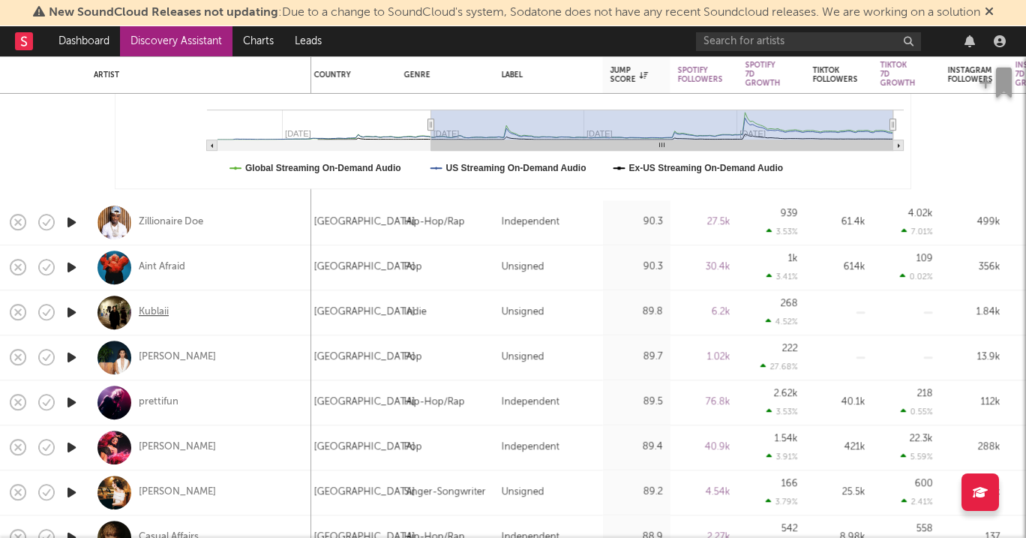
click at [153, 310] on div "Kublaii" at bounding box center [154, 311] width 30 height 13
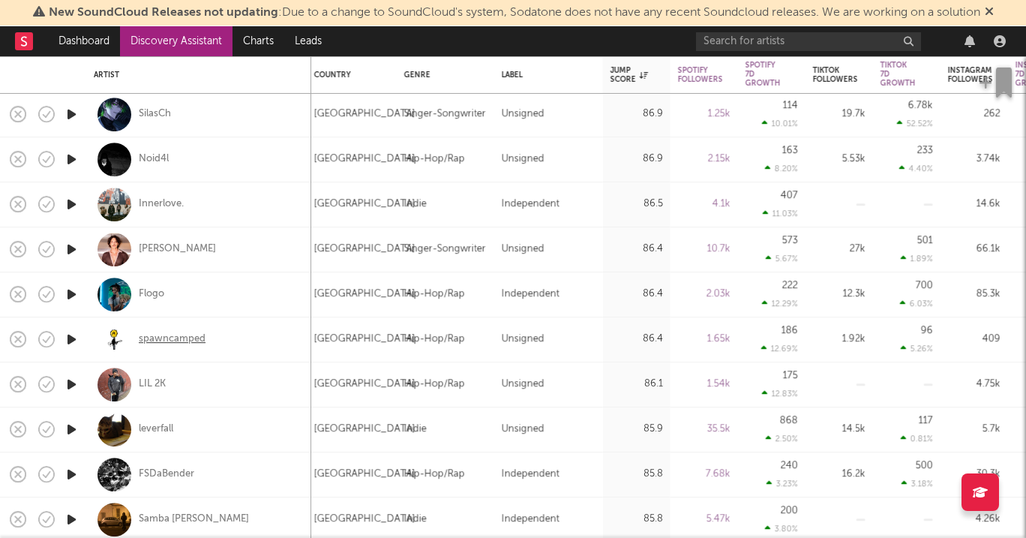
click at [195, 337] on div "spawncamped" at bounding box center [172, 338] width 67 height 13
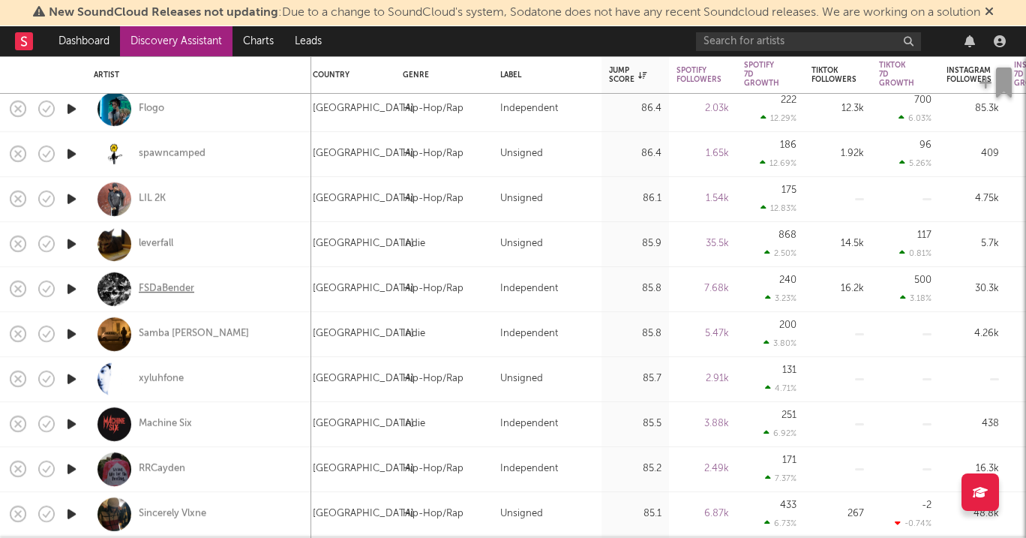
click at [180, 285] on div "FSDaBender" at bounding box center [166, 288] width 55 height 13
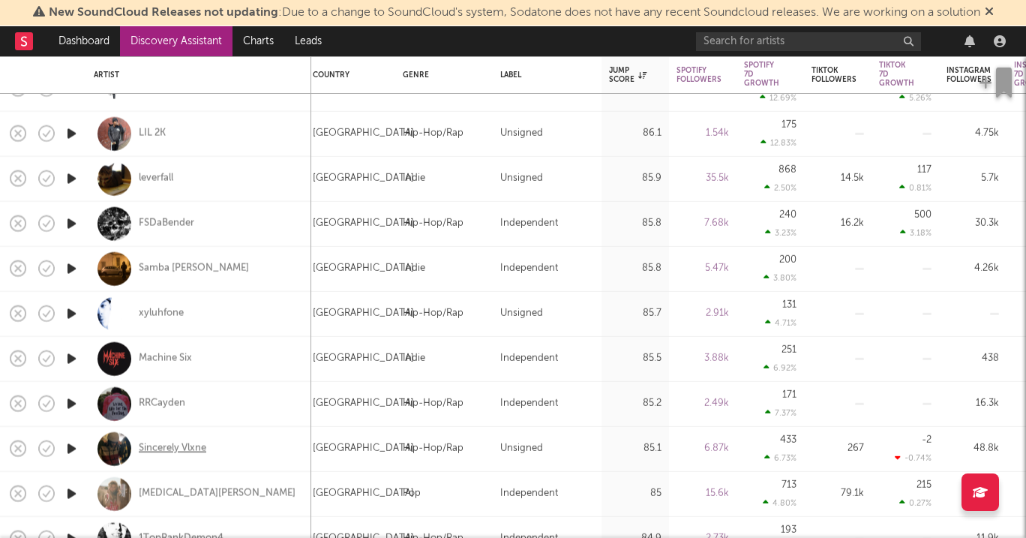
click at [181, 445] on div "Sincerely Vlxne" at bounding box center [172, 448] width 67 height 13
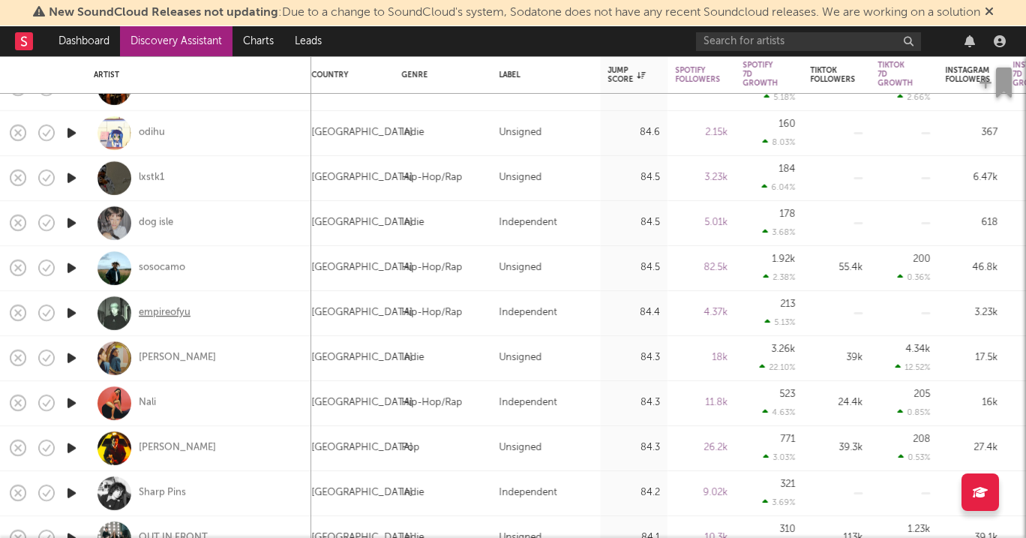
click at [171, 307] on div "empireofyu" at bounding box center [165, 312] width 52 height 13
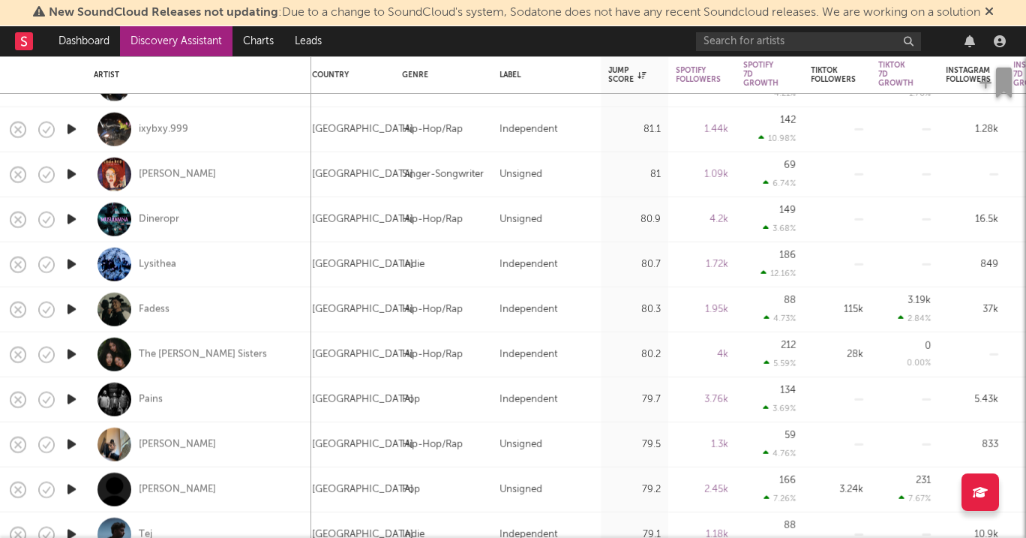
click at [174, 455] on div "Cydel Lee" at bounding box center [199, 444] width 210 height 44
select select "1w"
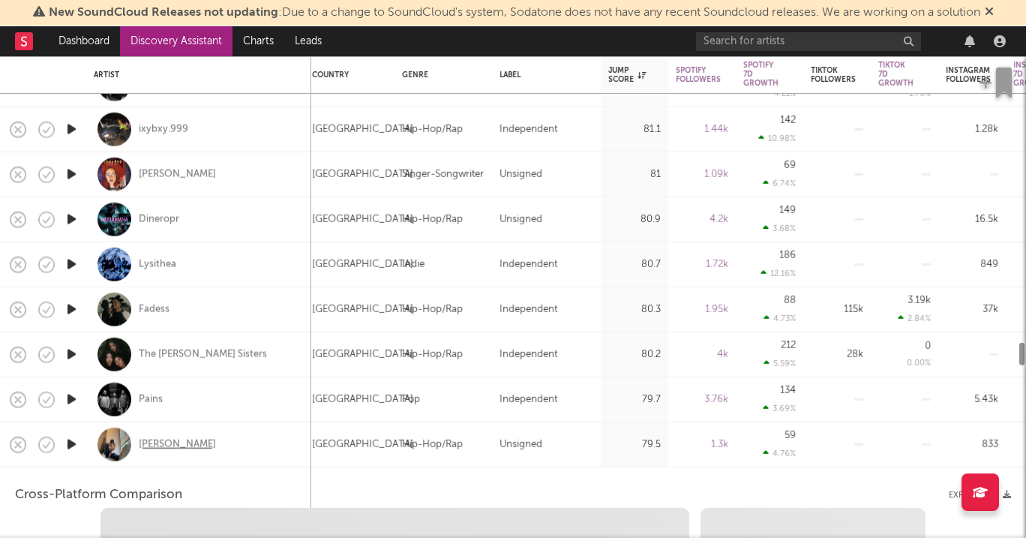
click at [163, 442] on div "Cydel Lee" at bounding box center [177, 443] width 77 height 13
select select "1w"
select select "1m"
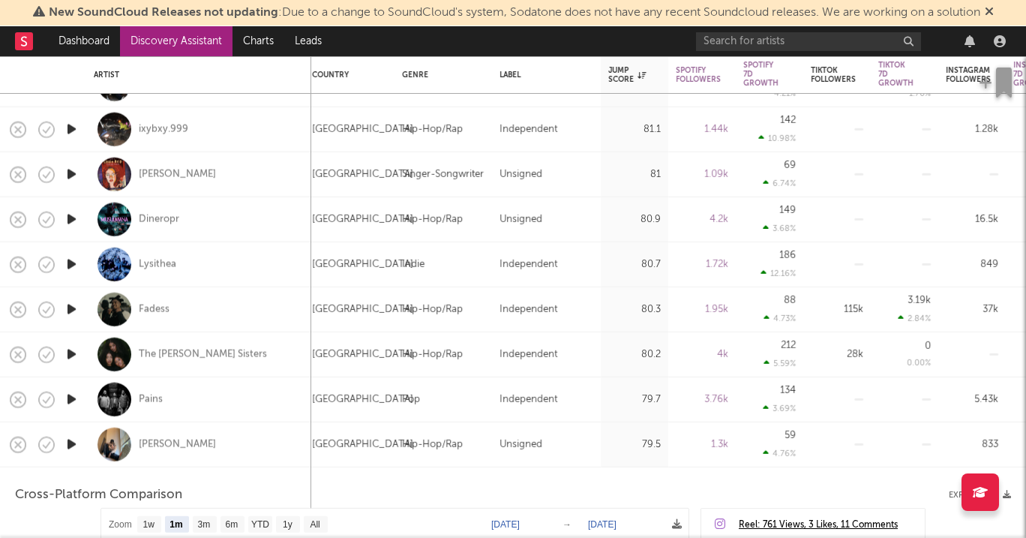
click at [160, 253] on div "Lysithea" at bounding box center [199, 264] width 210 height 44
select select "1w"
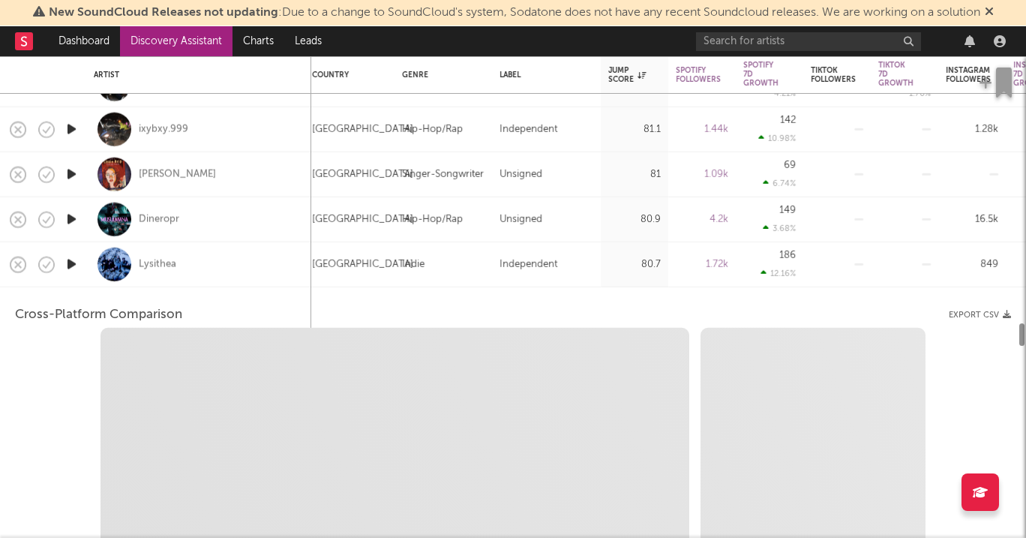
select select "1w"
click at [168, 264] on div "Lysithea" at bounding box center [157, 263] width 37 height 13
select select "1m"
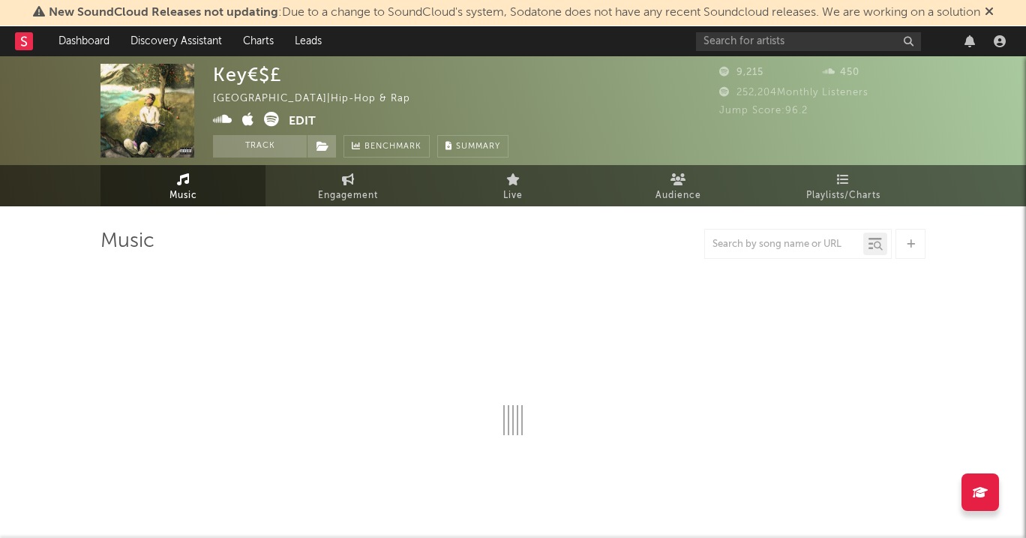
select select "1w"
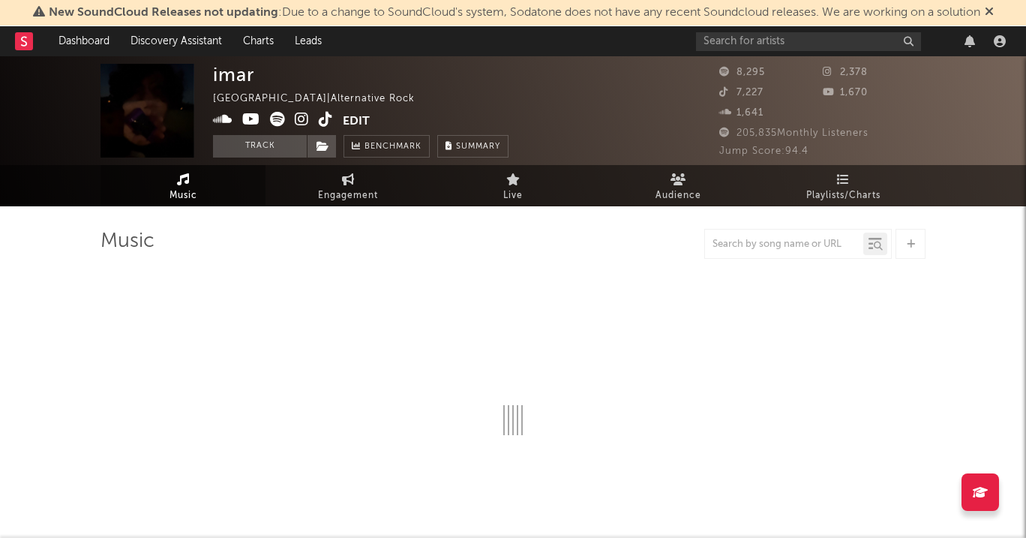
select select "6m"
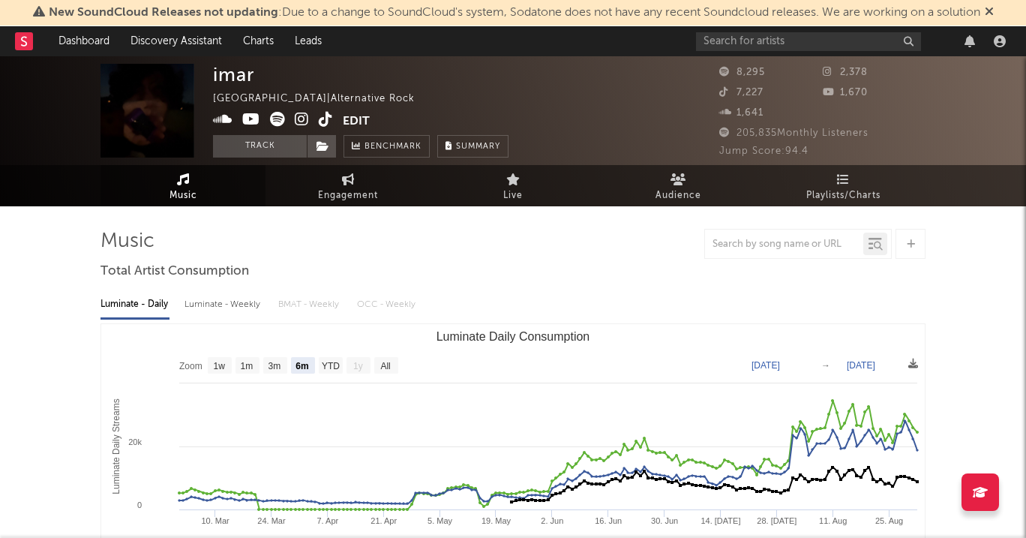
click at [298, 120] on icon at bounding box center [302, 119] width 14 height 15
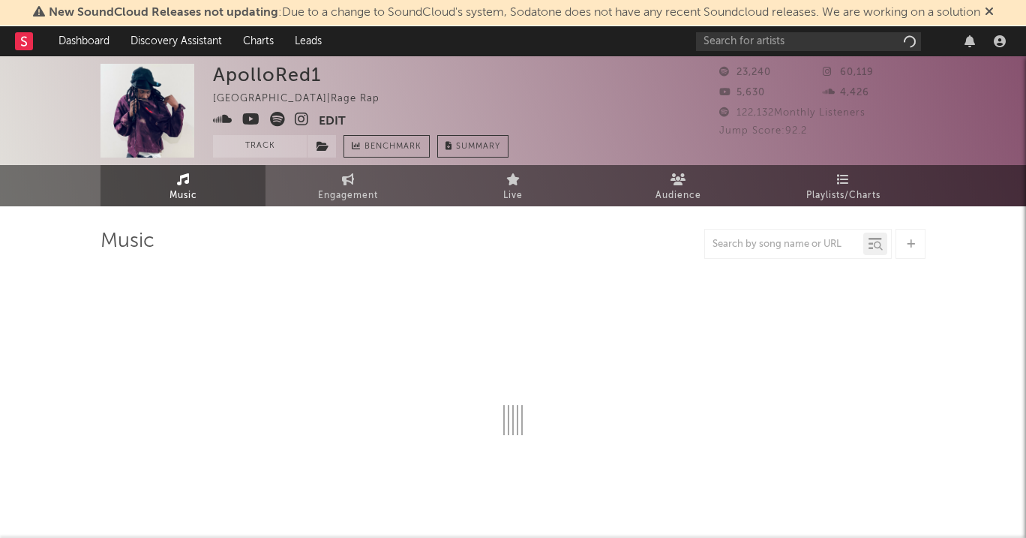
select select "6m"
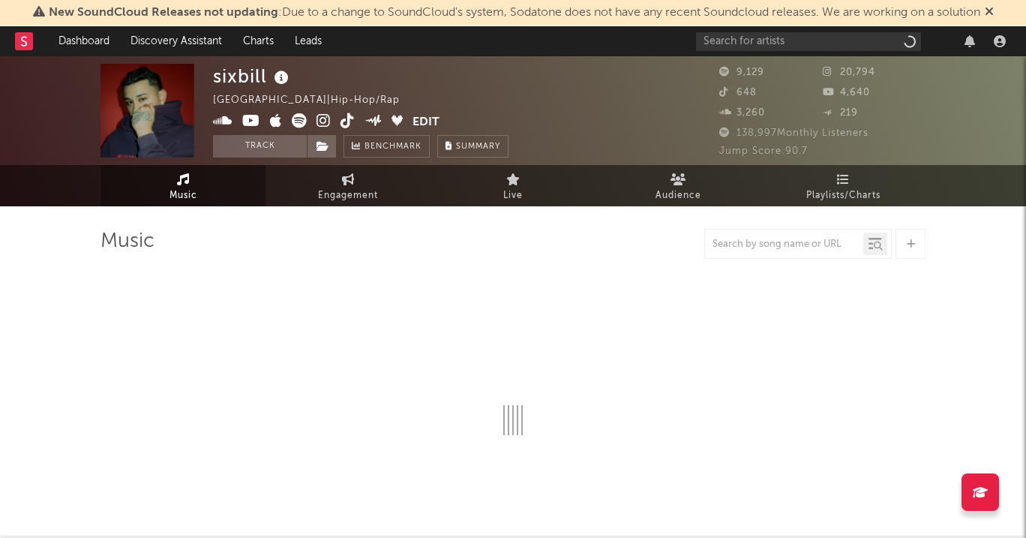
select select "6m"
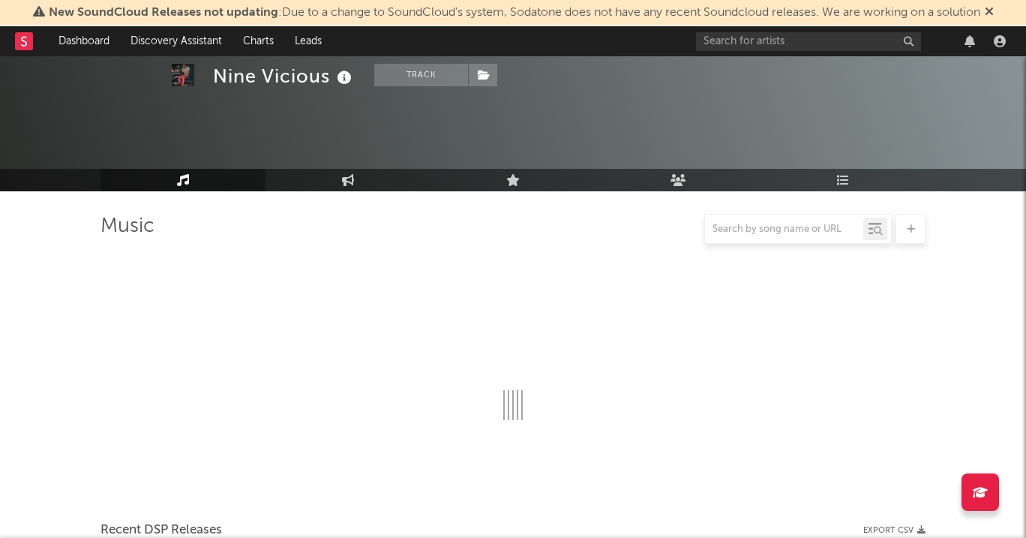
scroll to position [163, 0]
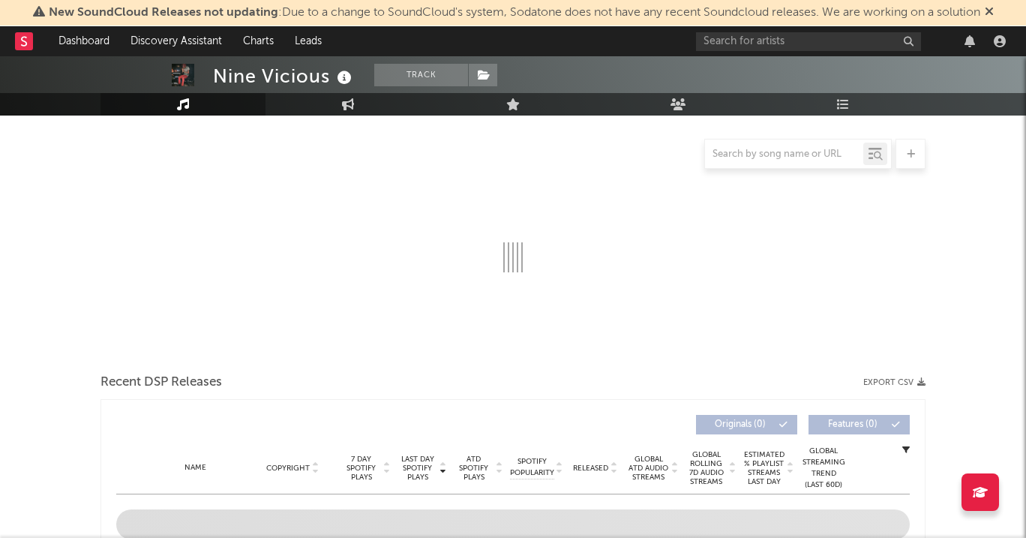
select select "6m"
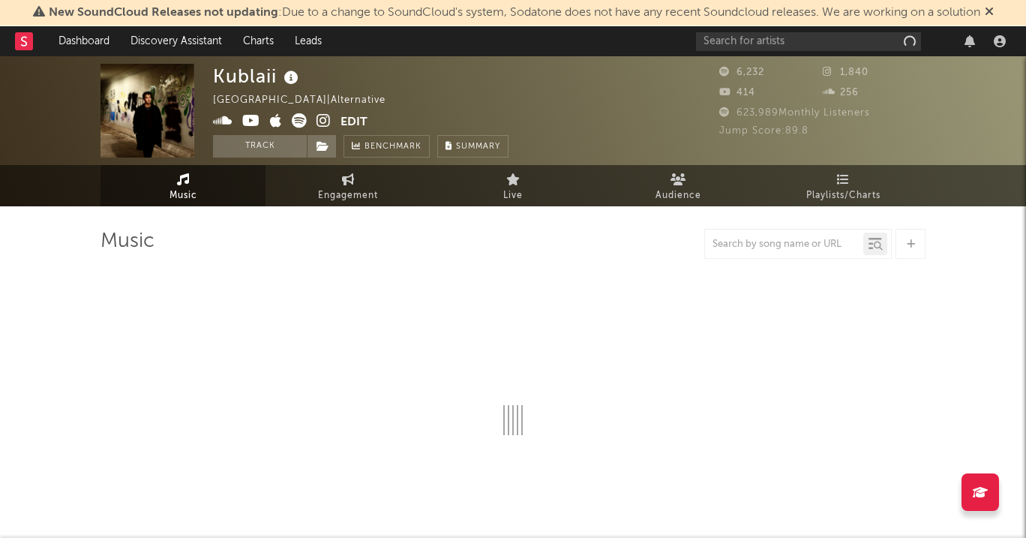
select select "6m"
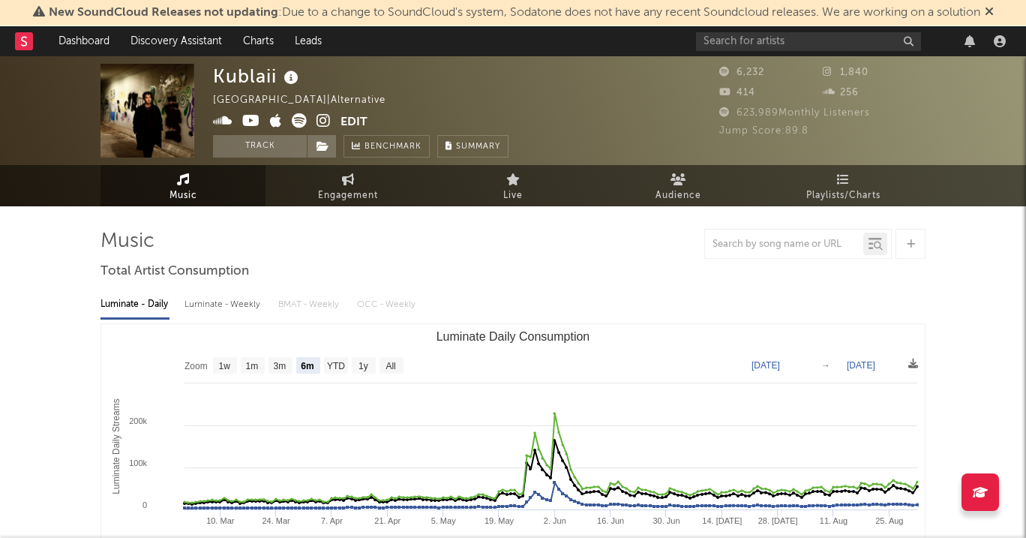
click at [316, 118] on icon at bounding box center [323, 120] width 14 height 15
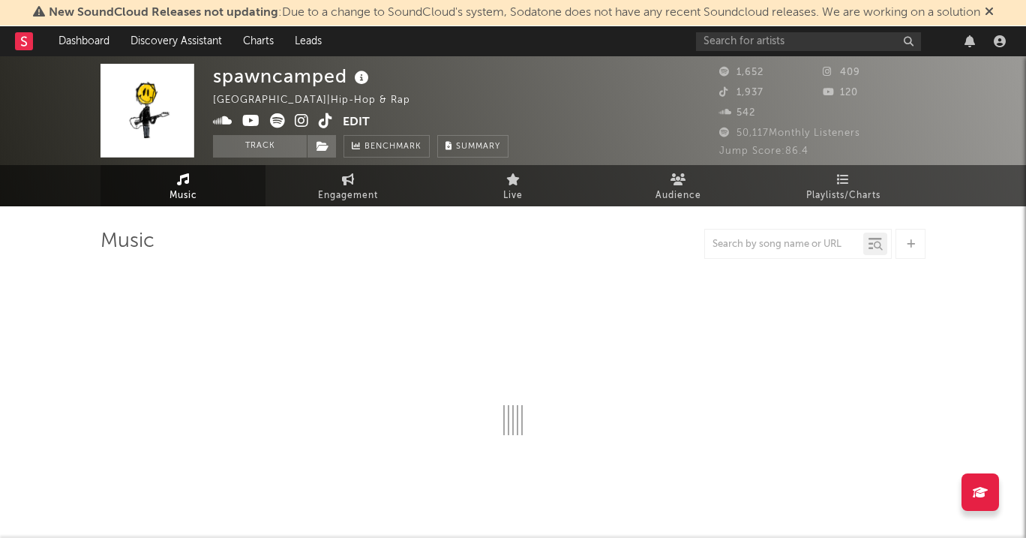
select select "1w"
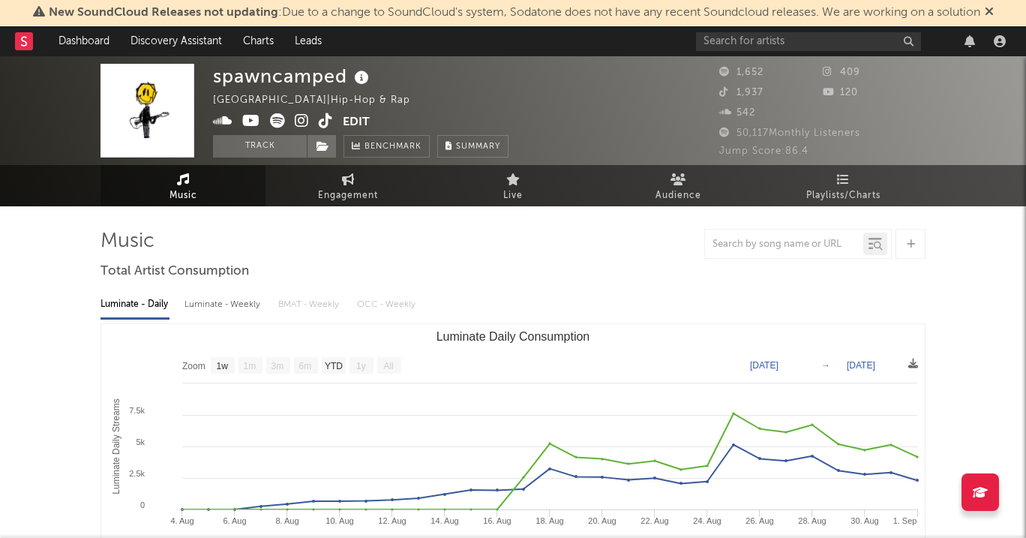
click at [301, 124] on icon at bounding box center [302, 120] width 14 height 15
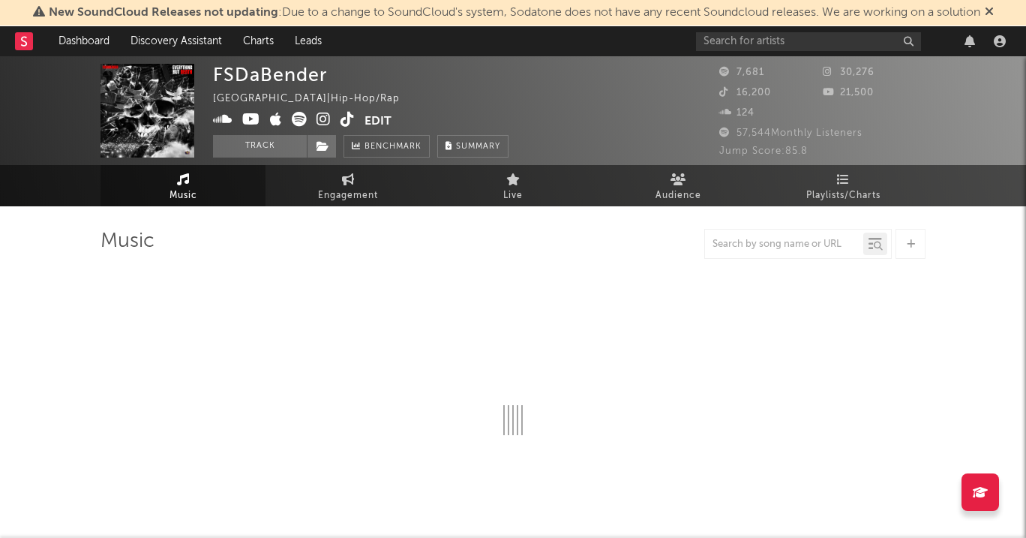
click at [325, 121] on icon at bounding box center [323, 119] width 14 height 15
select select "6m"
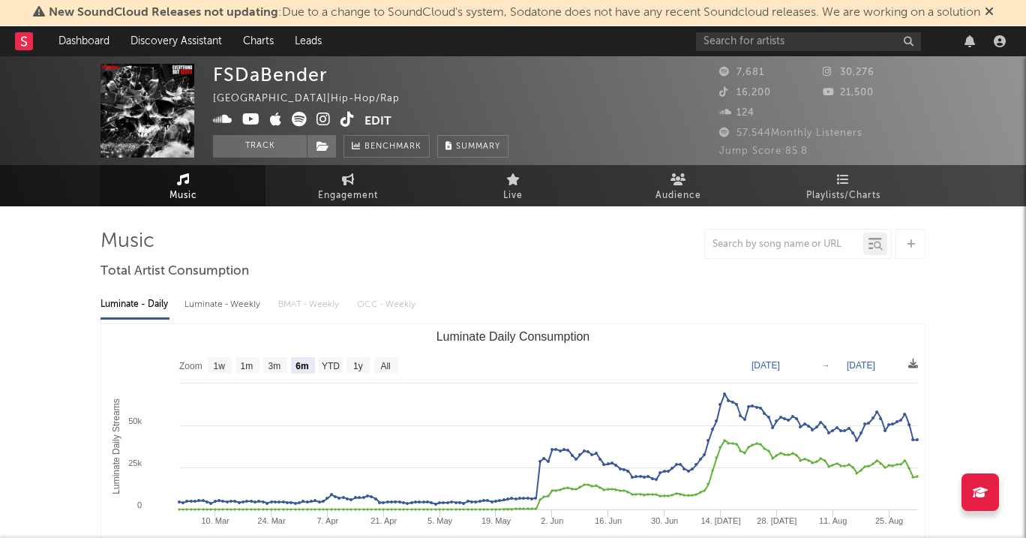
click at [346, 121] on icon at bounding box center [347, 119] width 14 height 15
click at [297, 119] on icon at bounding box center [299, 119] width 15 height 15
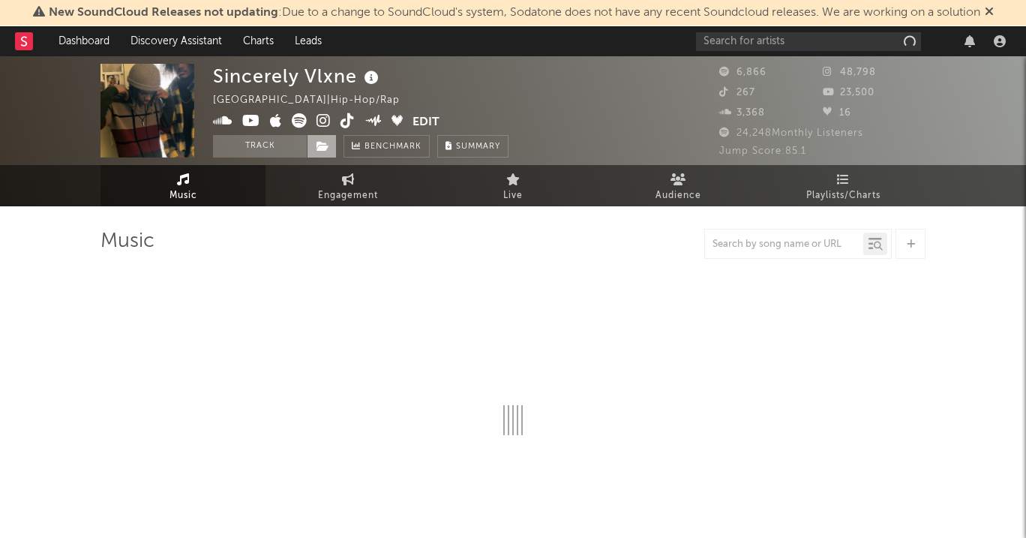
select select "6m"
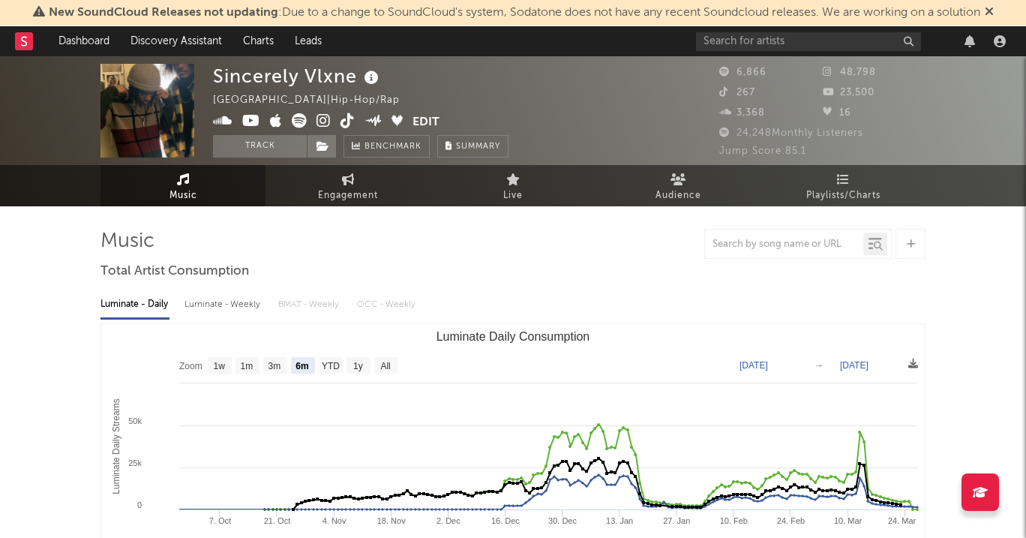
click at [324, 122] on icon at bounding box center [323, 120] width 14 height 15
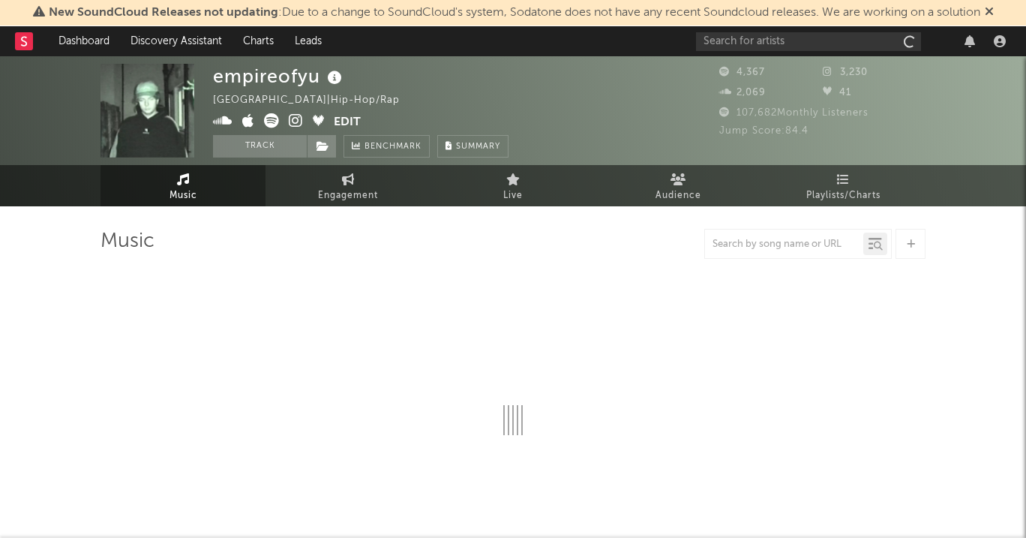
select select "6m"
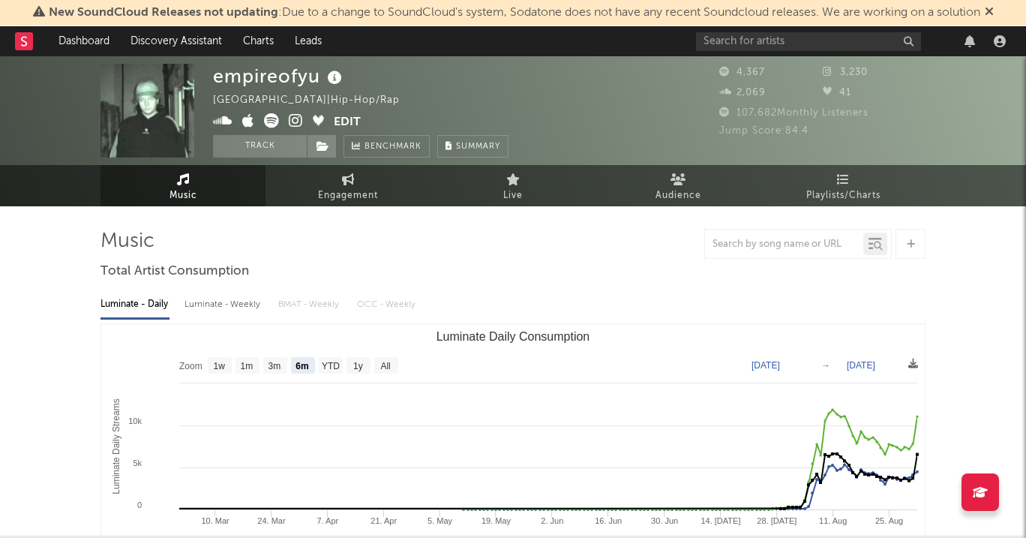
click at [296, 127] on icon at bounding box center [296, 120] width 14 height 15
drag, startPoint x: 320, startPoint y: 81, endPoint x: 217, endPoint y: 81, distance: 102.7
click at [217, 81] on div "empireofyu" at bounding box center [279, 76] width 133 height 25
copy div "empireofyu"
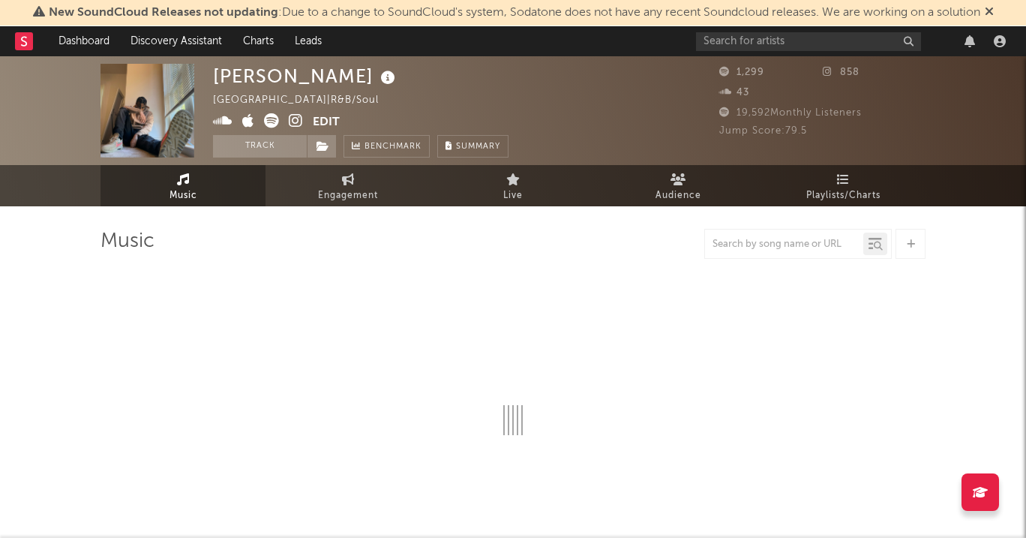
click at [295, 126] on icon at bounding box center [296, 120] width 14 height 15
select select "1w"
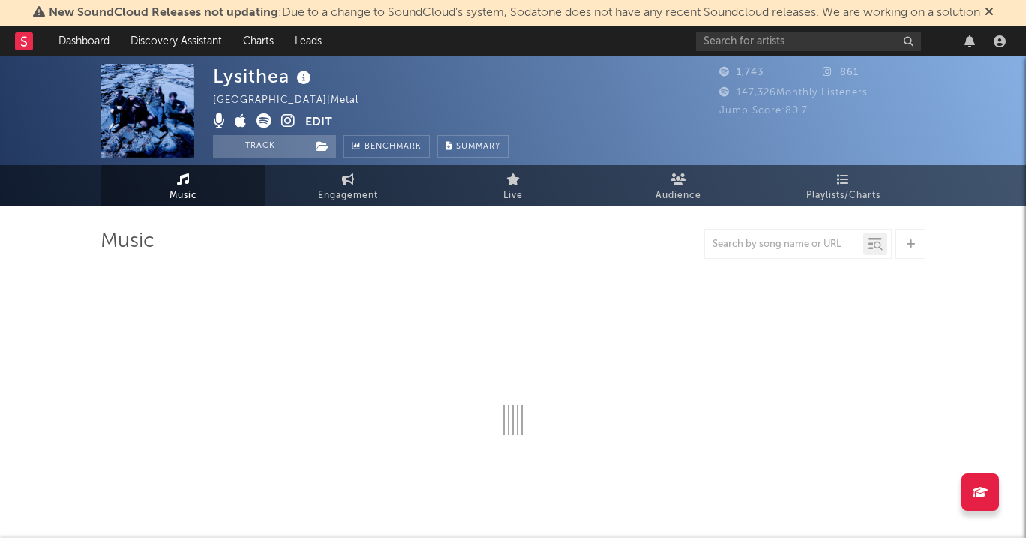
select select "1w"
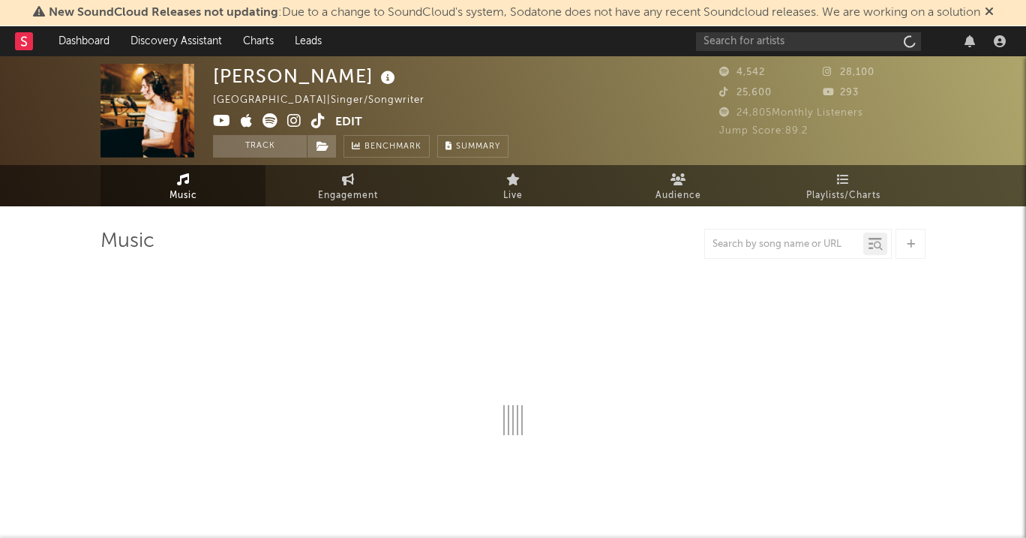
select select "1w"
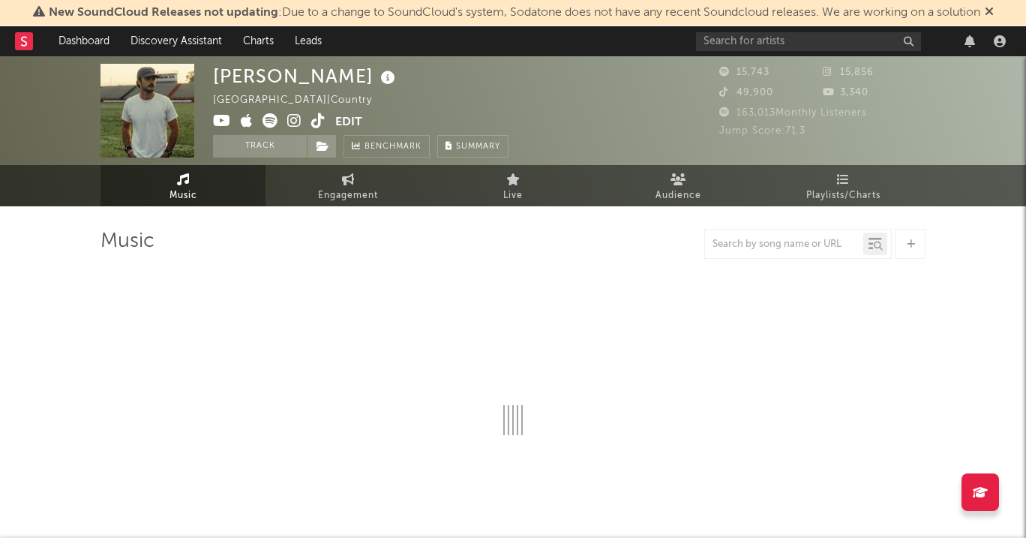
select select "6m"
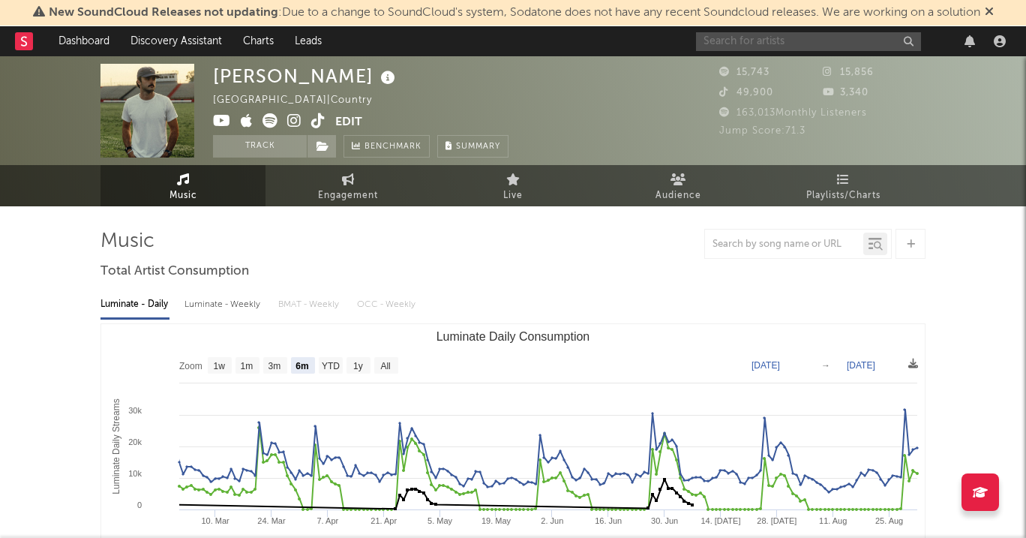
click at [820, 45] on input "text" at bounding box center [808, 41] width 225 height 19
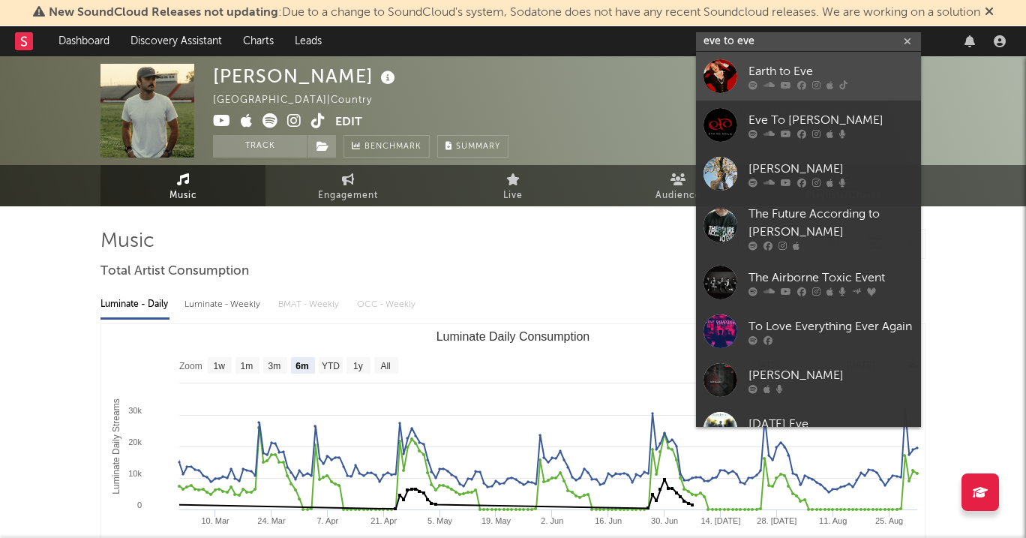
type input "eve to eve"
click at [826, 88] on icon at bounding box center [829, 84] width 7 height 9
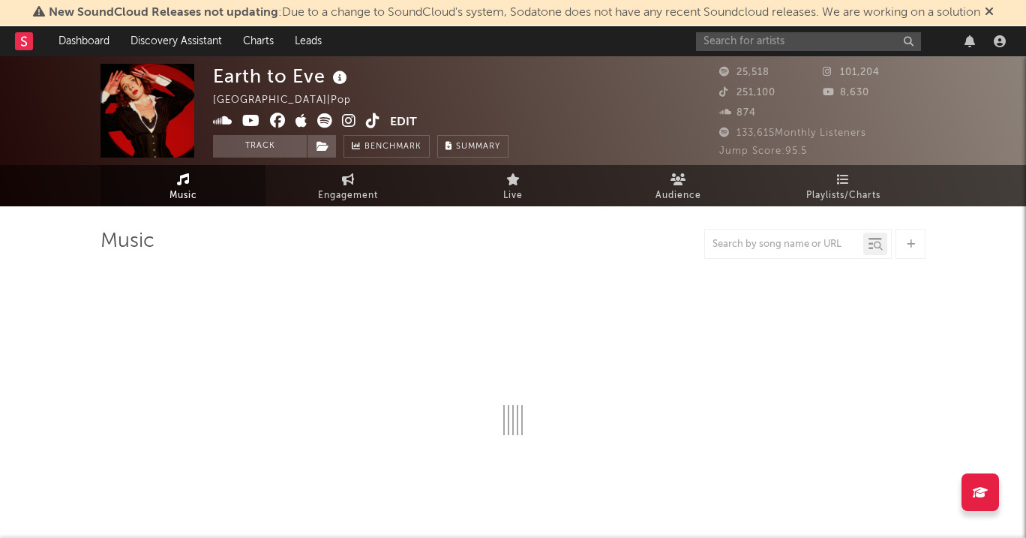
select select "6m"
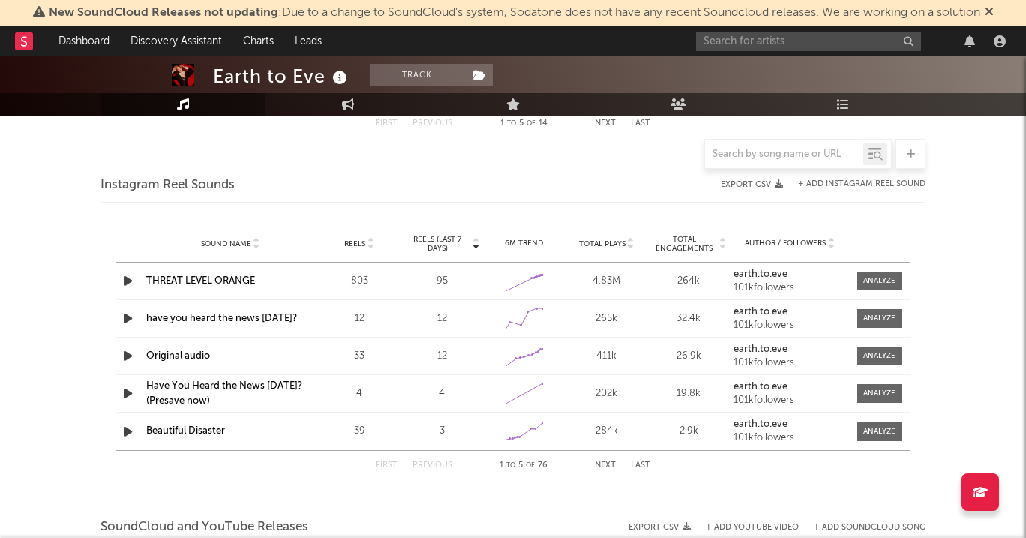
scroll to position [1326, 0]
